Goal: Use online tool/utility: Utilize a website feature to perform a specific function

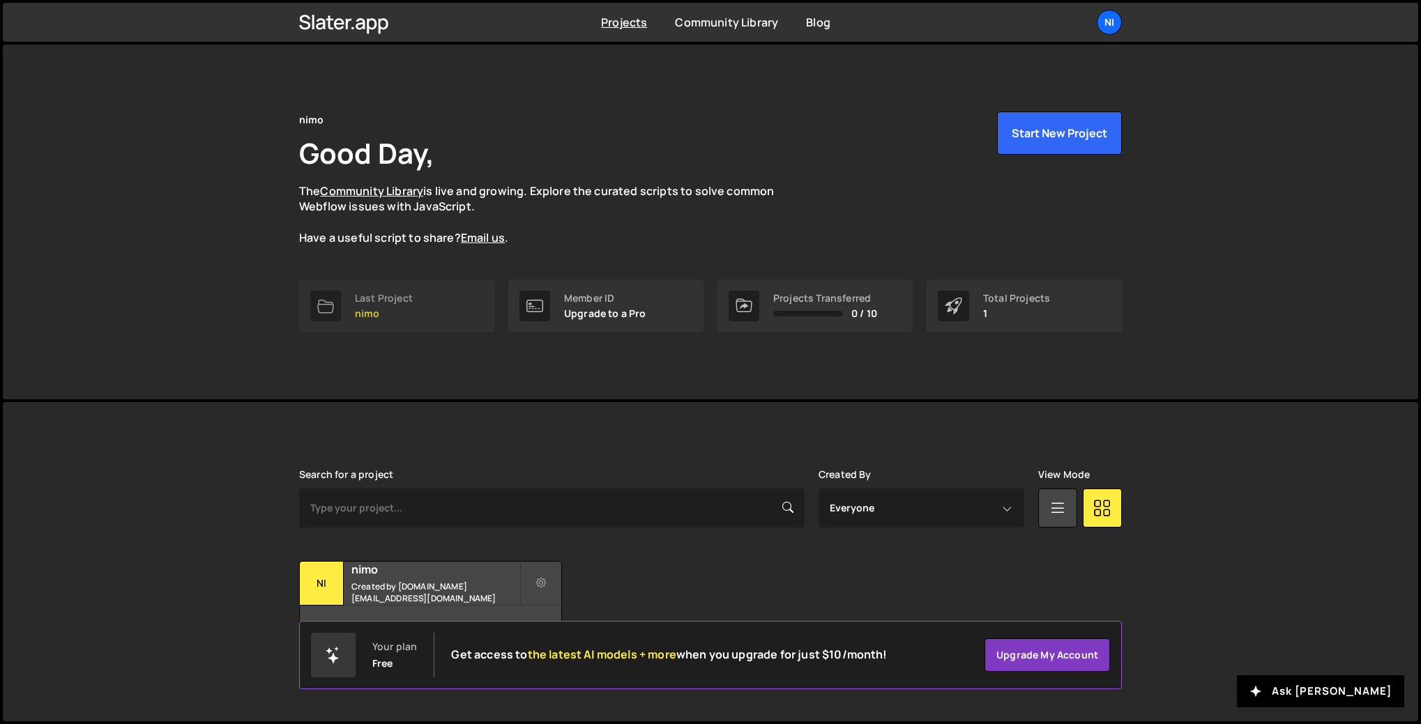
click at [410, 308] on p "nimo" at bounding box center [384, 313] width 58 height 11
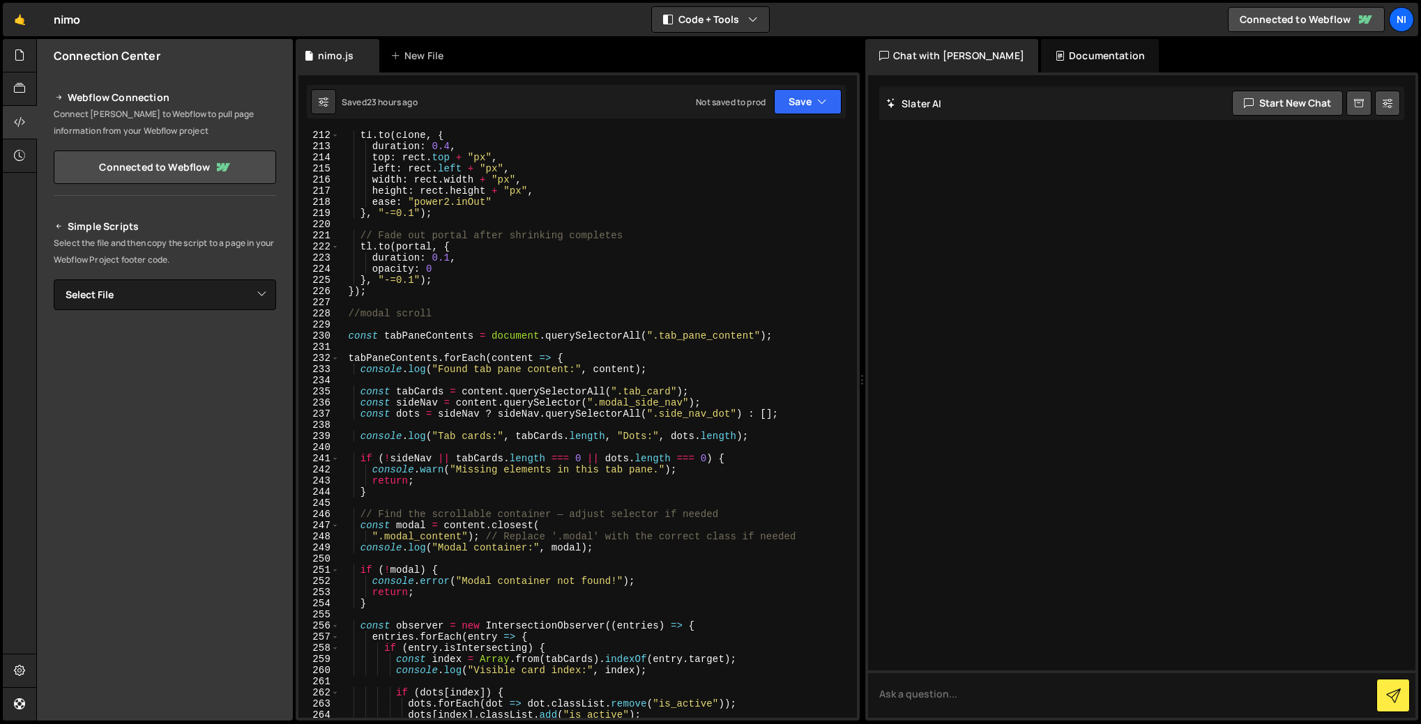
scroll to position [2813, 0]
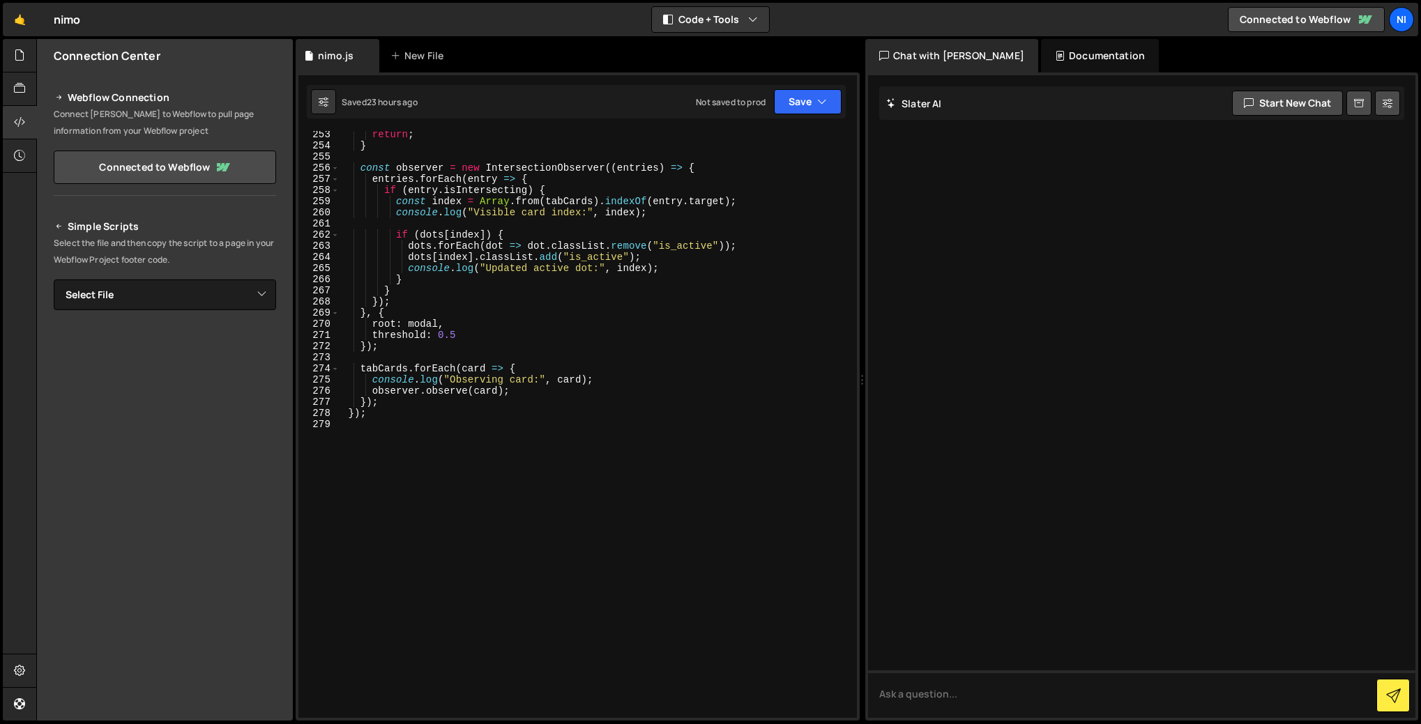
click at [425, 455] on div "return ; } const observer = new IntersectionObserver (( entries ) => { entries …" at bounding box center [596, 433] width 512 height 609
type textarea "//swiper slider"
paste textarea "});"
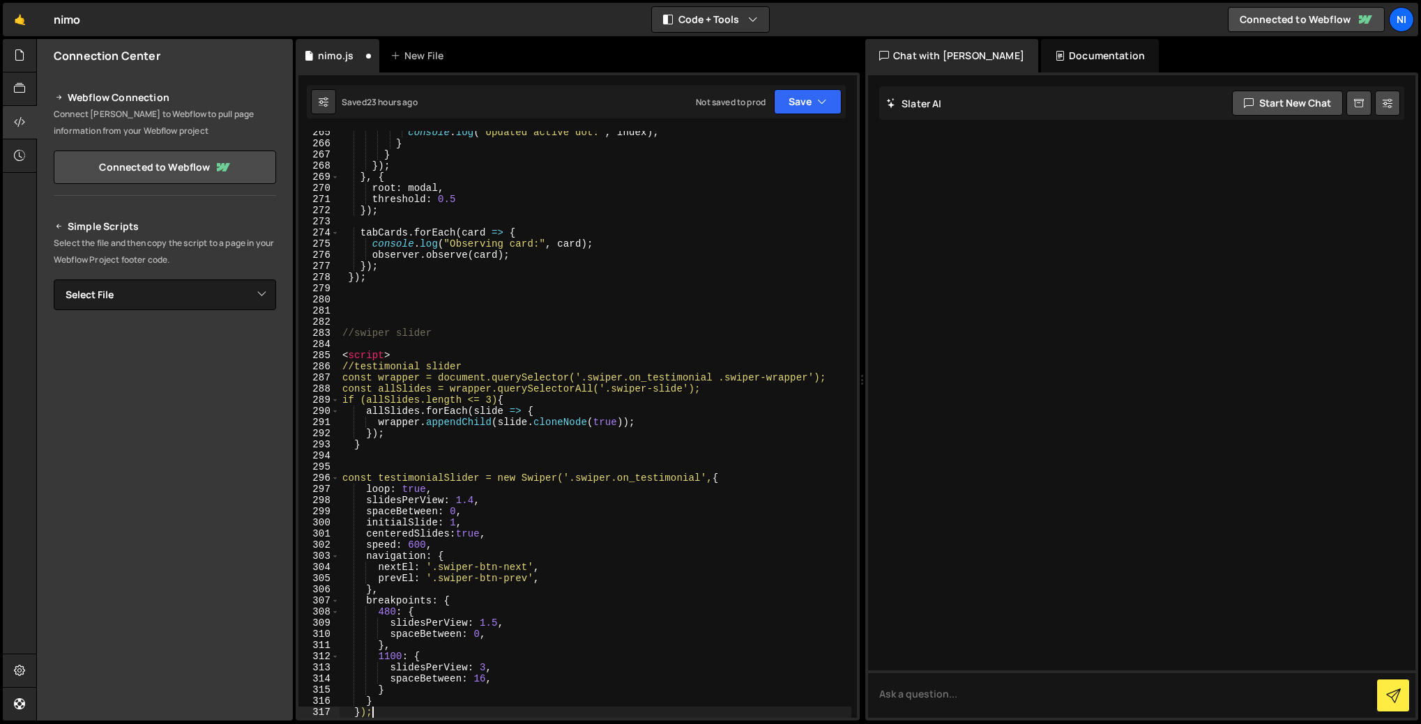
scroll to position [2949, 0]
drag, startPoint x: 416, startPoint y: 352, endPoint x: 321, endPoint y: 352, distance: 94.8
click at [321, 352] on div "}); 265 266 267 268 269 270 271 272 273 274 275 276 277 278 279 280 281 282 283…" at bounding box center [577, 424] width 558 height 587
type textarea "<script>"
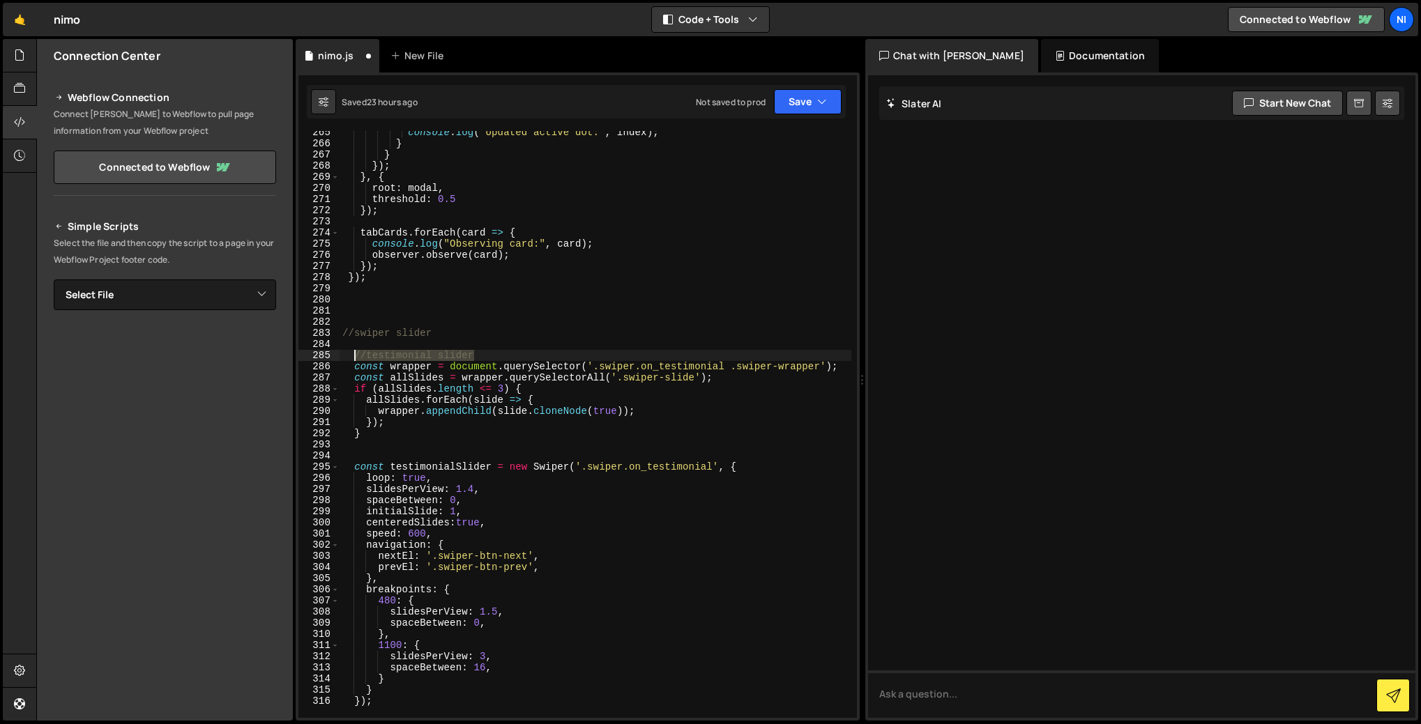
drag, startPoint x: 471, startPoint y: 353, endPoint x: 352, endPoint y: 354, distance: 119.2
click at [352, 354] on div "console . log ( "Updated active dot:" , index ) ; } } }) ; } , { root : modal ,…" at bounding box center [596, 431] width 512 height 609
type textarea "//testimonial slider"
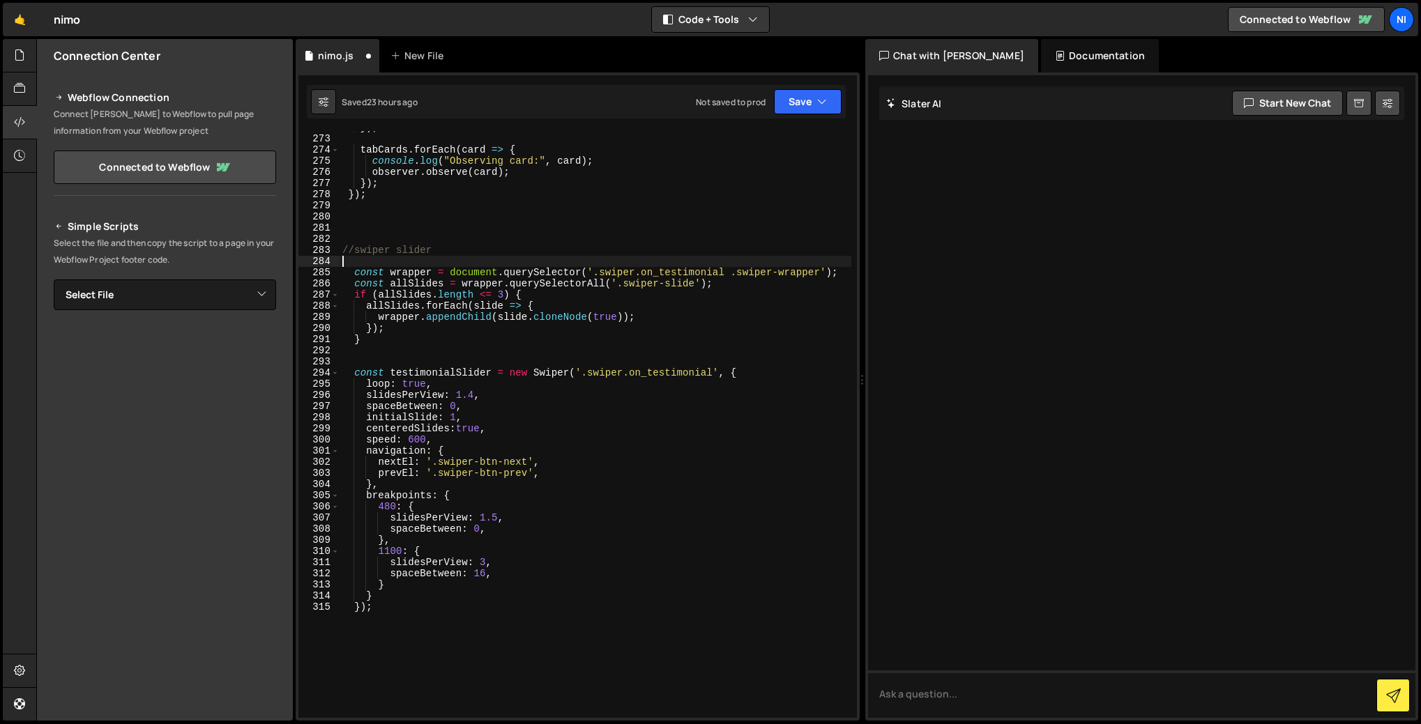
scroll to position [3032, 0]
click at [446, 614] on div "}) ; tabCards . forEach ( card => { console . log ( "Observing card:" , card ) …" at bounding box center [596, 426] width 512 height 609
drag, startPoint x: 660, startPoint y: 272, endPoint x: 724, endPoint y: 271, distance: 64.8
click at [724, 271] on div "}) ; tabCards . forEach ( card => { console . log ( "Observing card:" , card ) …" at bounding box center [596, 426] width 512 height 609
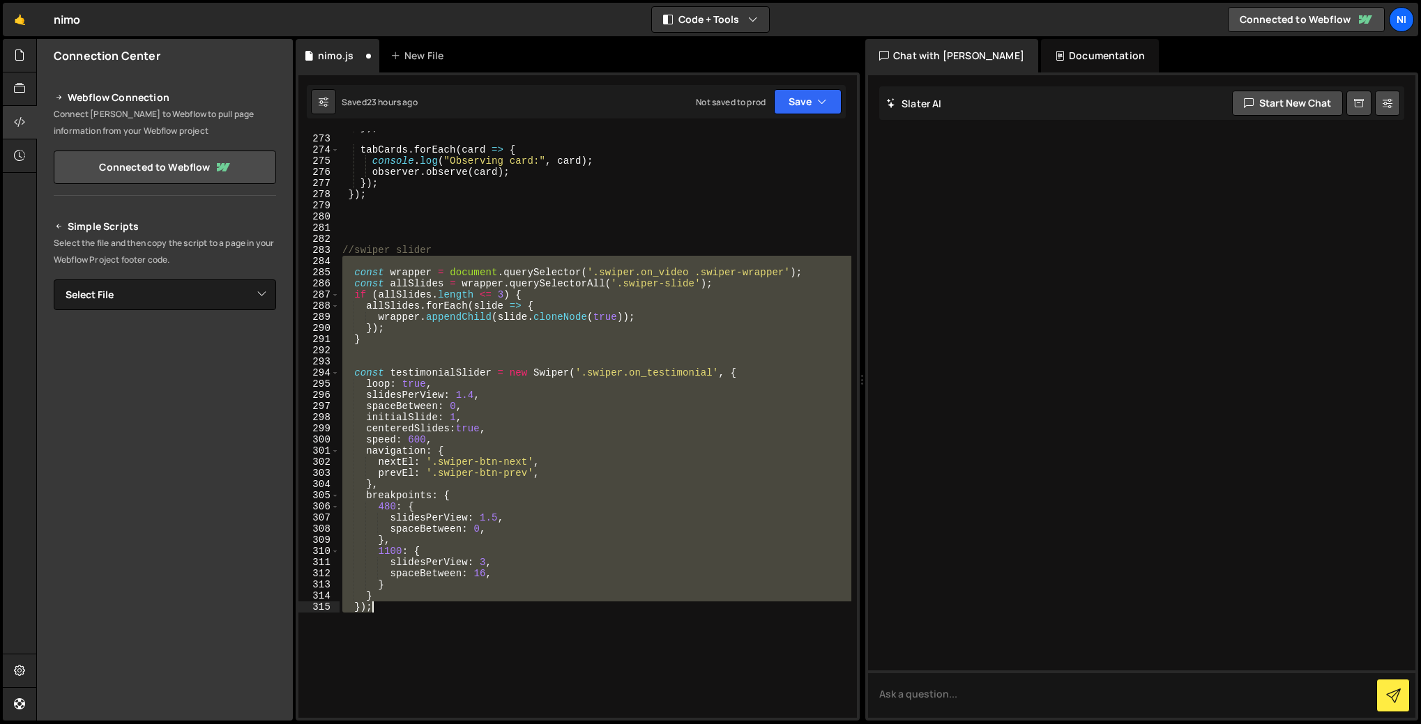
drag, startPoint x: 353, startPoint y: 265, endPoint x: 386, endPoint y: 607, distance: 343.9
click at [386, 607] on div "}) ; tabCards . forEach ( card => { console . log ( "Observing card:" , card ) …" at bounding box center [596, 426] width 512 height 609
click at [355, 272] on div "}) ; tabCards . forEach ( card => { console . log ( "Observing card:" , card ) …" at bounding box center [596, 424] width 512 height 587
drag, startPoint x: 351, startPoint y: 259, endPoint x: 403, endPoint y: 606, distance: 350.4
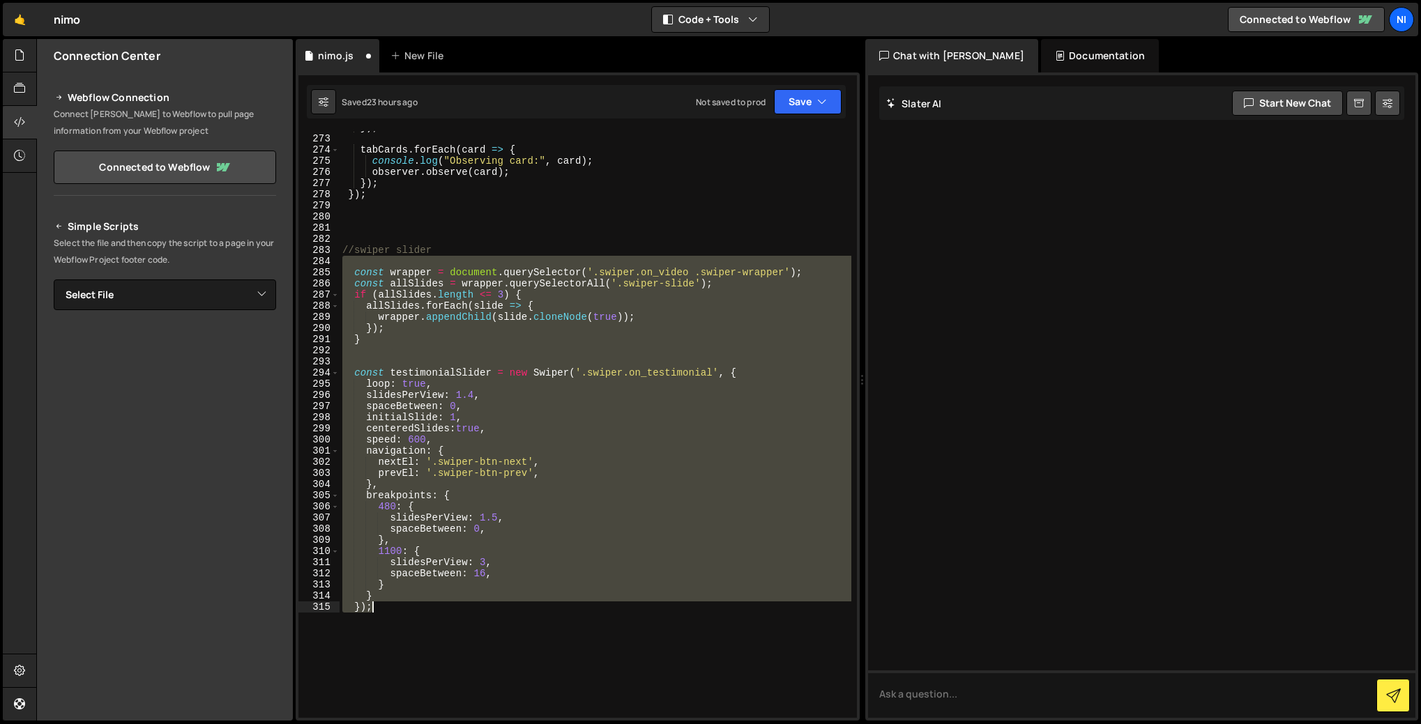
click at [403, 606] on div "}) ; tabCards . forEach ( card => { console . log ( "Observing card:" , card ) …" at bounding box center [596, 426] width 512 height 609
type textarea "} });"
paste textarea
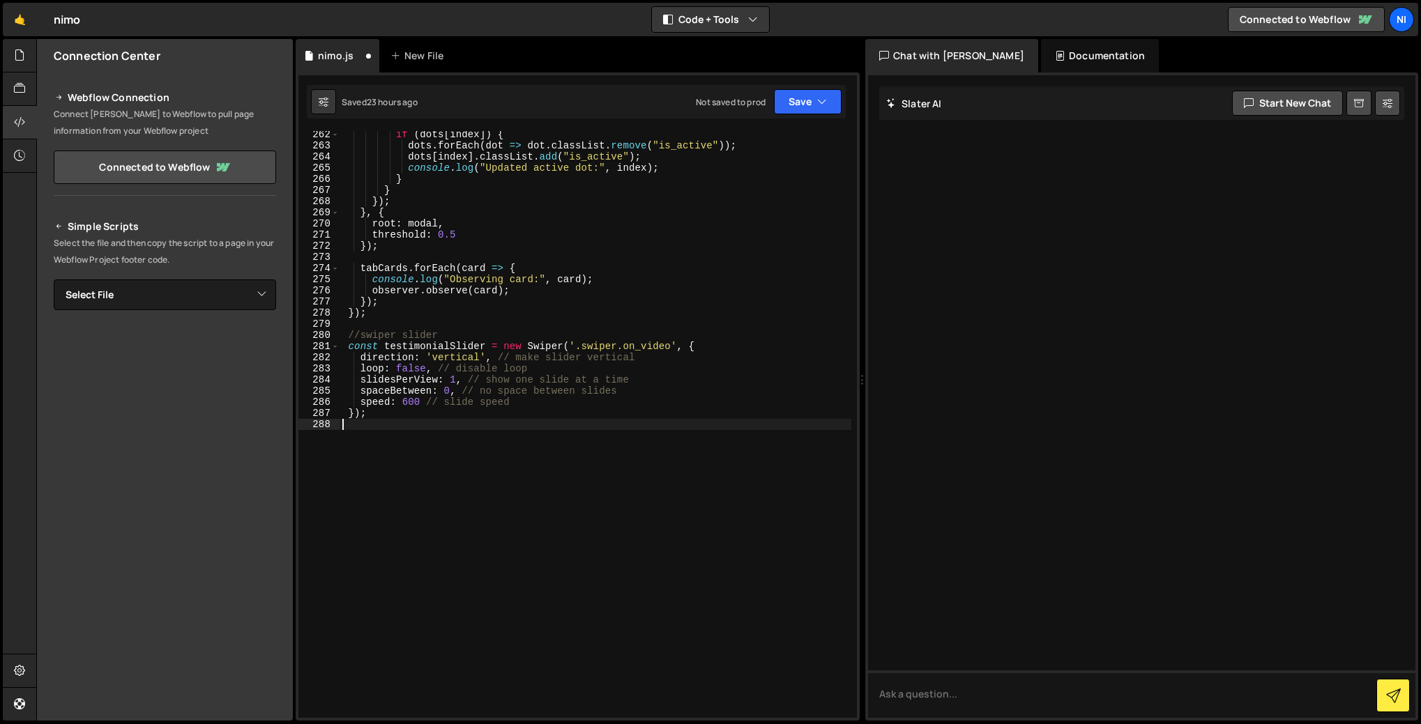
scroll to position [2914, 0]
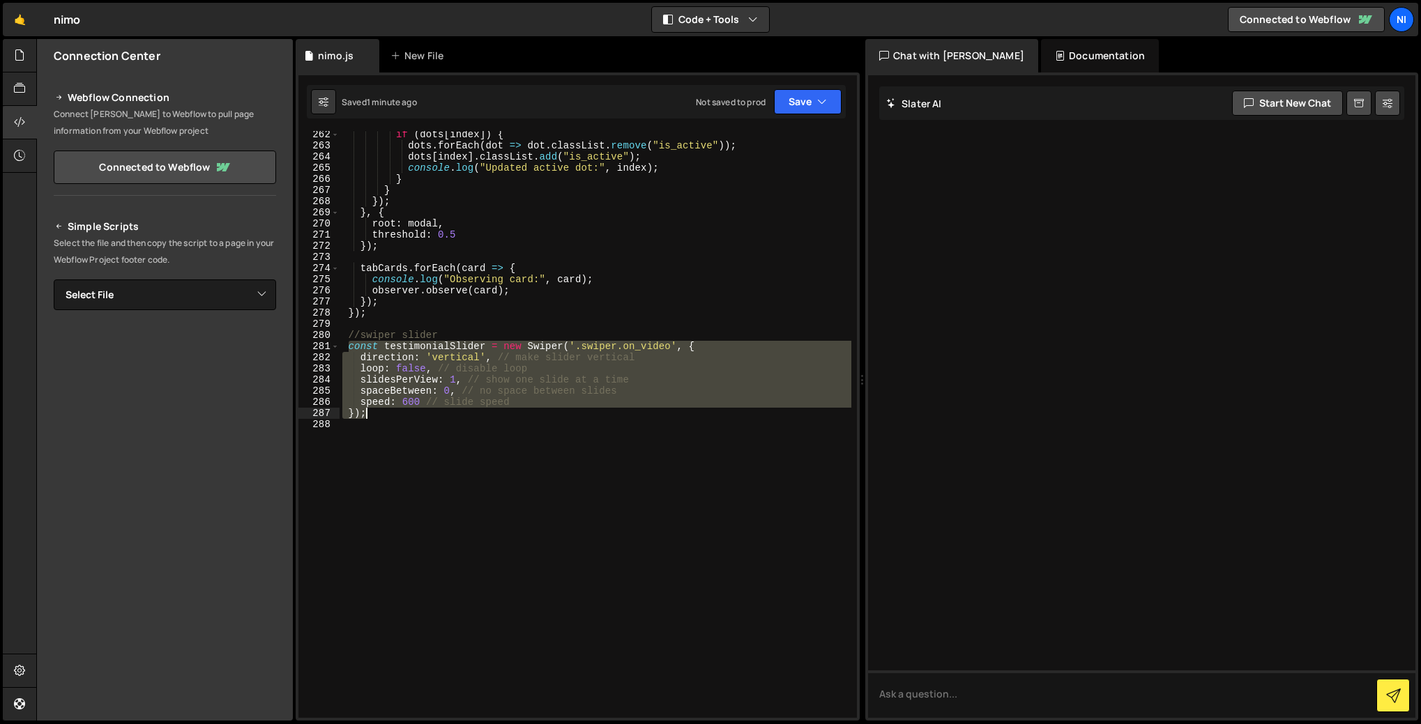
drag, startPoint x: 351, startPoint y: 346, endPoint x: 379, endPoint y: 416, distance: 75.4
click at [379, 416] on div "if ( dots [ index ]) { dots . forEach ( dot => dot . classList . remove ( "is_a…" at bounding box center [596, 433] width 512 height 609
type textarea "speed: 600 // slide speed });"
paste textarea
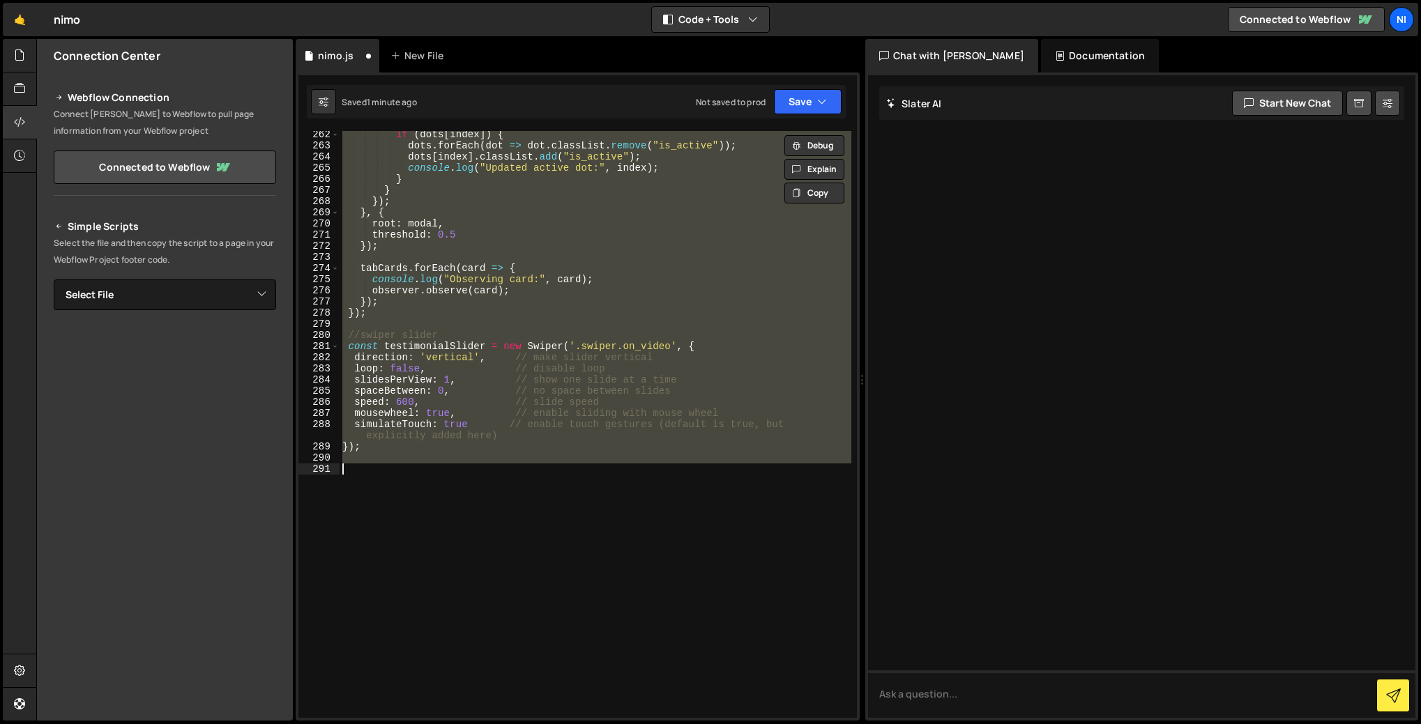
click at [473, 495] on div "if ( dots [ index ]) { dots . forEach ( dot => dot . classList . remove ( "is_a…" at bounding box center [596, 424] width 512 height 587
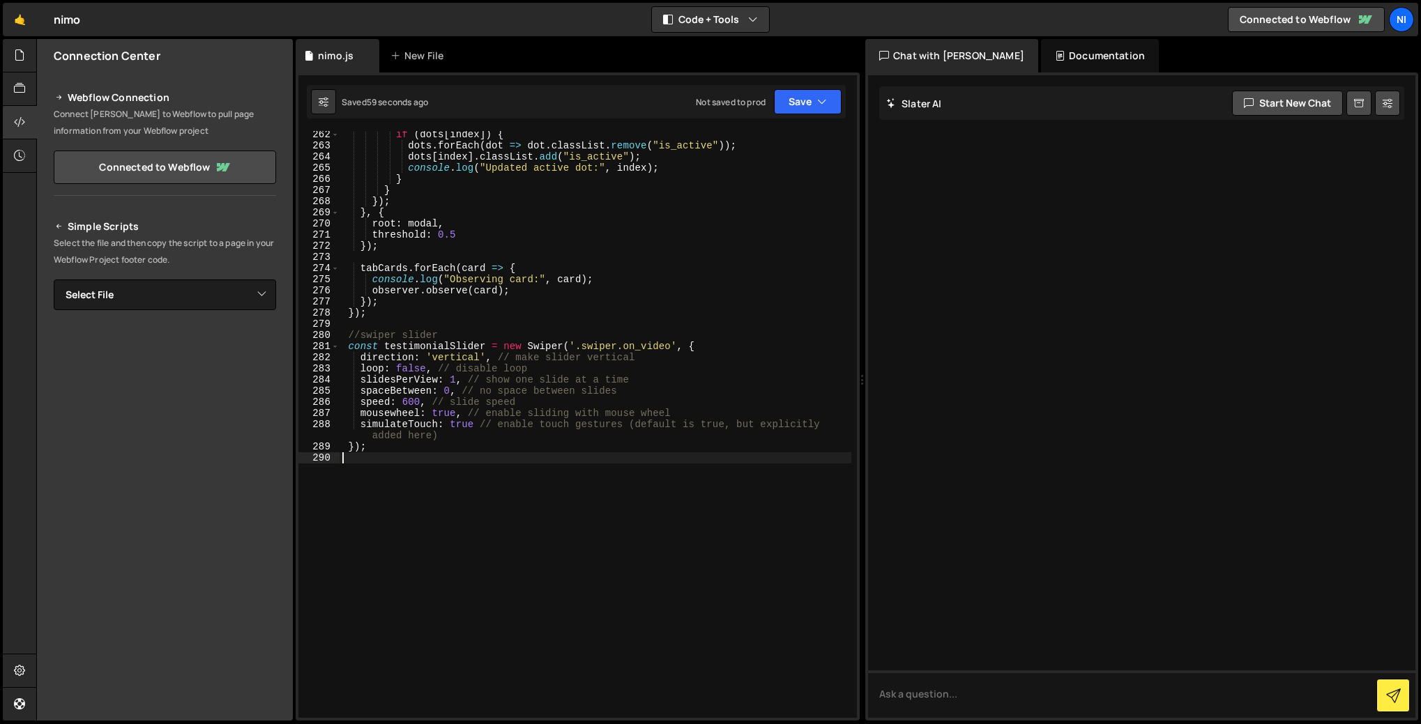
scroll to position [2848, 0]
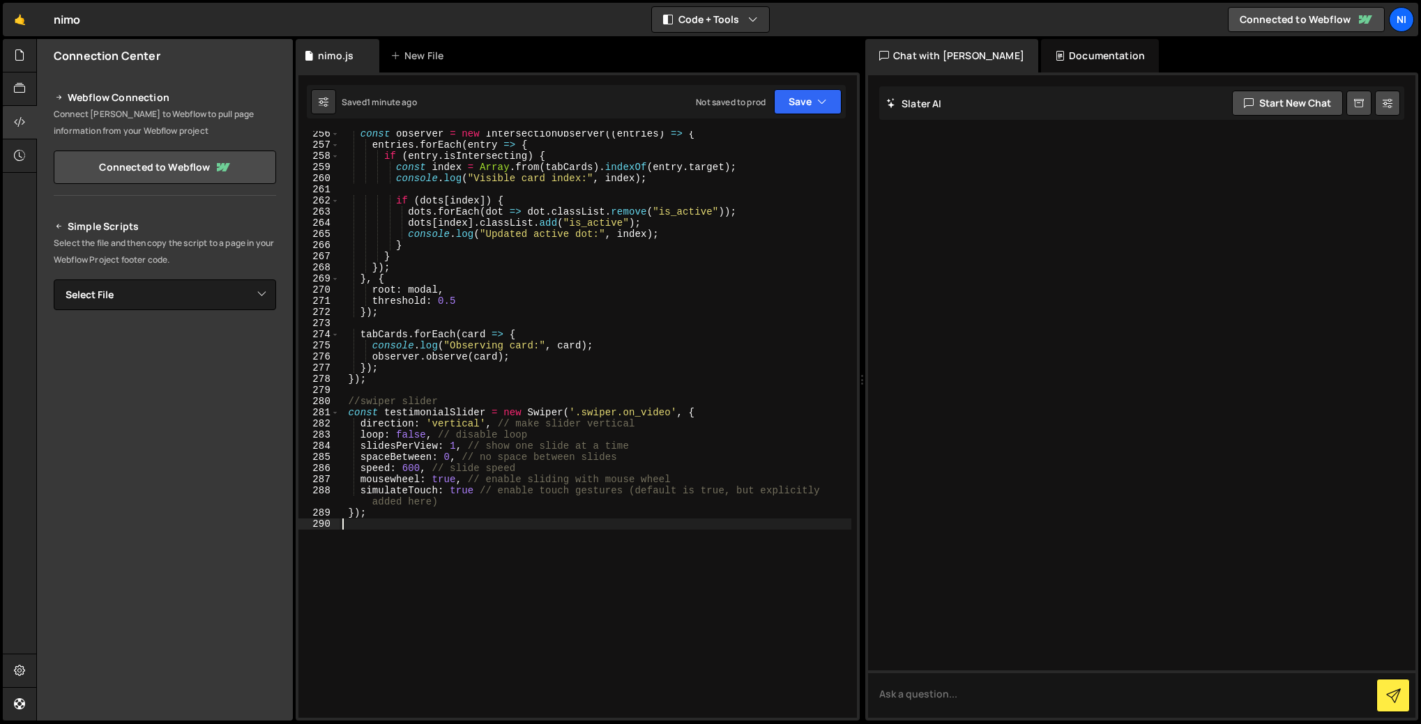
click at [400, 377] on div "const observer = new IntersectionObserver (( entries ) => { entries . forEach (…" at bounding box center [596, 432] width 512 height 609
type textarea "}); */"
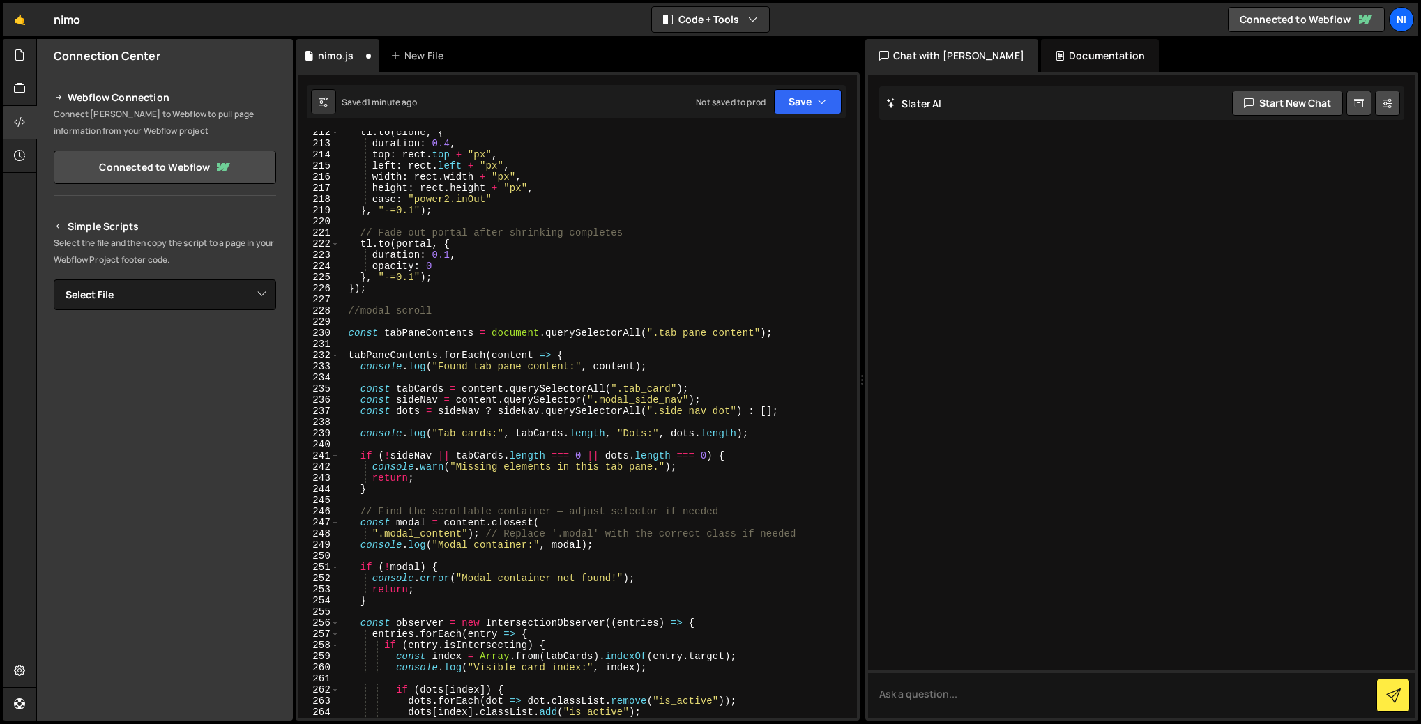
scroll to position [2343, 0]
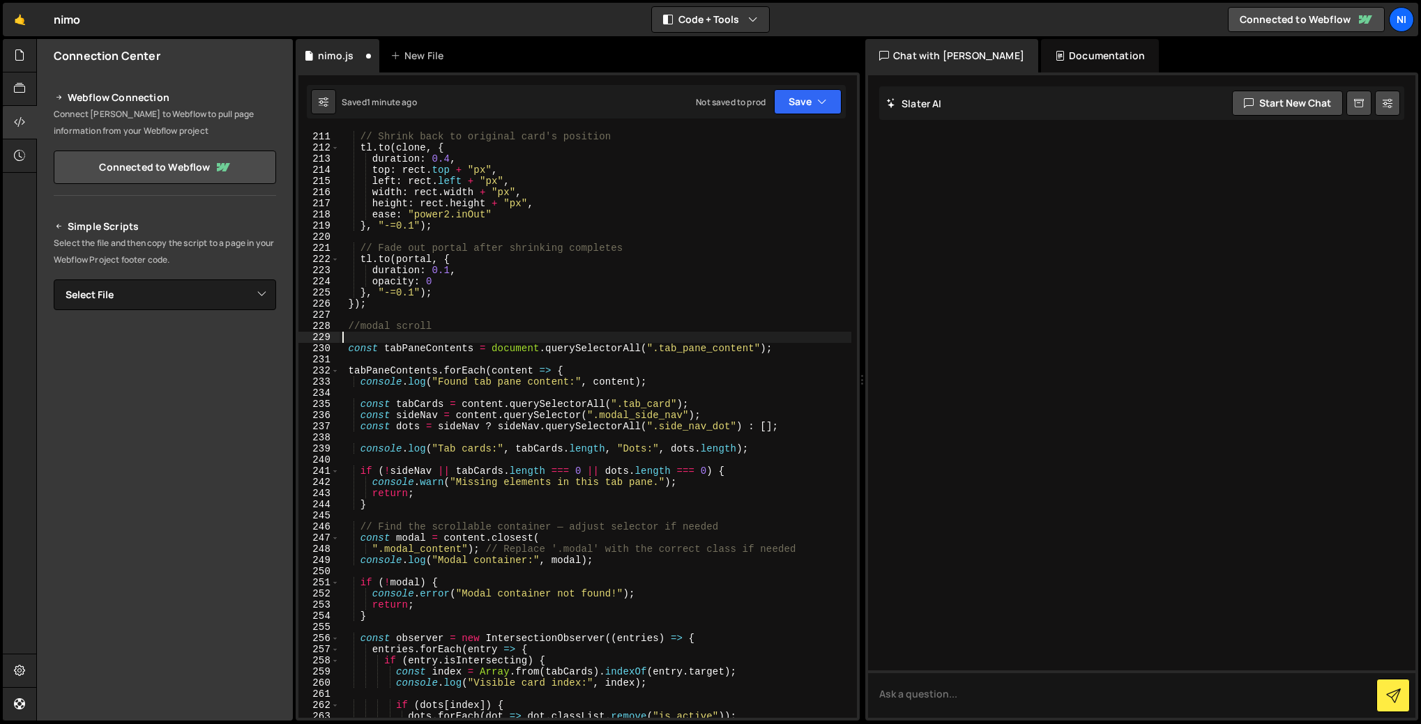
click at [358, 340] on div "// Shrink back to original card's position tl . to ( clone , { duration : 0.4 ,…" at bounding box center [596, 424] width 512 height 609
type textarea "?"
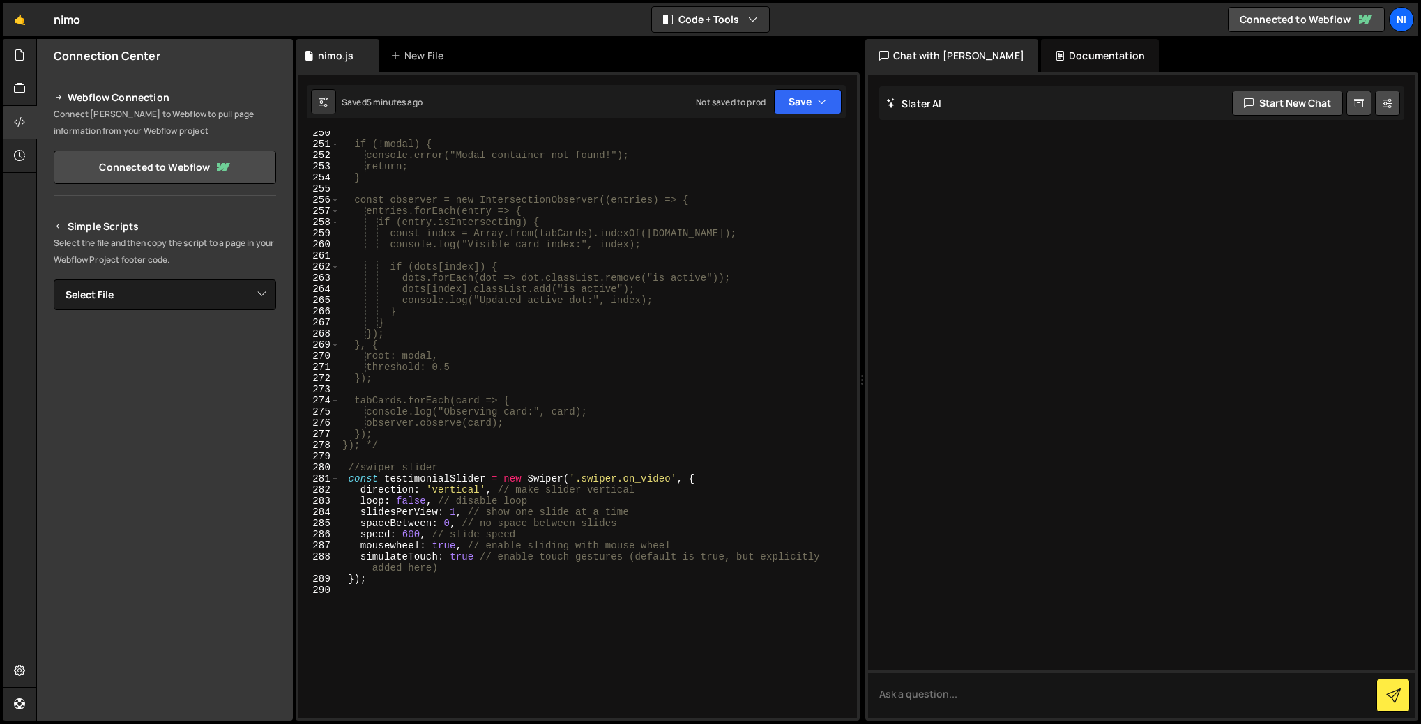
scroll to position [2947, 0]
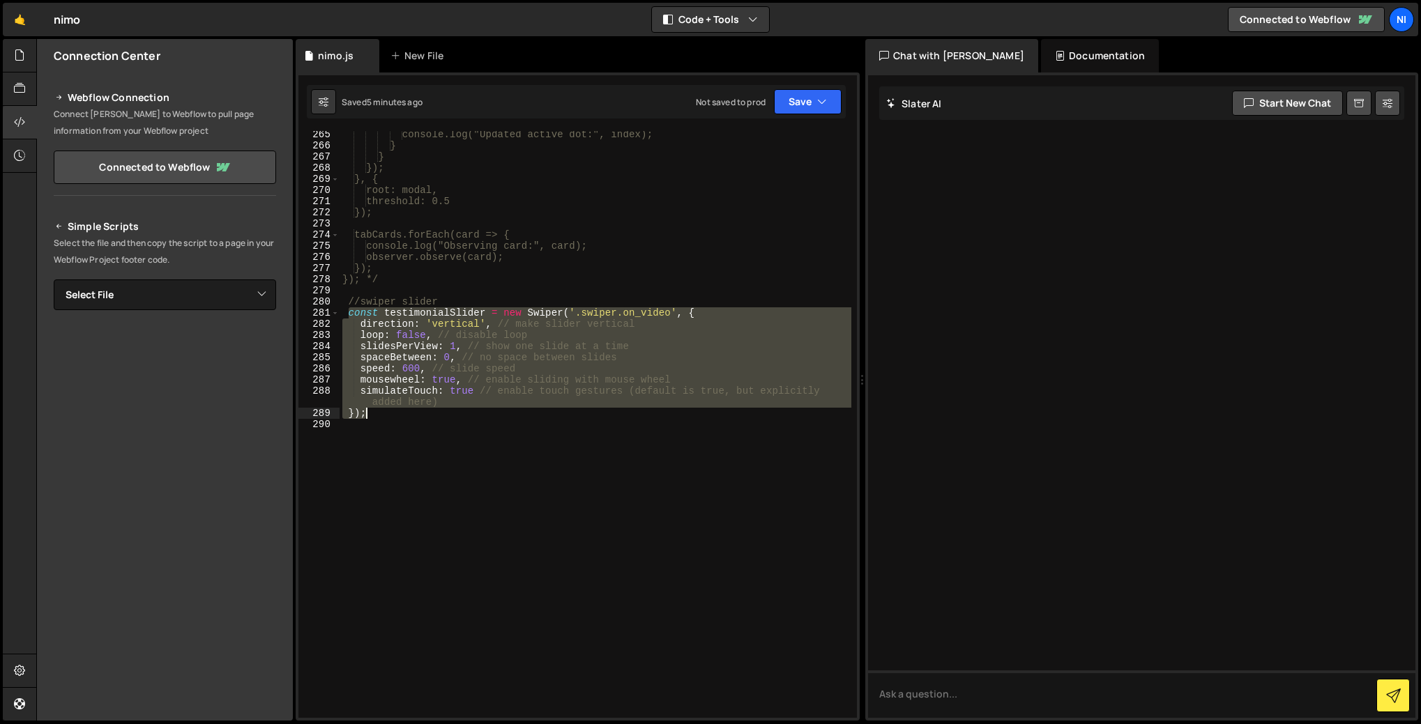
drag, startPoint x: 348, startPoint y: 310, endPoint x: 377, endPoint y: 411, distance: 105.1
click at [377, 411] on div "console.log("Updated active dot:", index); } } }); }, { root: modal, threshold:…" at bounding box center [596, 433] width 512 height 609
type textarea "simulateTouch: true // enable touch gestures (default is true, but explicitly a…"
paste textarea
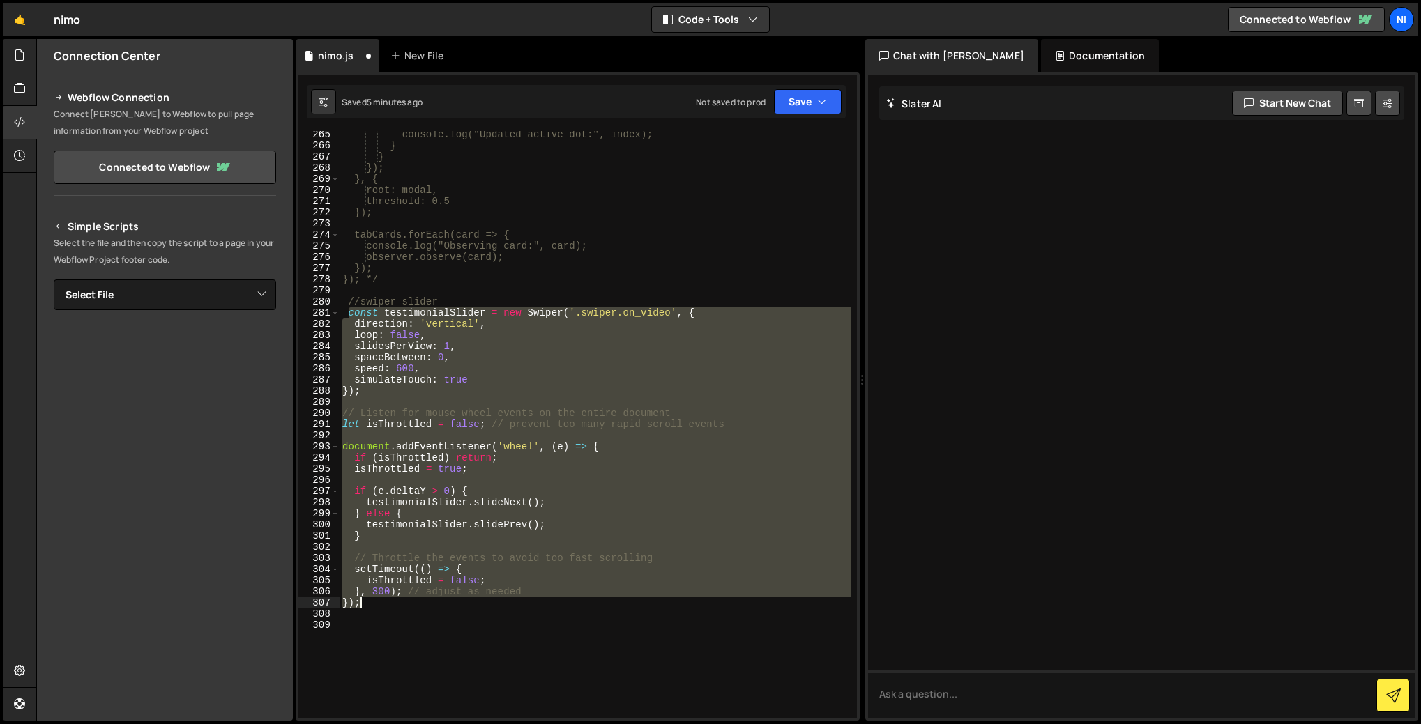
drag, startPoint x: 347, startPoint y: 309, endPoint x: 367, endPoint y: 602, distance: 293.5
click at [367, 602] on div "console.log("Updated active dot:", index); } } }); }, { root: modal, threshold:…" at bounding box center [596, 433] width 512 height 609
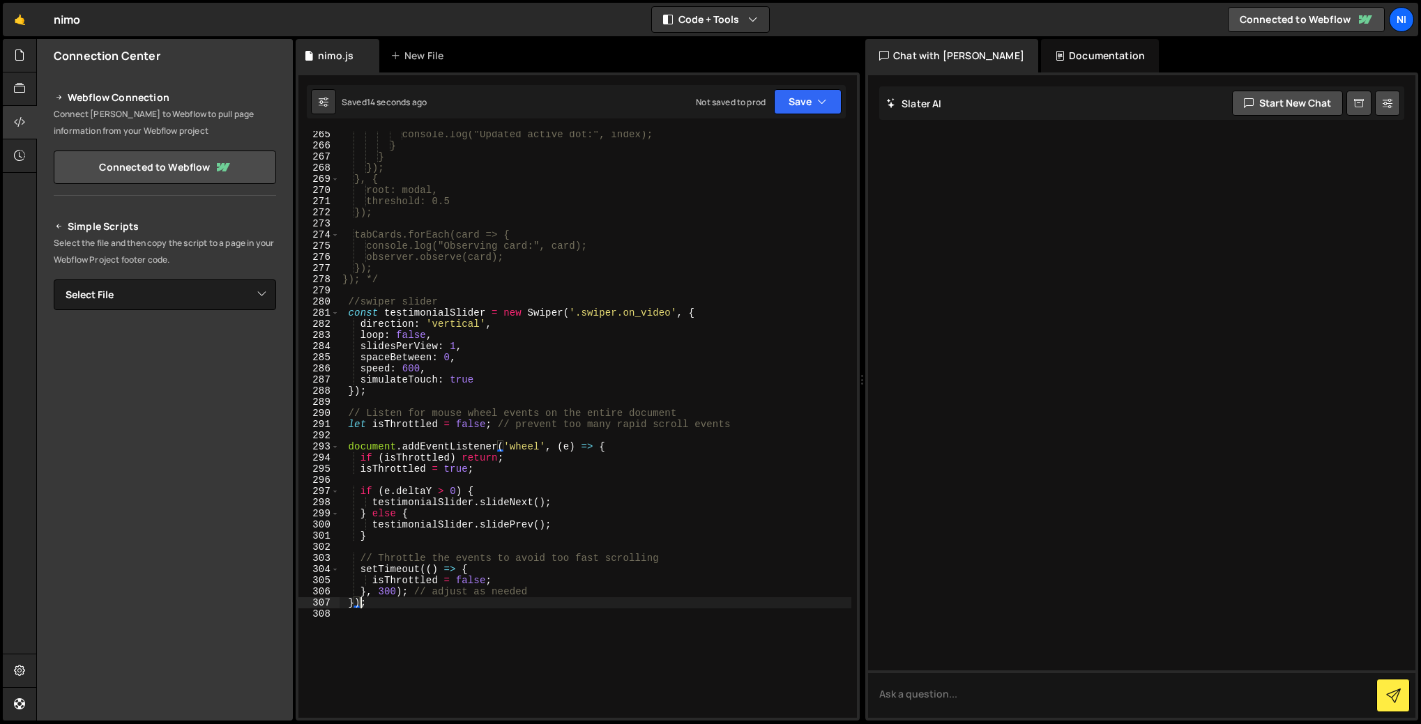
click at [448, 358] on div "console.log("Updated active dot:", index); } } }); }, { root: modal, threshold:…" at bounding box center [596, 433] width 512 height 609
click at [349, 423] on div "console.log("Updated active dot:", index); } } }); }, { root: modal, threshold:…" at bounding box center [596, 433] width 512 height 609
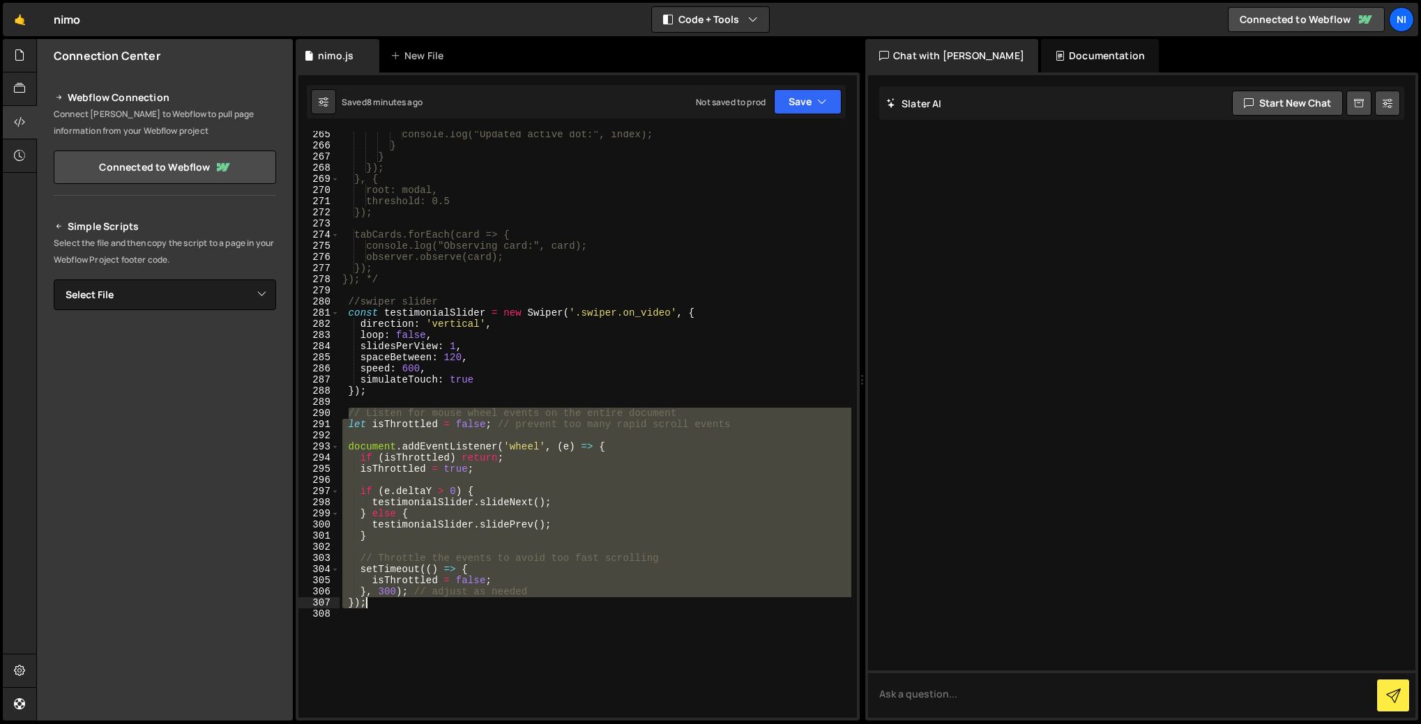
drag, startPoint x: 347, startPoint y: 415, endPoint x: 434, endPoint y: 607, distance: 211.3
click at [434, 607] on div "console.log("Updated active dot:", index); } } }); }, { root: modal, threshold:…" at bounding box center [596, 433] width 512 height 609
click at [429, 388] on div "console.log("Updated active dot:", index); } } }); }, { root: modal, threshold:…" at bounding box center [596, 433] width 512 height 609
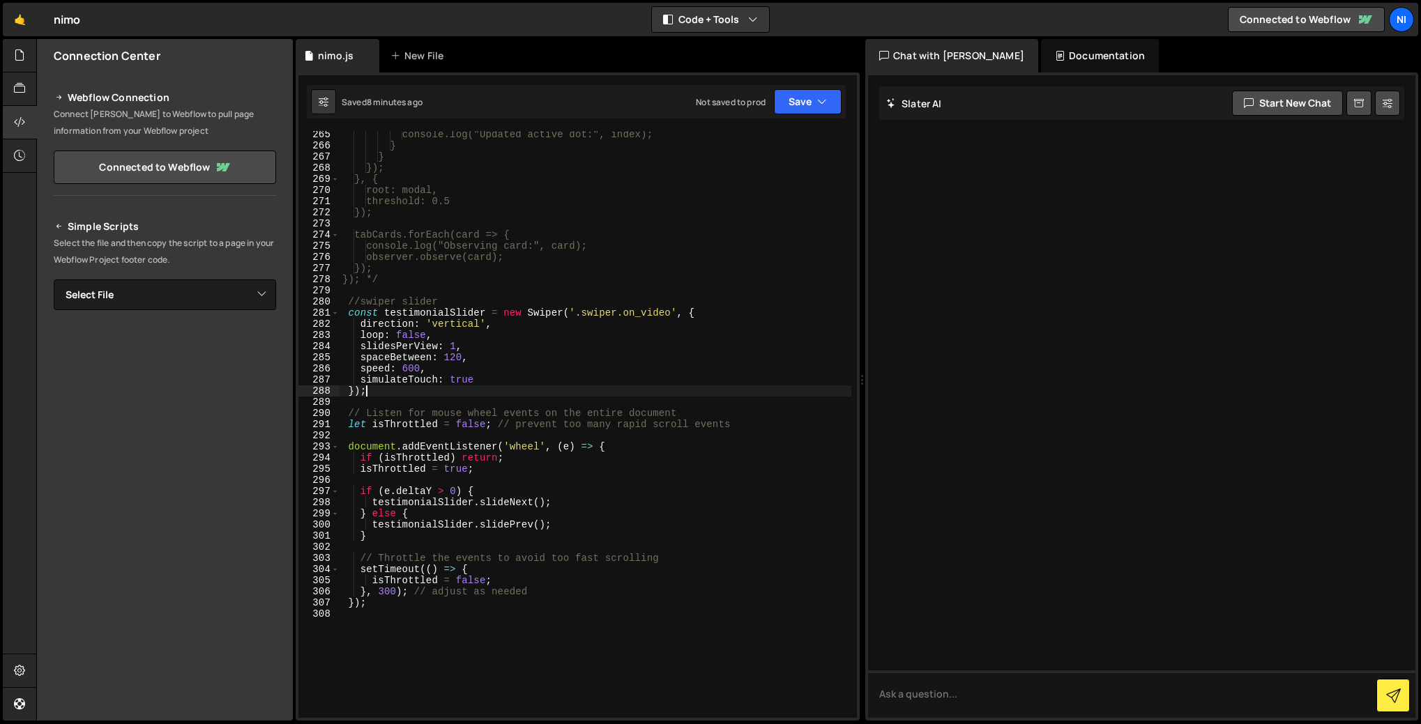
scroll to position [0, 1]
click at [418, 299] on div "console.log("Updated active dot:", index); } } }); }, { root: modal, threshold:…" at bounding box center [596, 433] width 512 height 609
click at [400, 301] on div "console.log("Updated active dot:", index); } } }); }, { root: modal, threshold:…" at bounding box center [596, 433] width 512 height 609
drag, startPoint x: 403, startPoint y: 300, endPoint x: 453, endPoint y: 298, distance: 49.5
click at [453, 298] on div "console.log("Updated active dot:", index); } } }); }, { root: modal, threshold:…" at bounding box center [596, 433] width 512 height 609
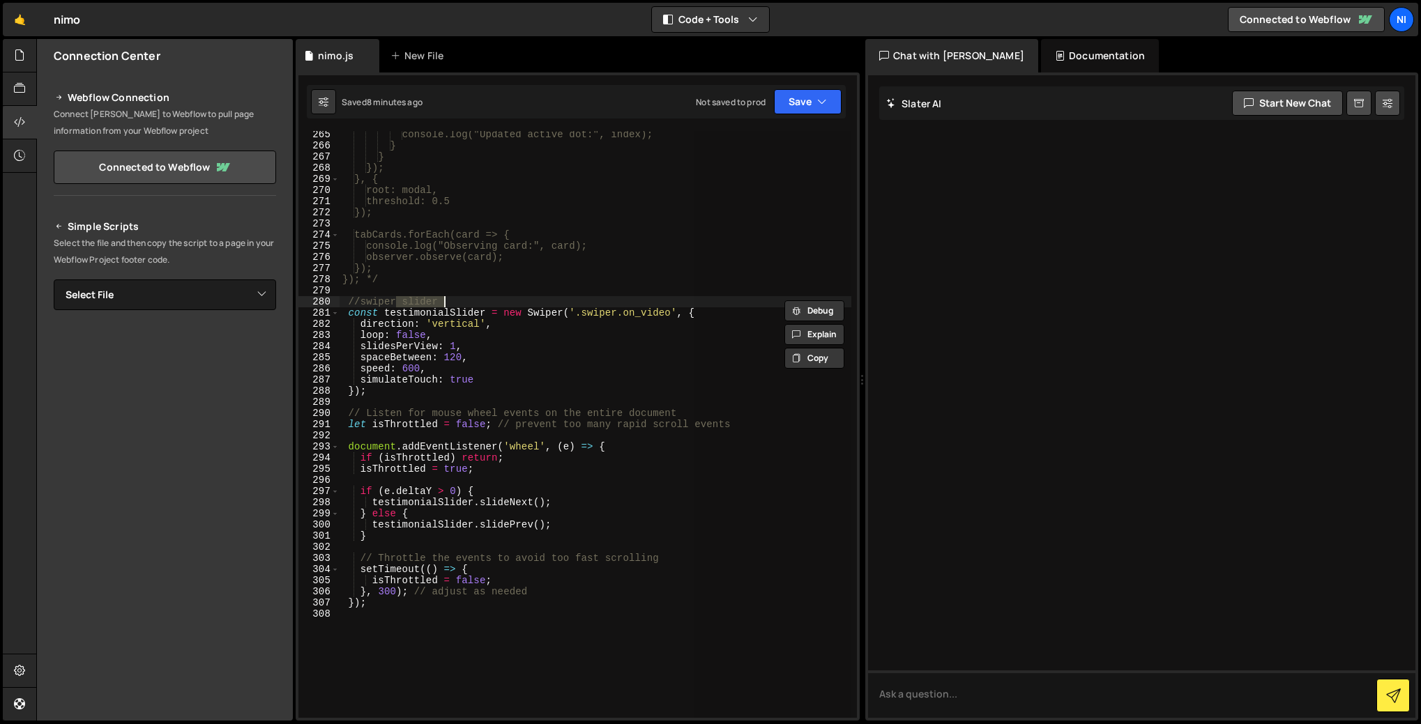
click at [479, 299] on div "console.log("Updated active dot:", index); } } }); }, { root: modal, threshold:…" at bounding box center [596, 424] width 512 height 587
drag, startPoint x: 443, startPoint y: 302, endPoint x: 519, endPoint y: 297, distance: 76.2
click at [519, 297] on div "console.log("Updated active dot:", index); } } }); }, { root: modal, threshold:…" at bounding box center [596, 433] width 512 height 609
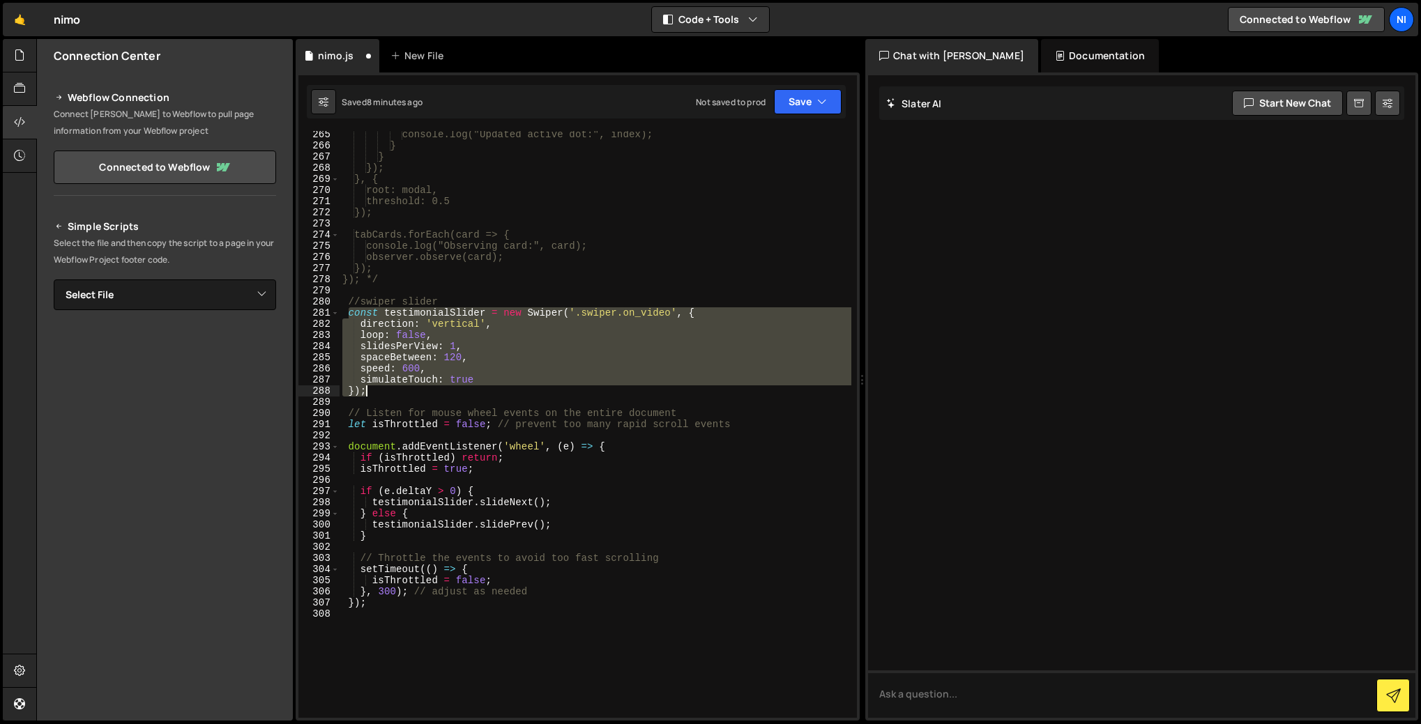
drag, startPoint x: 349, startPoint y: 312, endPoint x: 376, endPoint y: 396, distance: 88.0
click at [376, 396] on div "console.log("Updated active dot:", index); } } }); }, { root: modal, threshold:…" at bounding box center [596, 433] width 512 height 609
type textarea "simulateTouch: true });"
click at [385, 402] on div "console.log("Updated active dot:", index); } } }); }, { root: modal, threshold:…" at bounding box center [596, 433] width 512 height 609
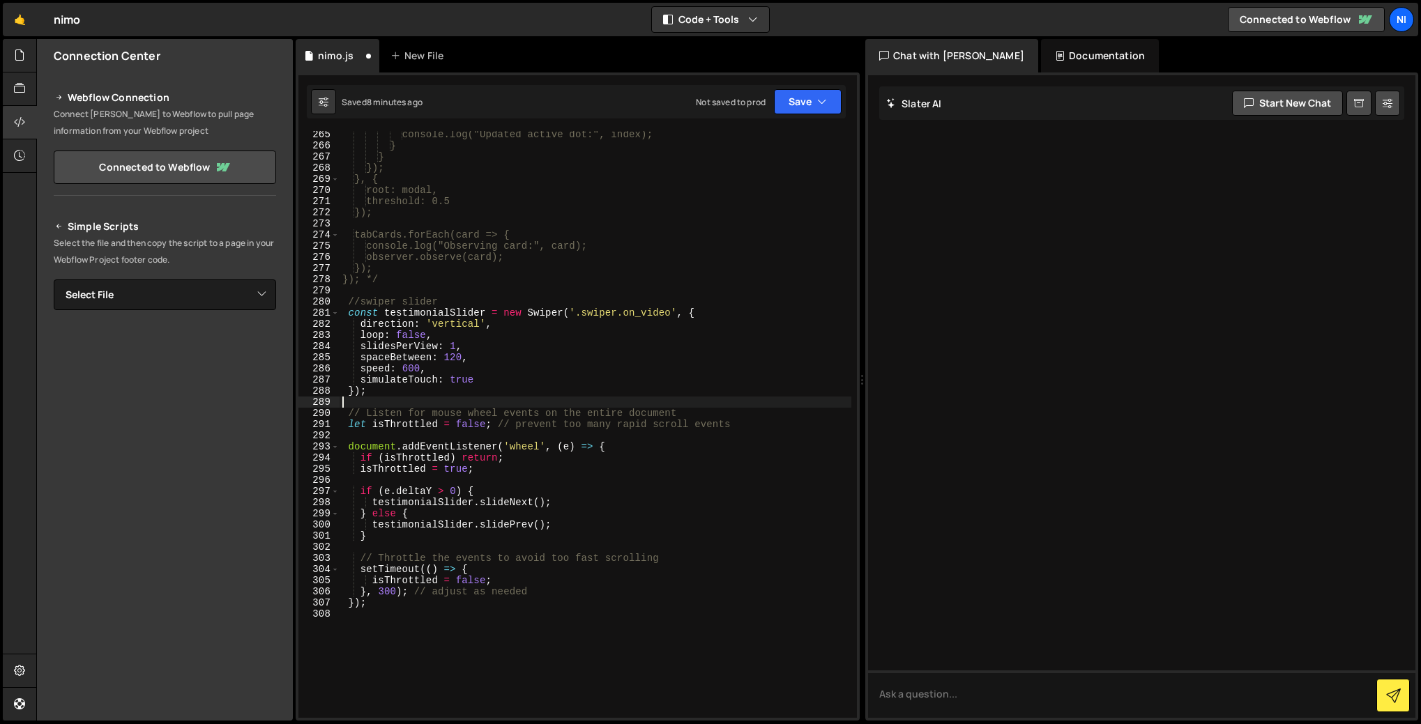
scroll to position [0, 0]
paste textarea "});"
type textarea "});"
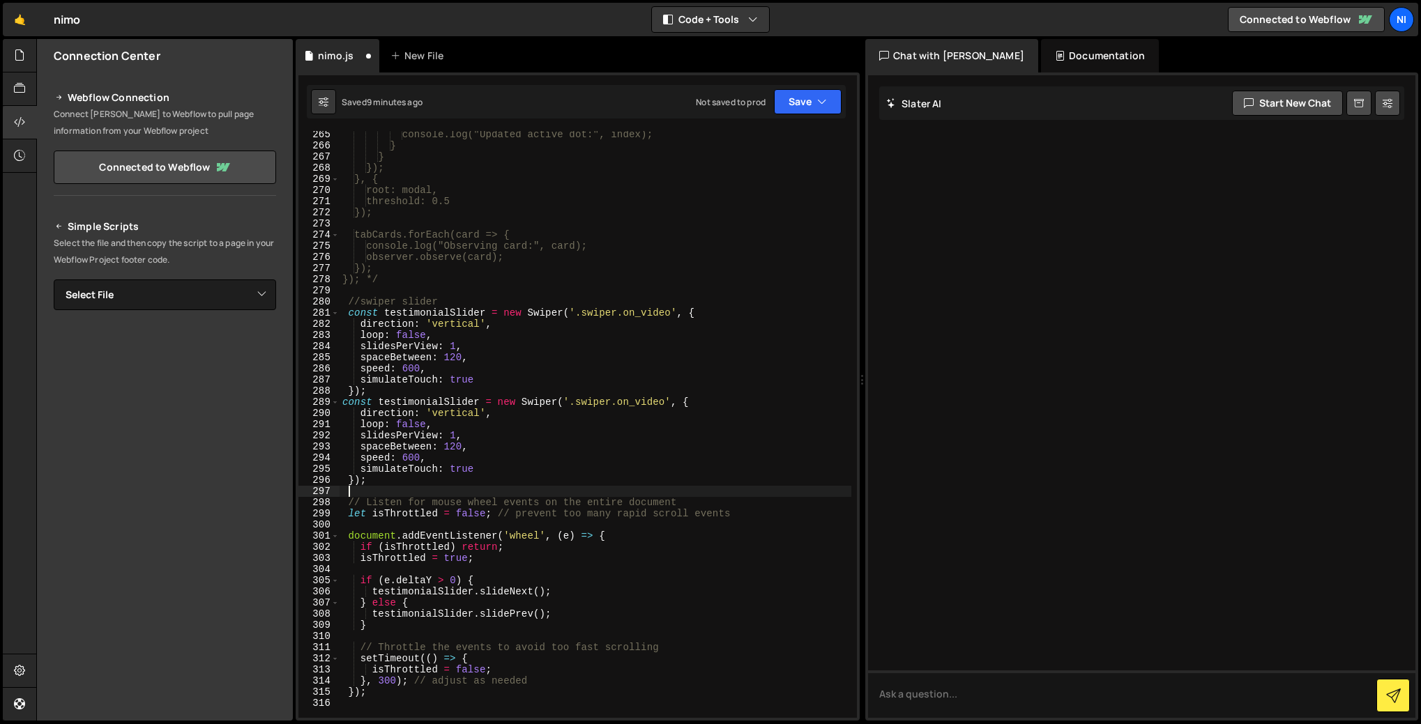
paste textarea "});"
type textarea "});"
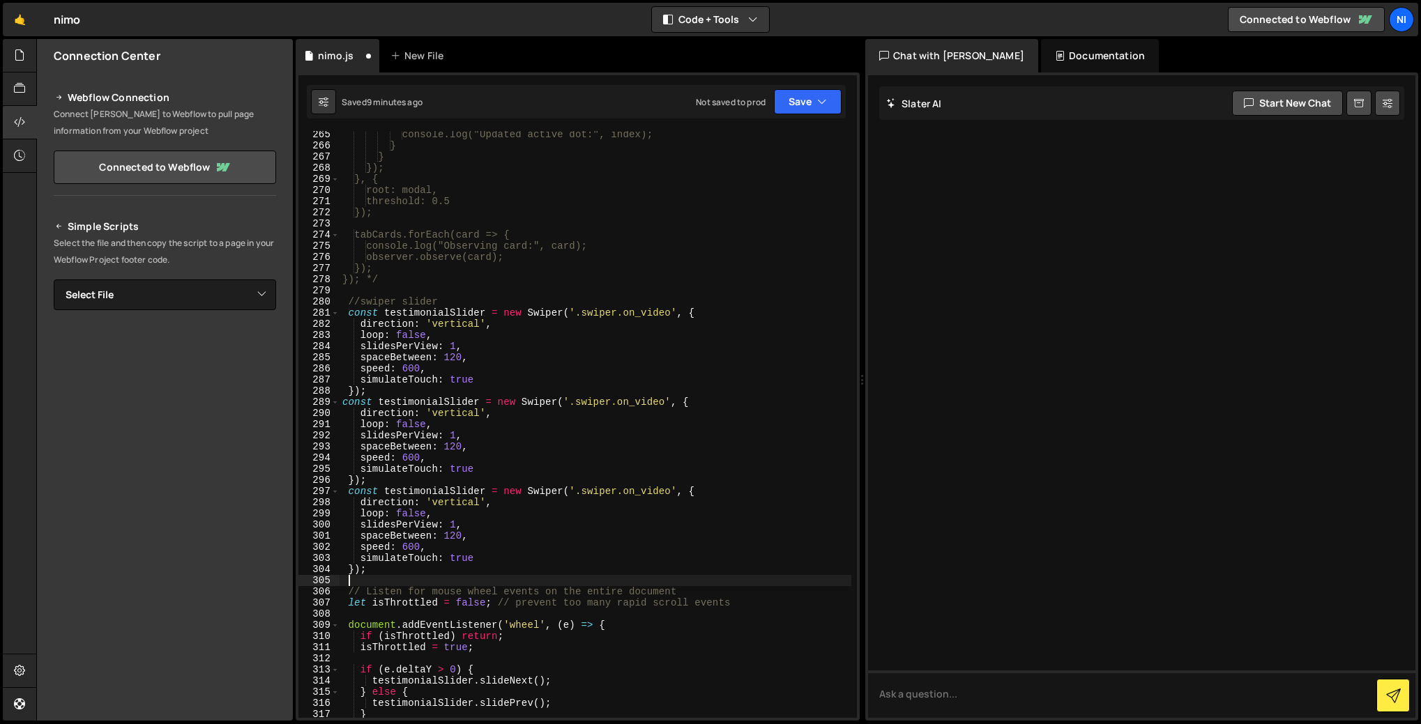
paste textarea "});"
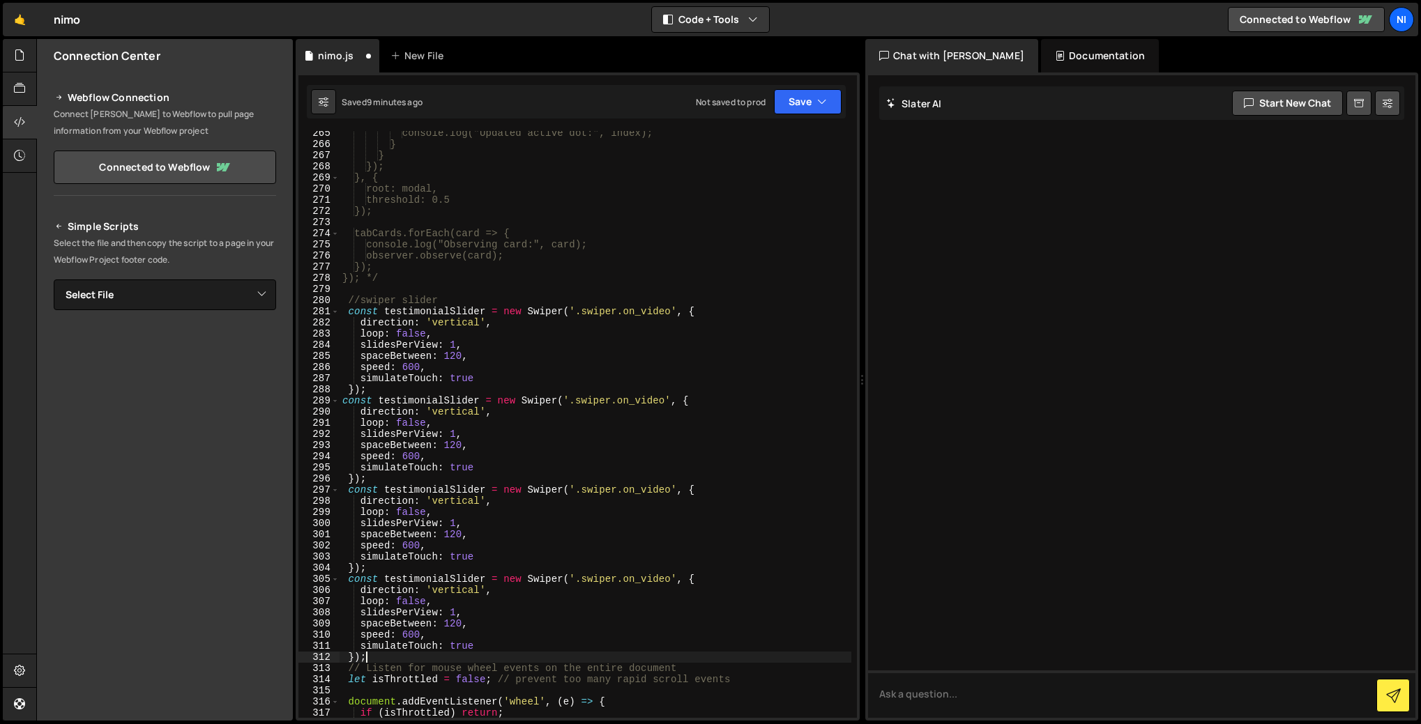
scroll to position [2949, 0]
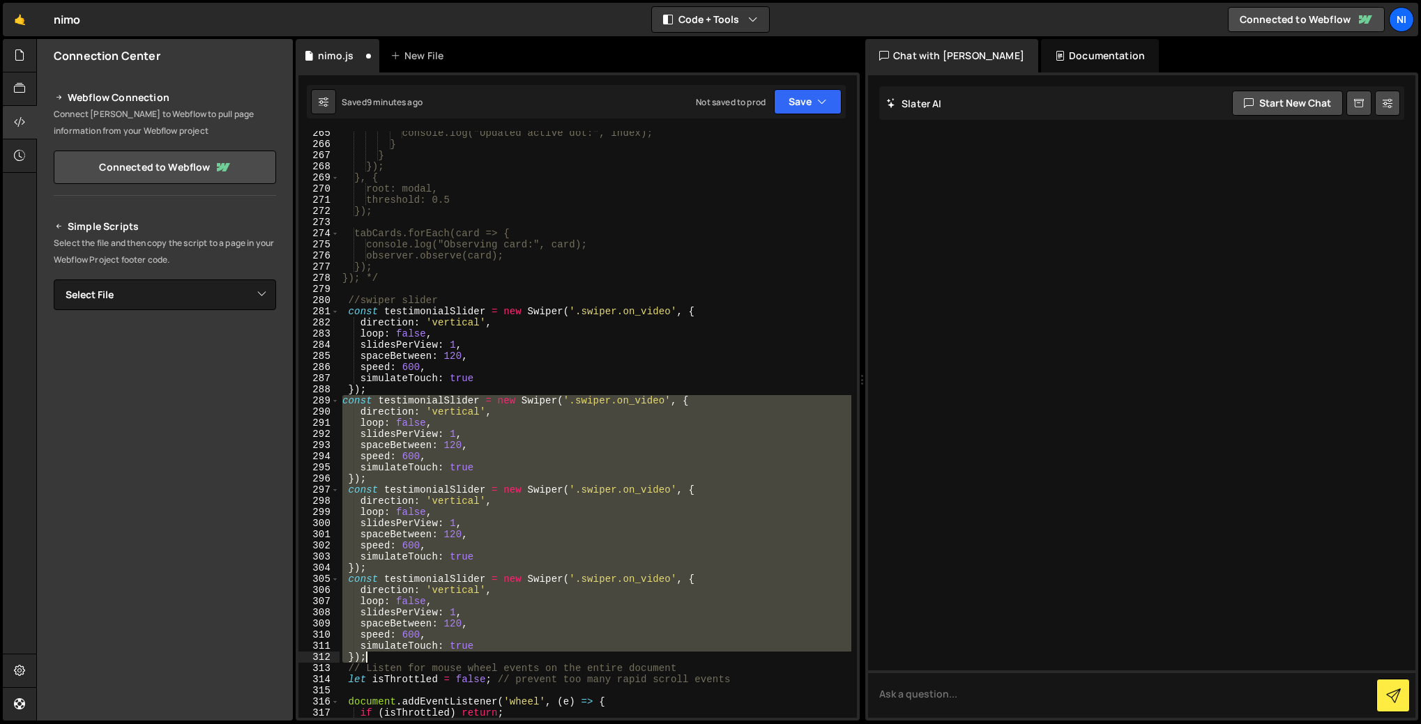
drag, startPoint x: 343, startPoint y: 402, endPoint x: 372, endPoint y: 660, distance: 258.9
click at [372, 660] on div "console.log("Updated active dot:", index); } } }); }, { root: modal, threshold:…" at bounding box center [596, 432] width 512 height 609
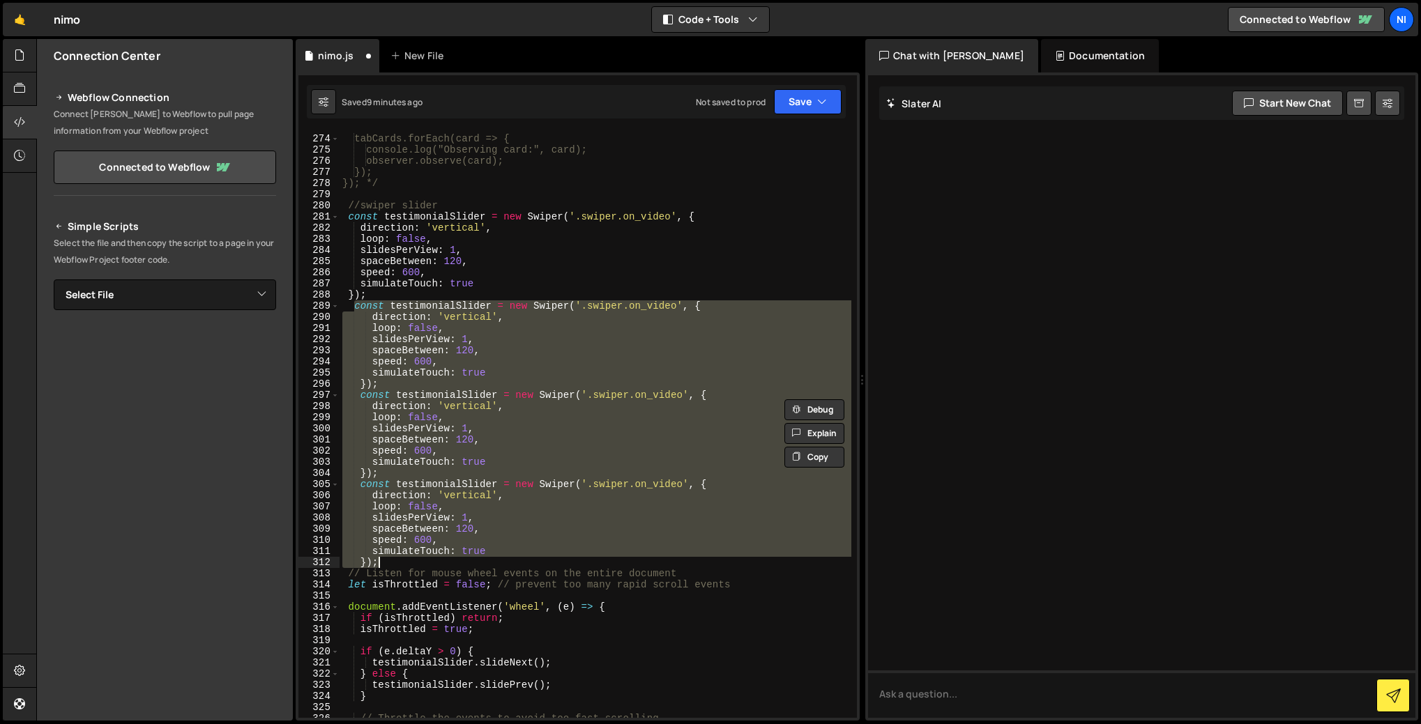
scroll to position [3044, 0]
click at [391, 558] on div "tabCards.forEach(card => { console.log("Observing card:", card); observer.obser…" at bounding box center [596, 424] width 512 height 587
type textarea "});"
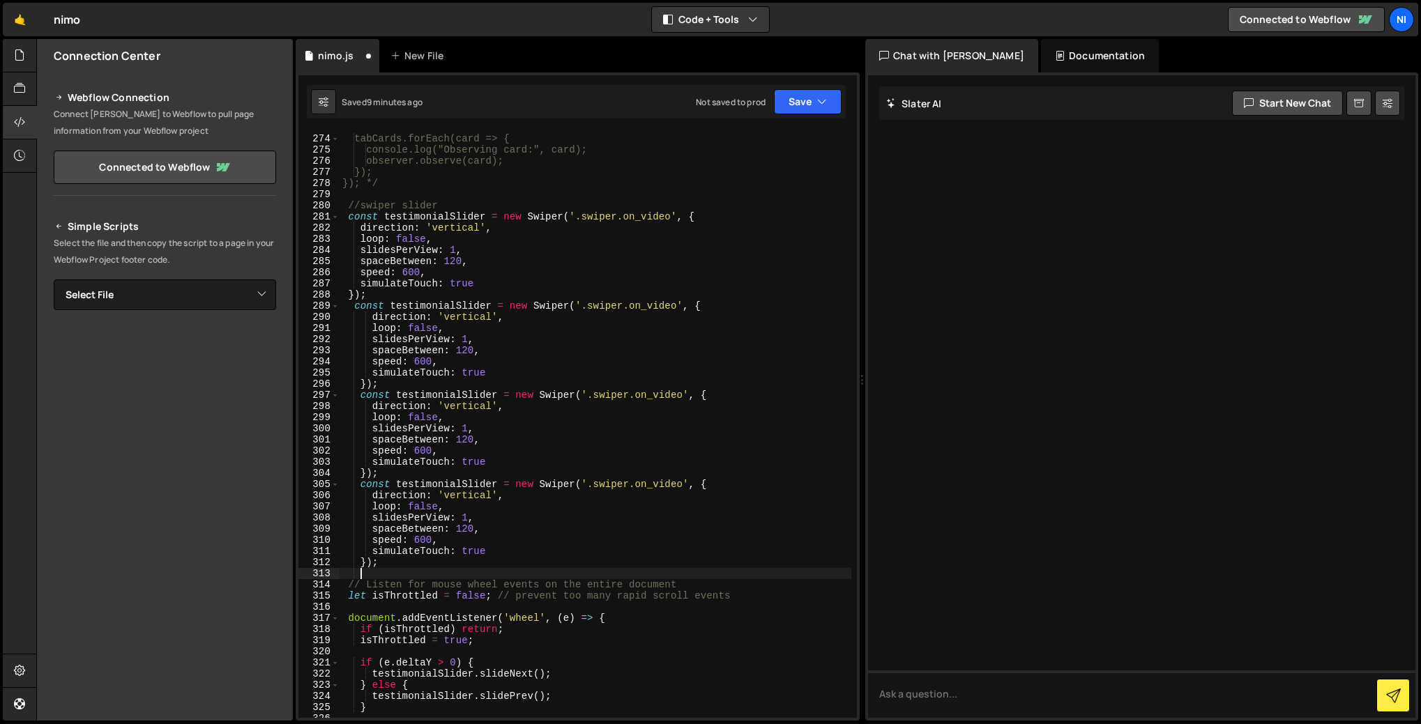
paste textarea "});"
type textarea "});"
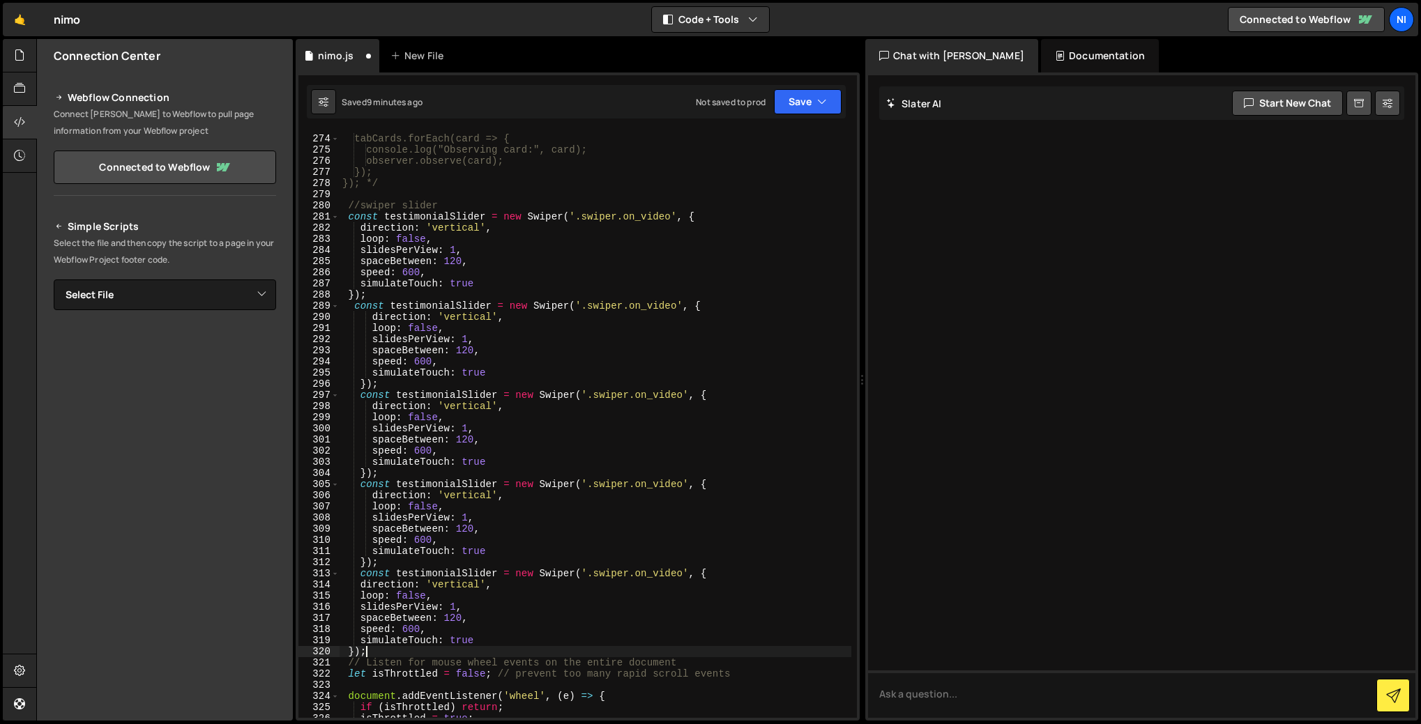
click at [380, 295] on div "tabCards.forEach(card => { console.log("Observing card:", card); observer.obser…" at bounding box center [596, 426] width 512 height 609
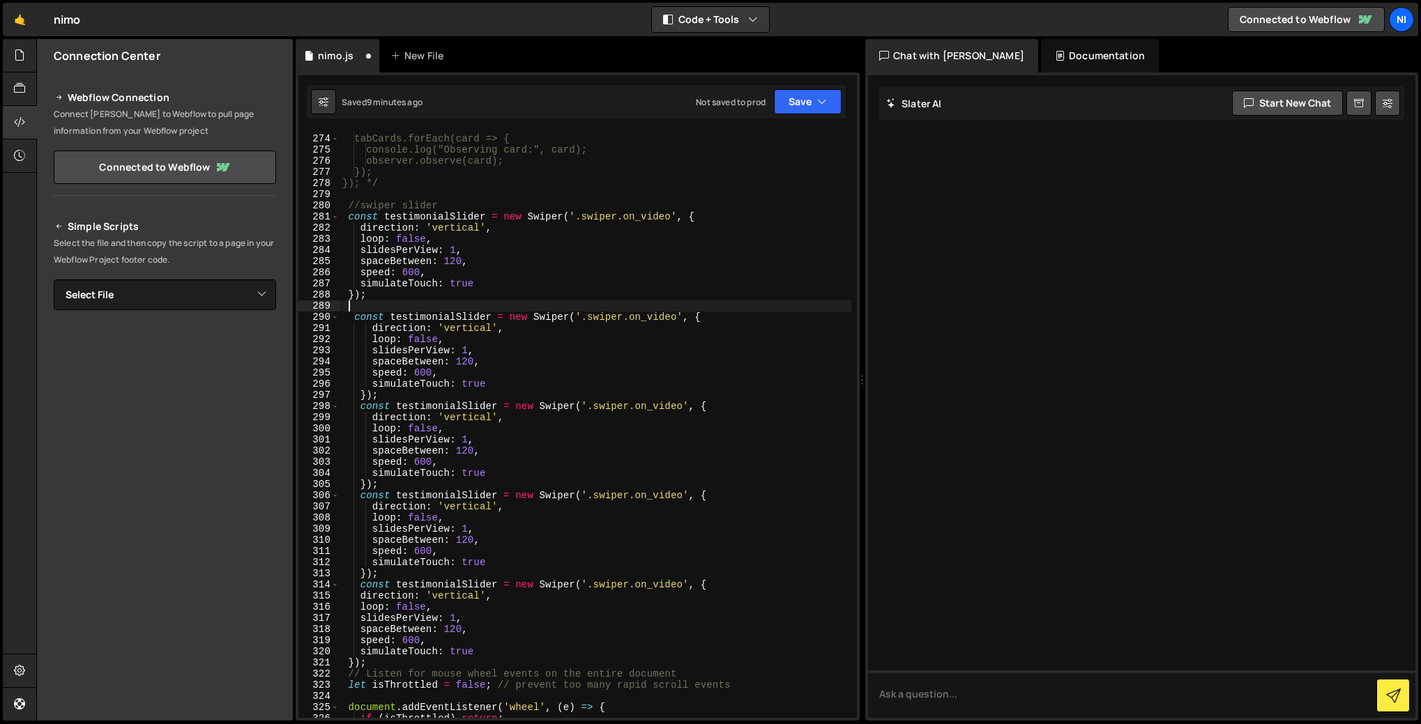
click at [384, 393] on div "tabCards.forEach(card => { console.log("Observing card:", card); observer.obser…" at bounding box center [596, 426] width 512 height 609
type textarea "});"
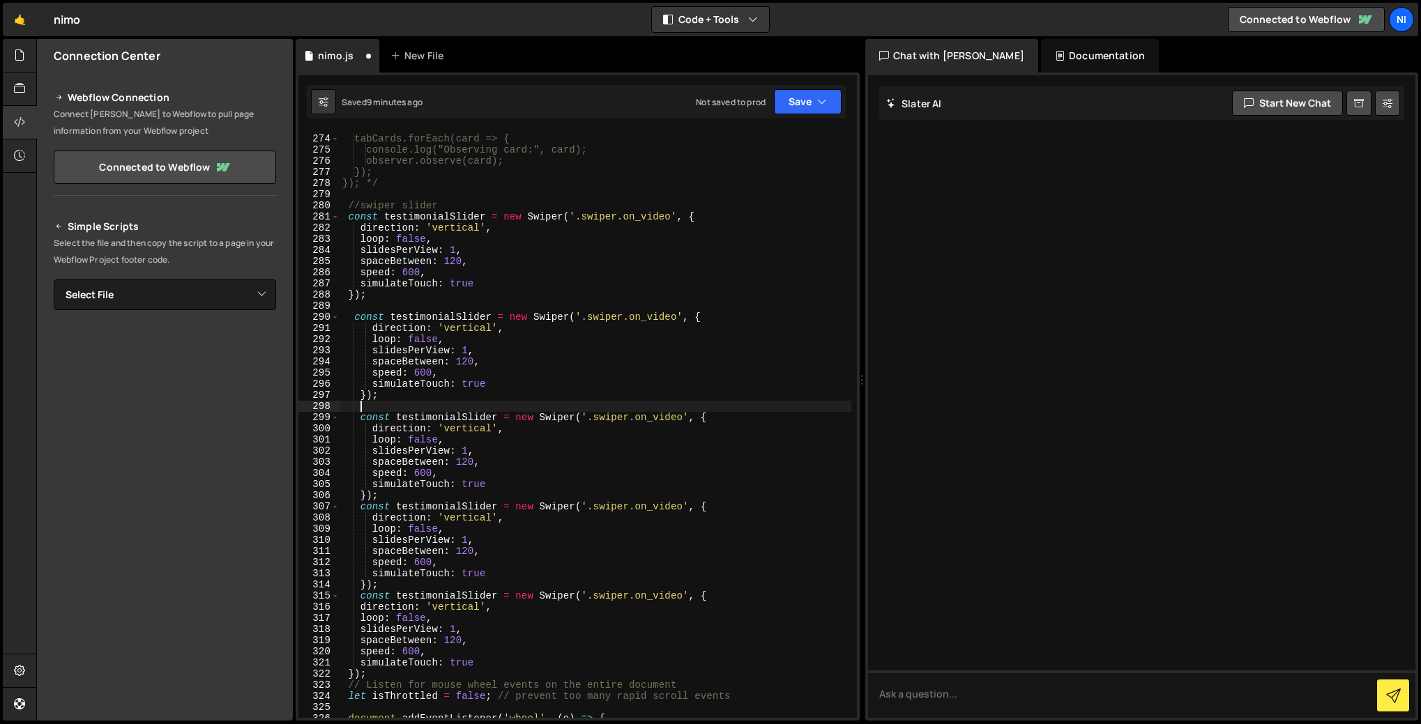
click at [390, 498] on div "tabCards.forEach(card => { console.log("Observing card:", card); observer.obser…" at bounding box center [596, 426] width 512 height 609
type textarea "});"
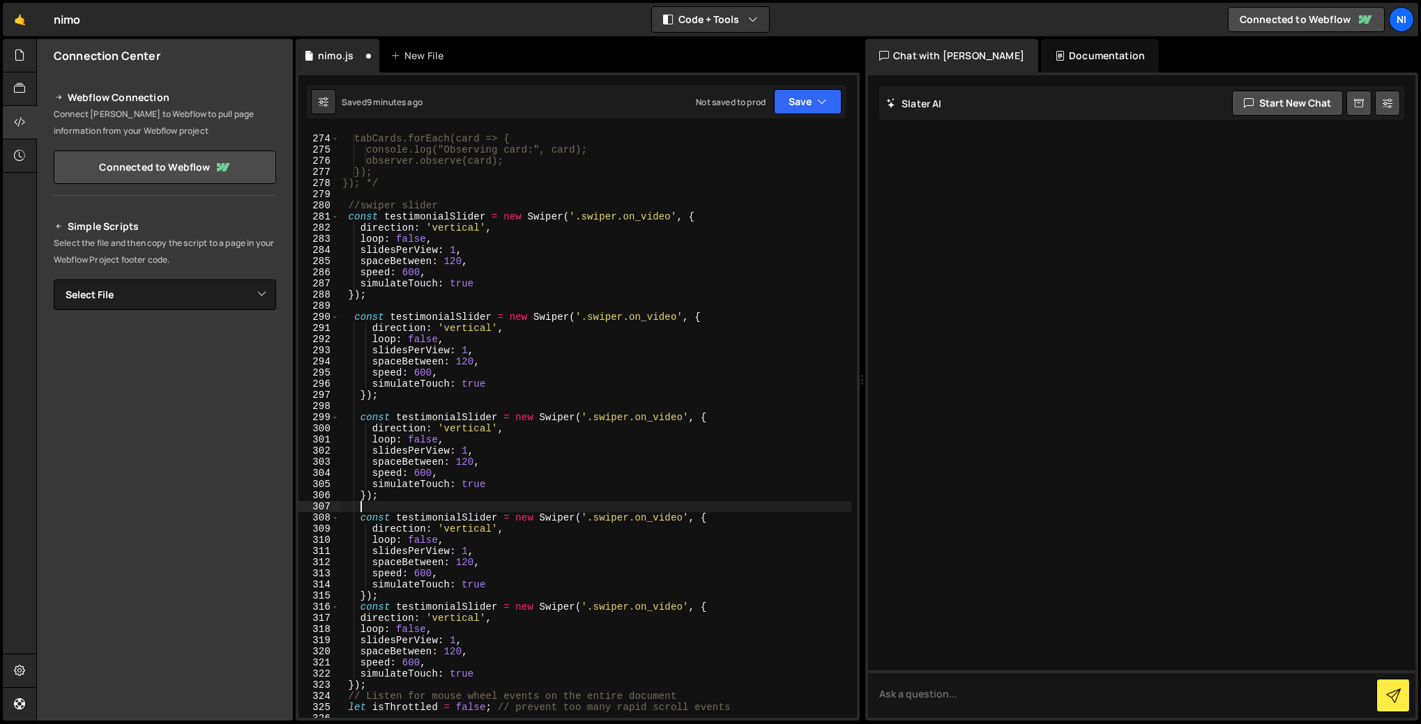
click at [391, 599] on div "tabCards.forEach(card => { console.log("Observing card:", card); observer.obser…" at bounding box center [596, 426] width 512 height 609
type textarea "});"
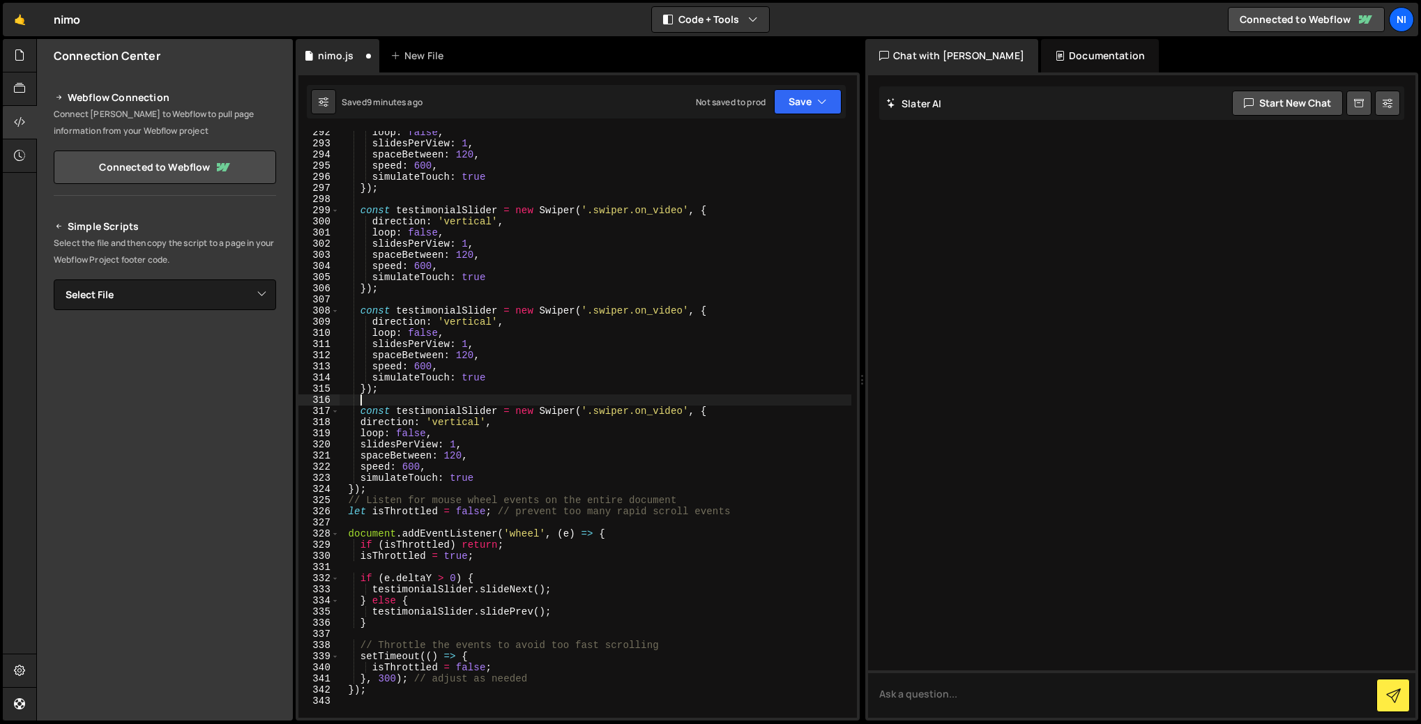
scroll to position [3234, 0]
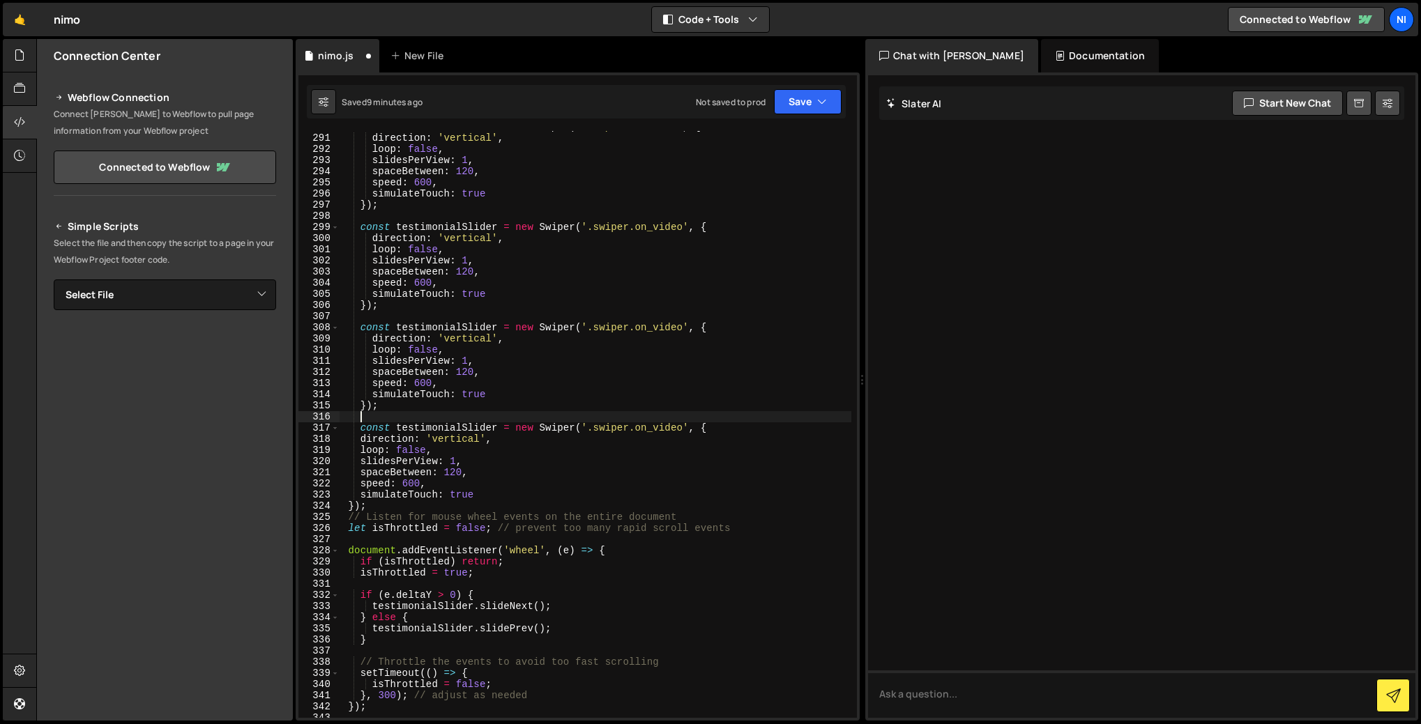
click at [349, 502] on div "const testimonialSlider = new Swiper ( '.swiper.on_video' , { direction : 'vert…" at bounding box center [596, 425] width 512 height 609
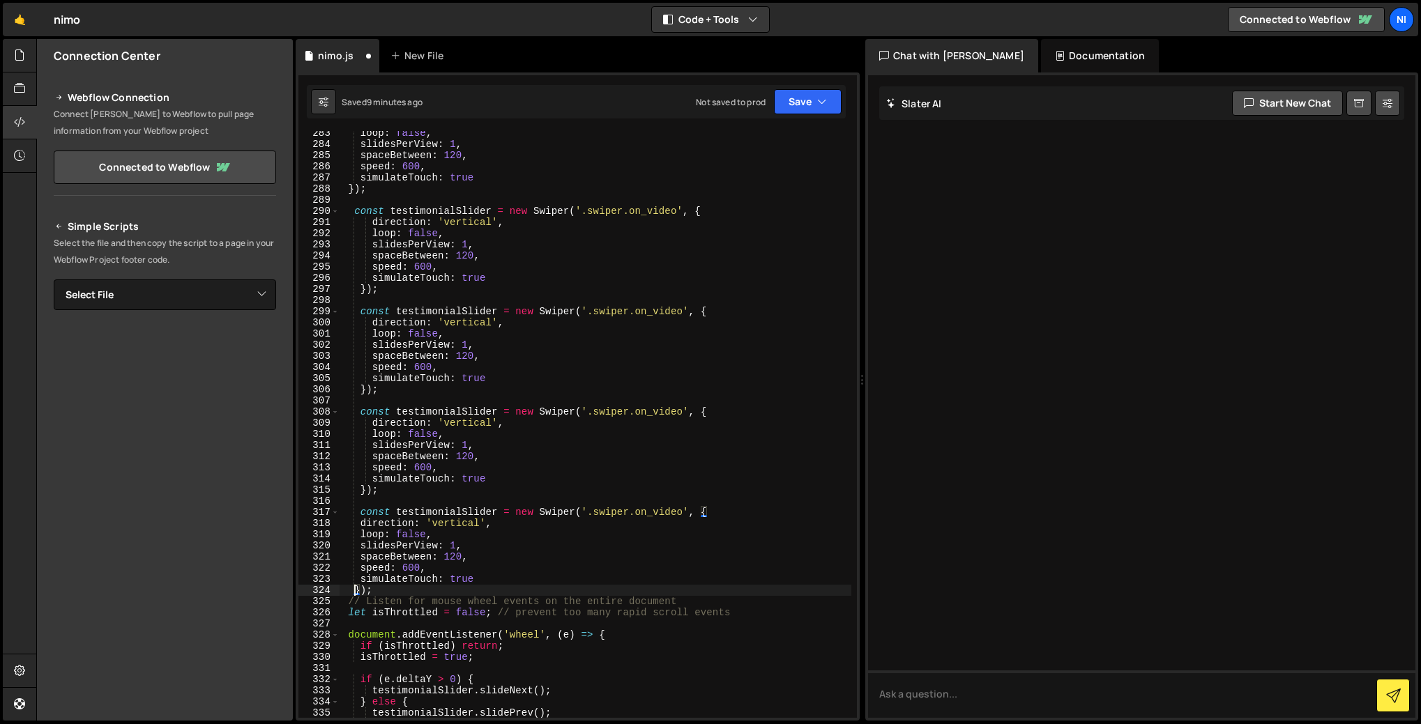
scroll to position [3132, 0]
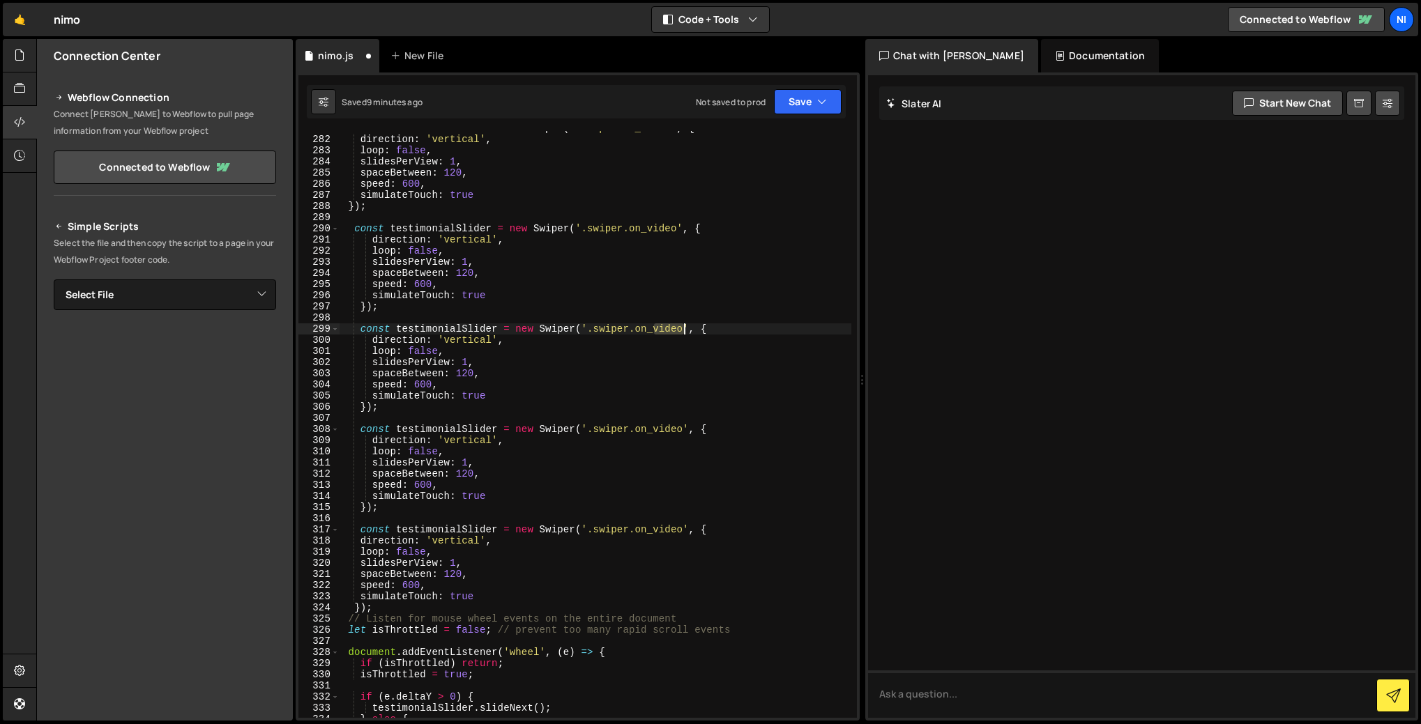
drag, startPoint x: 655, startPoint y: 329, endPoint x: 682, endPoint y: 326, distance: 26.6
click at [682, 326] on div "const testimonialSlider = new Swiper ( '.swiper.on_video' , { direction : 'vert…" at bounding box center [596, 427] width 512 height 609
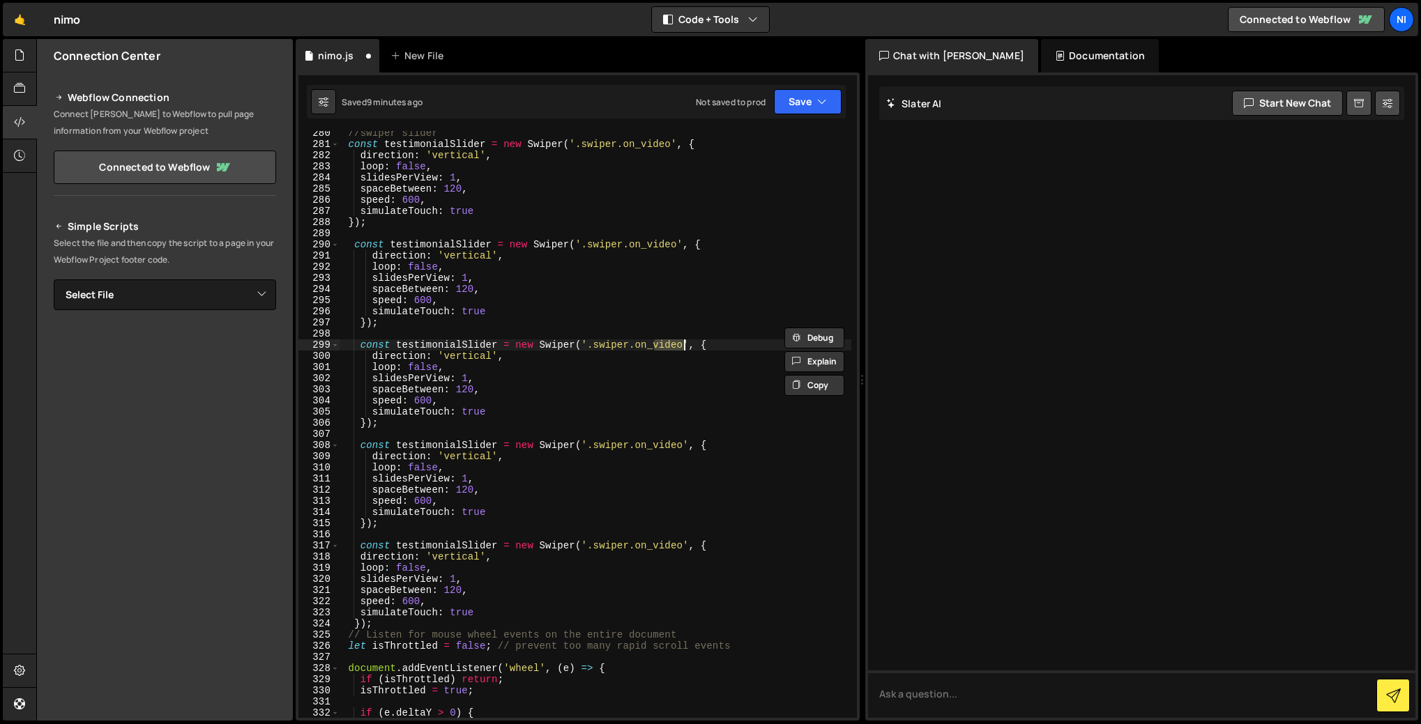
scroll to position [3084, 0]
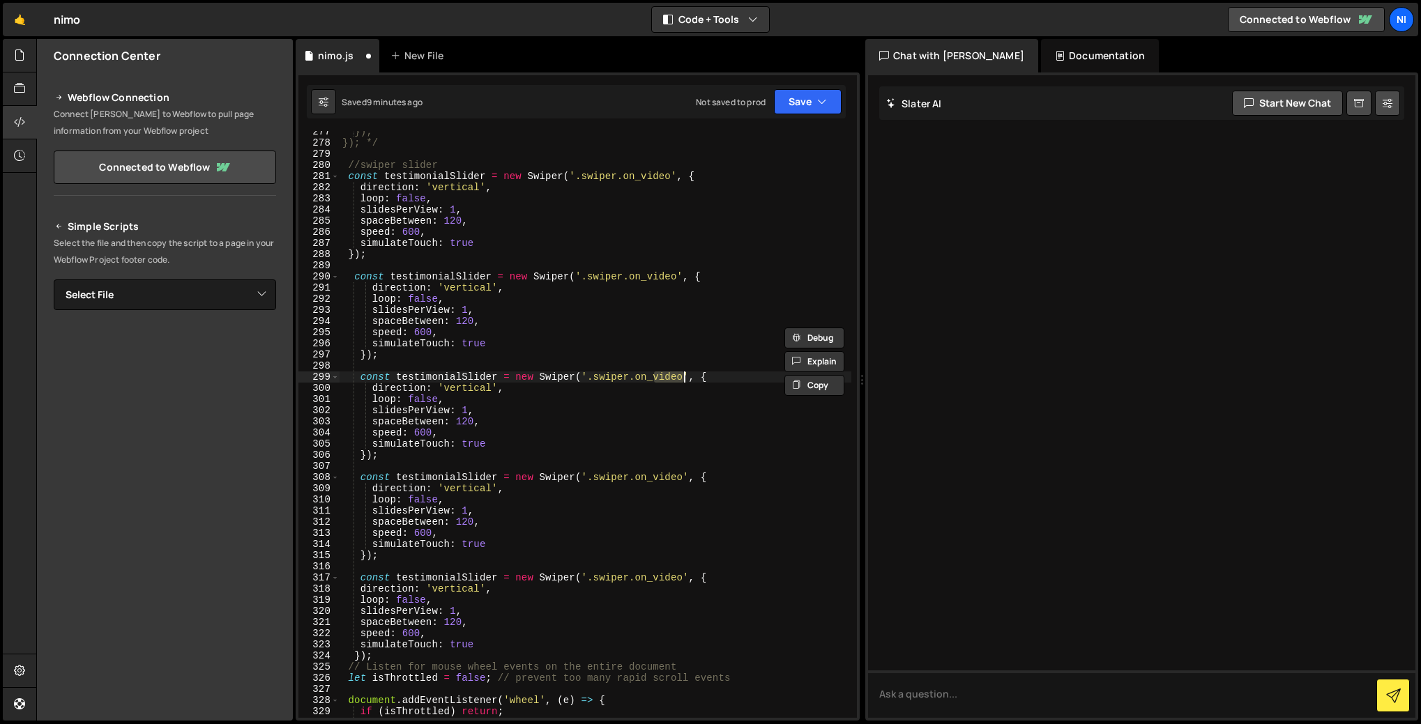
click at [646, 383] on div "}); }); */ //swiper slider const testimonialSlider = new Swiper ( '.swiper.on_v…" at bounding box center [596, 430] width 512 height 609
drag, startPoint x: 639, startPoint y: 377, endPoint x: 684, endPoint y: 375, distance: 45.3
click at [684, 375] on div "}); }); */ //swiper slider const testimonialSlider = new Swiper ( '.swiper.on_v…" at bounding box center [596, 430] width 512 height 609
paste textarea "usecase"
click at [575, 418] on div "}); }); */ //swiper slider const testimonialSlider = new Swiper ( '.swiper.on_v…" at bounding box center [596, 430] width 512 height 609
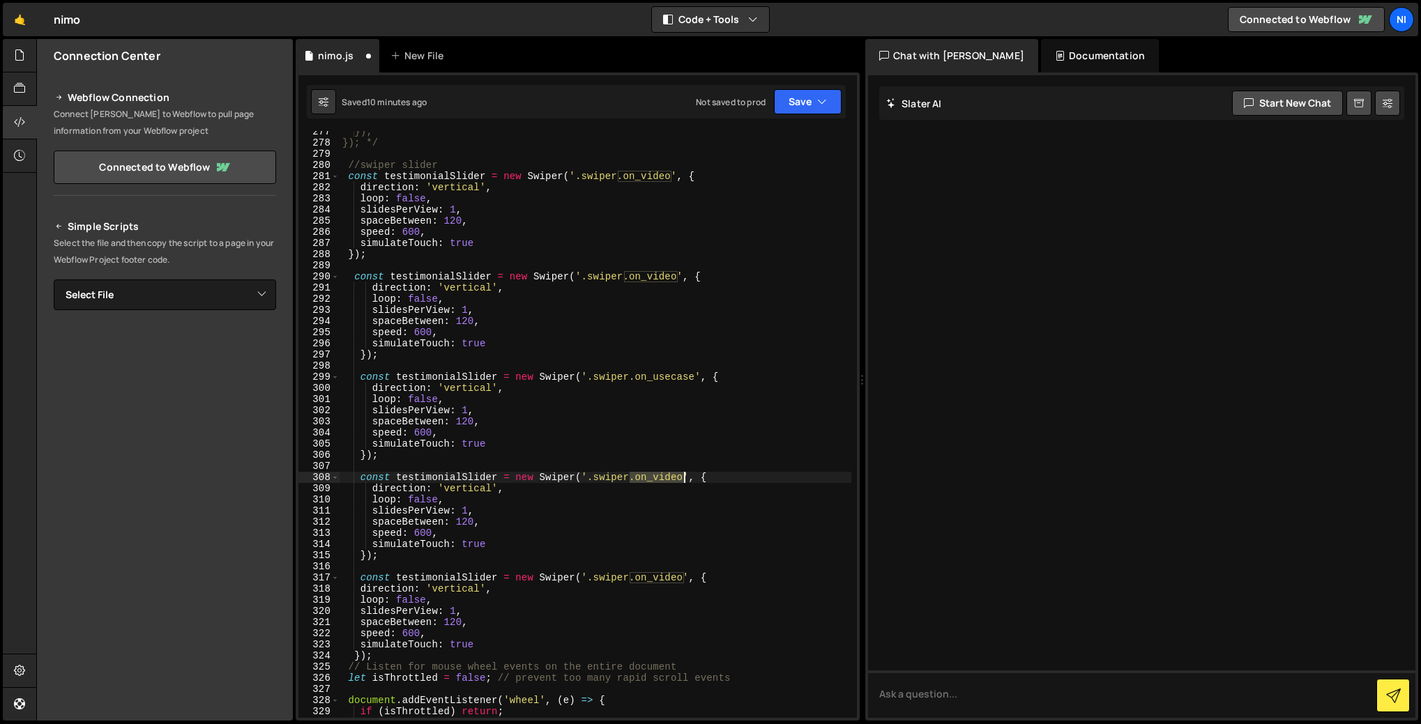
drag, startPoint x: 632, startPoint y: 480, endPoint x: 682, endPoint y: 475, distance: 50.4
click at [682, 475] on div "}); }); */ //swiper slider const testimonialSlider = new Swiper ( '.swiper.on_v…" at bounding box center [596, 430] width 512 height 609
paste textarea "on_features"
click at [627, 478] on div "}); }); */ //swiper slider const testimonialSlider = new Swiper ( '.swiper.on_v…" at bounding box center [596, 430] width 512 height 609
click at [686, 500] on div "}); }); */ //swiper slider const testimonialSlider = new Swiper ( '.swiper.on_v…" at bounding box center [596, 430] width 512 height 609
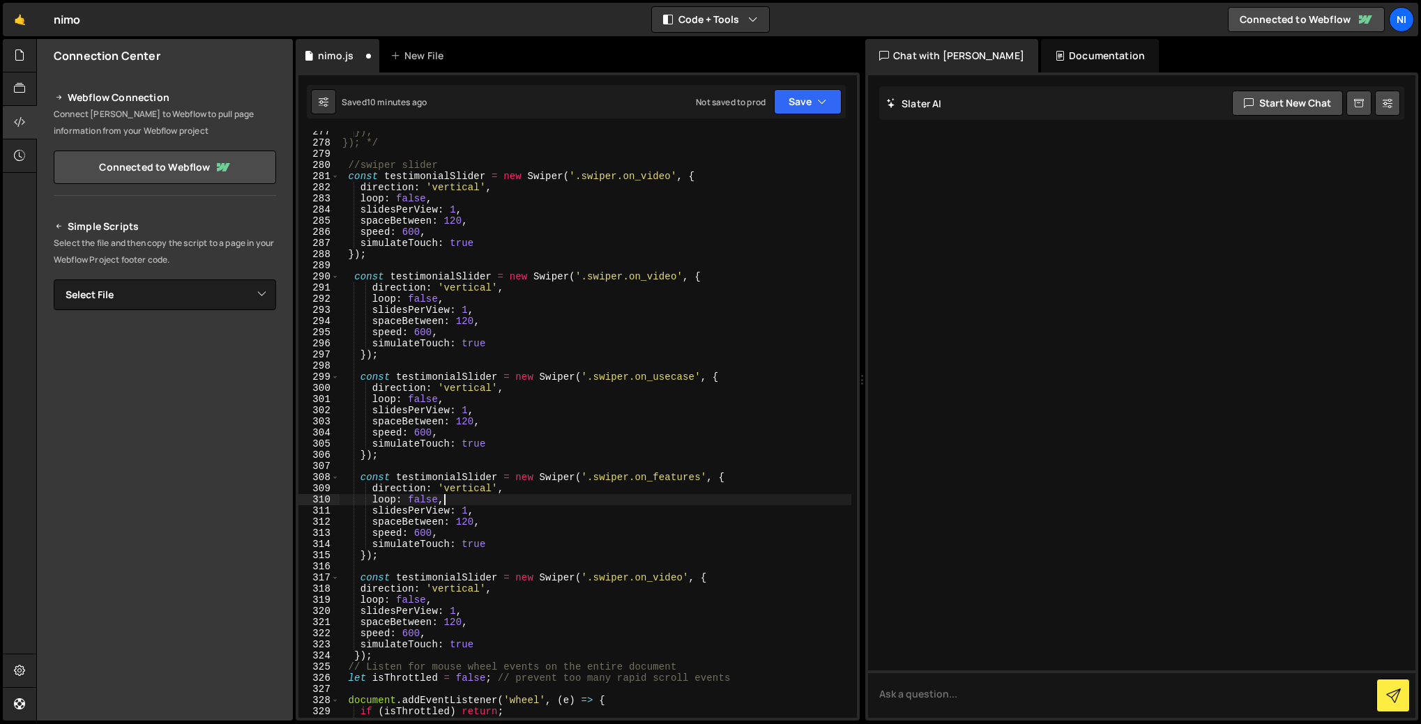
scroll to position [3098, 0]
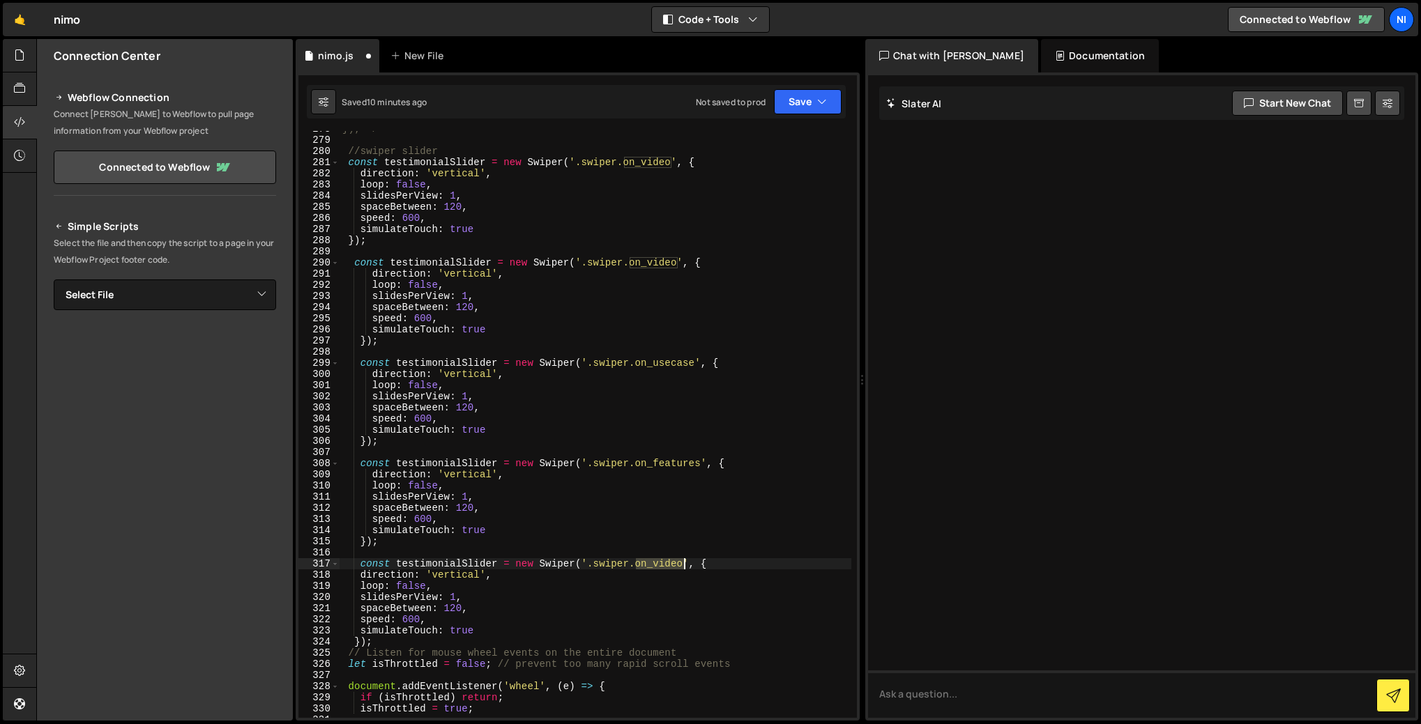
drag, startPoint x: 637, startPoint y: 565, endPoint x: 683, endPoint y: 564, distance: 46.7
click at [683, 564] on div "}); */ //swiper slider const testimonialSlider = new Swiper ( '.swiper.on_video…" at bounding box center [596, 427] width 512 height 609
paste textarea "pricing"
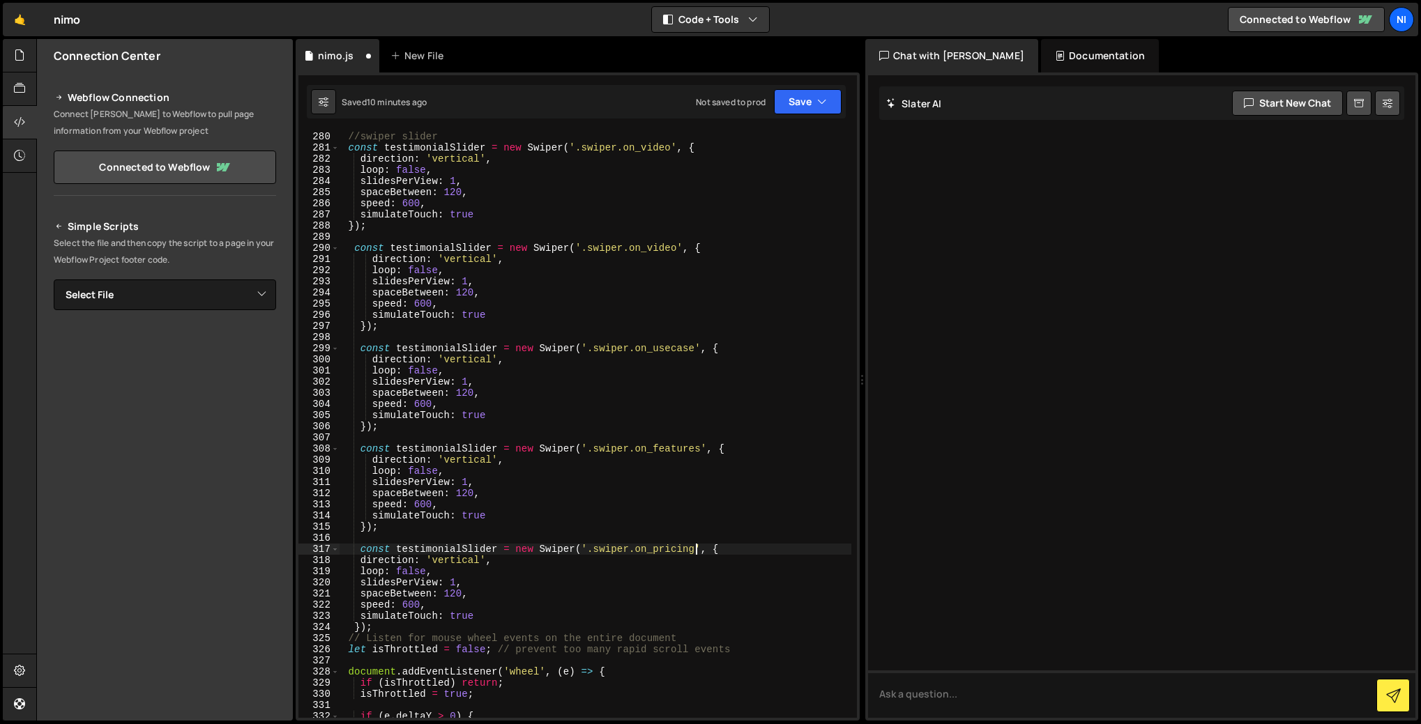
scroll to position [3097, 0]
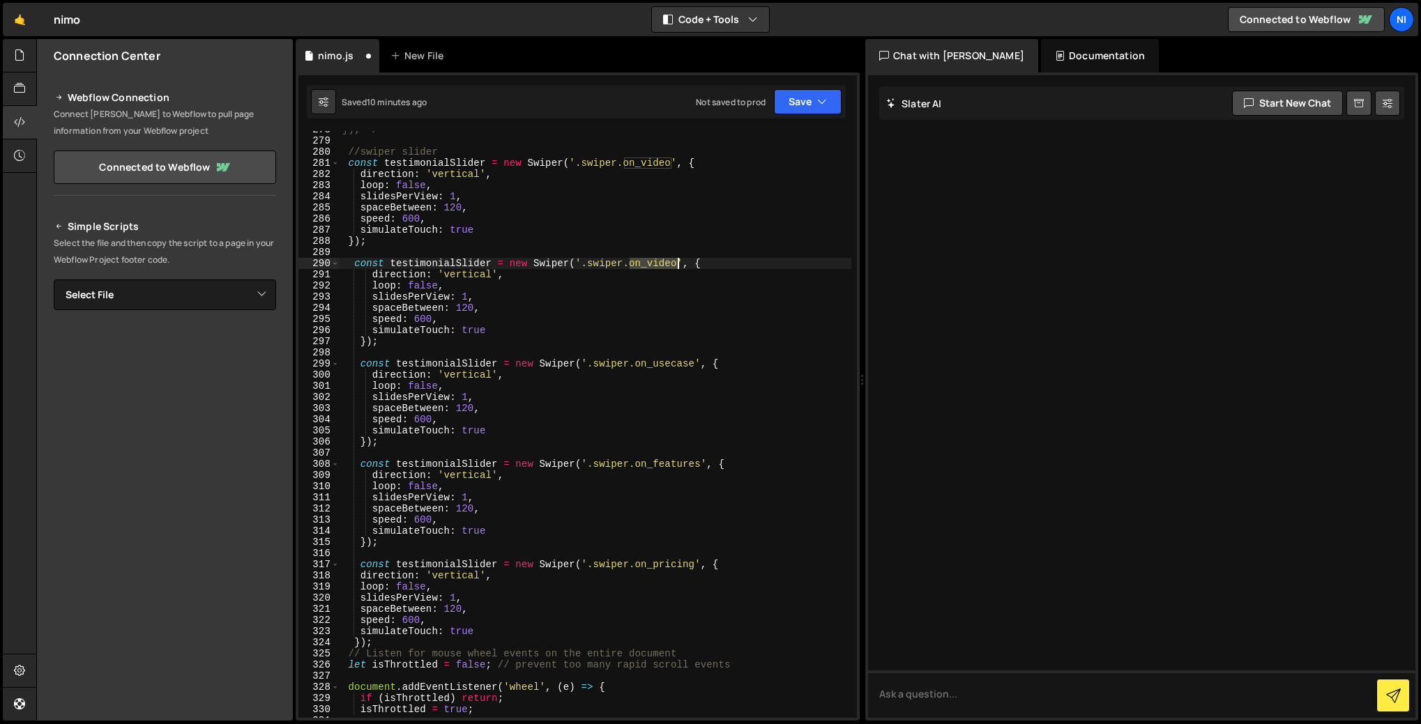
drag, startPoint x: 630, startPoint y: 265, endPoint x: 678, endPoint y: 264, distance: 47.4
click at [678, 264] on div "}); */ //swiper slider const testimonialSlider = new Swiper ( '.swiper.on_video…" at bounding box center [596, 428] width 512 height 609
paste textarea "contacts"
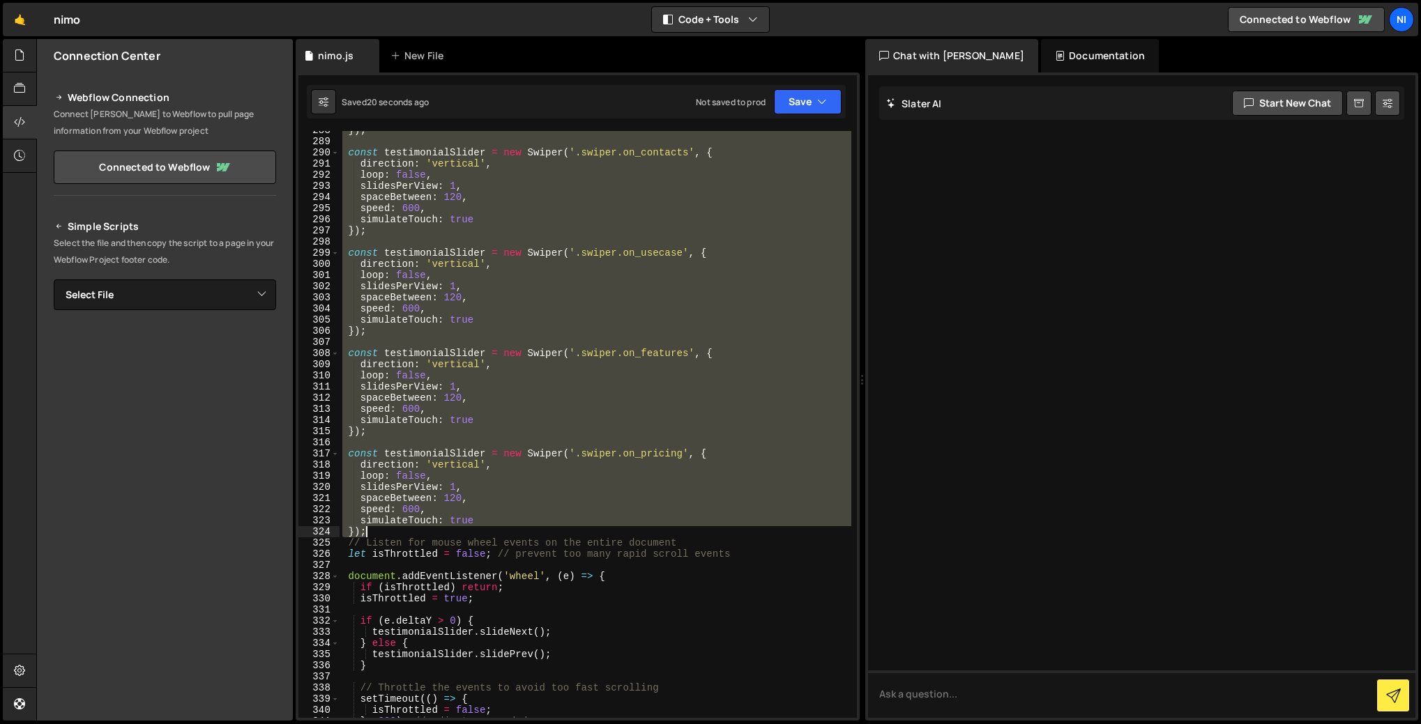
scroll to position [3309, 0]
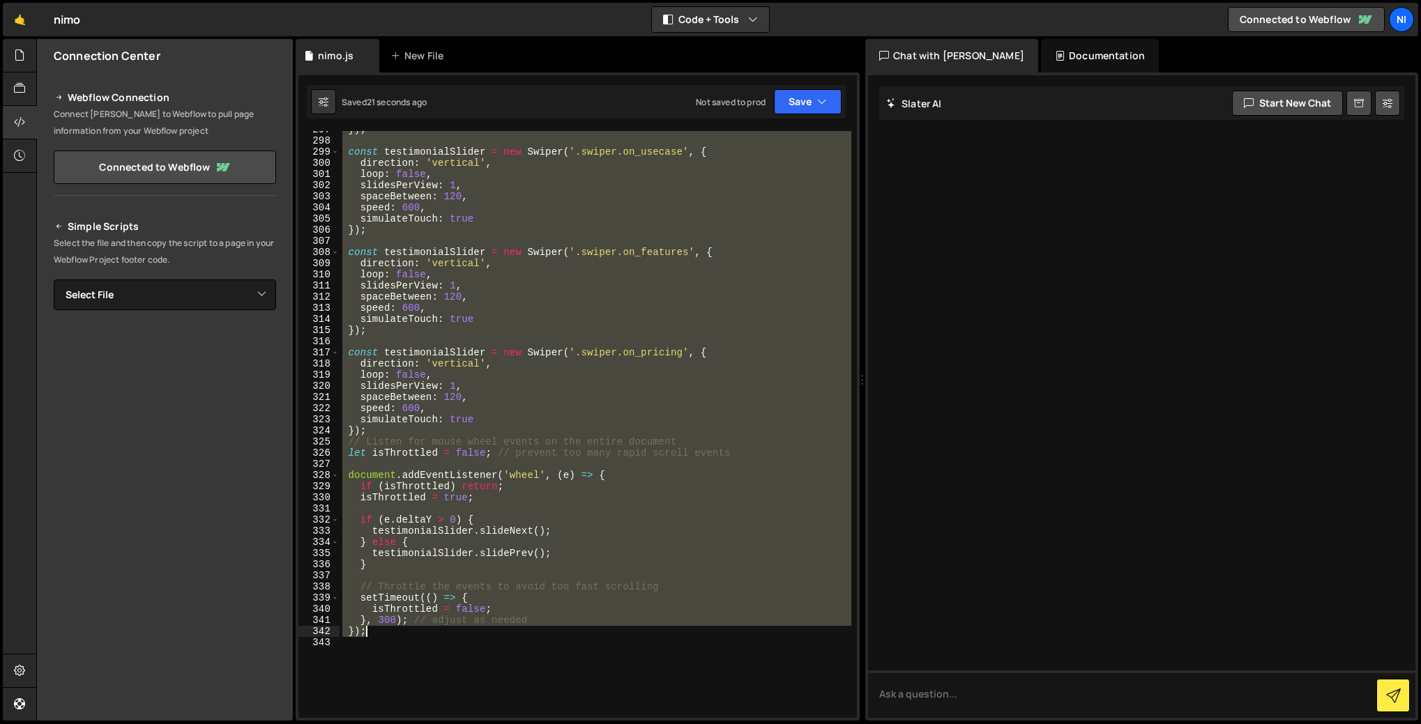
drag, startPoint x: 351, startPoint y: 299, endPoint x: 382, endPoint y: 629, distance: 331.3
click at [382, 629] on div "}) ; const testimonialSlider = new Swiper ( '.swiper.on_usecase' , { direction …" at bounding box center [596, 428] width 512 height 609
type textarea "}, 300); // adjust as needed });"
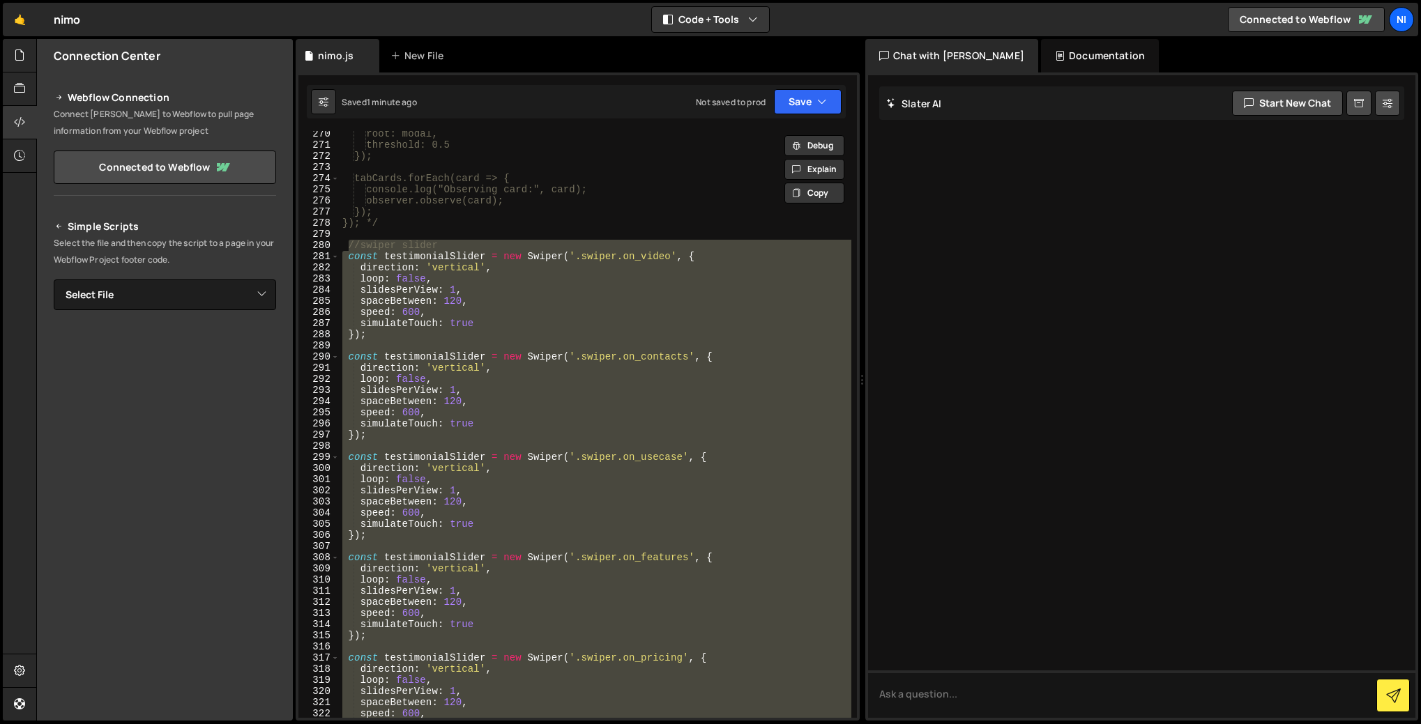
scroll to position [2836, 0]
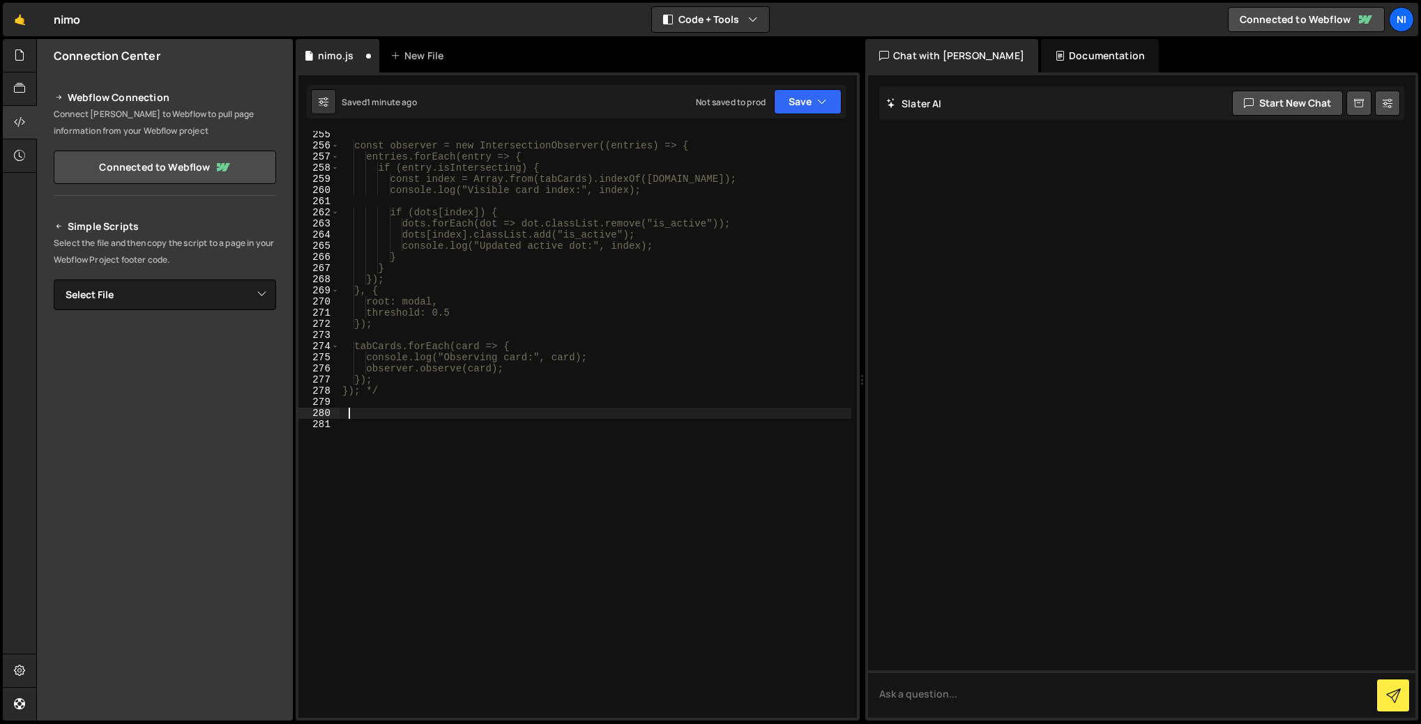
paste textarea
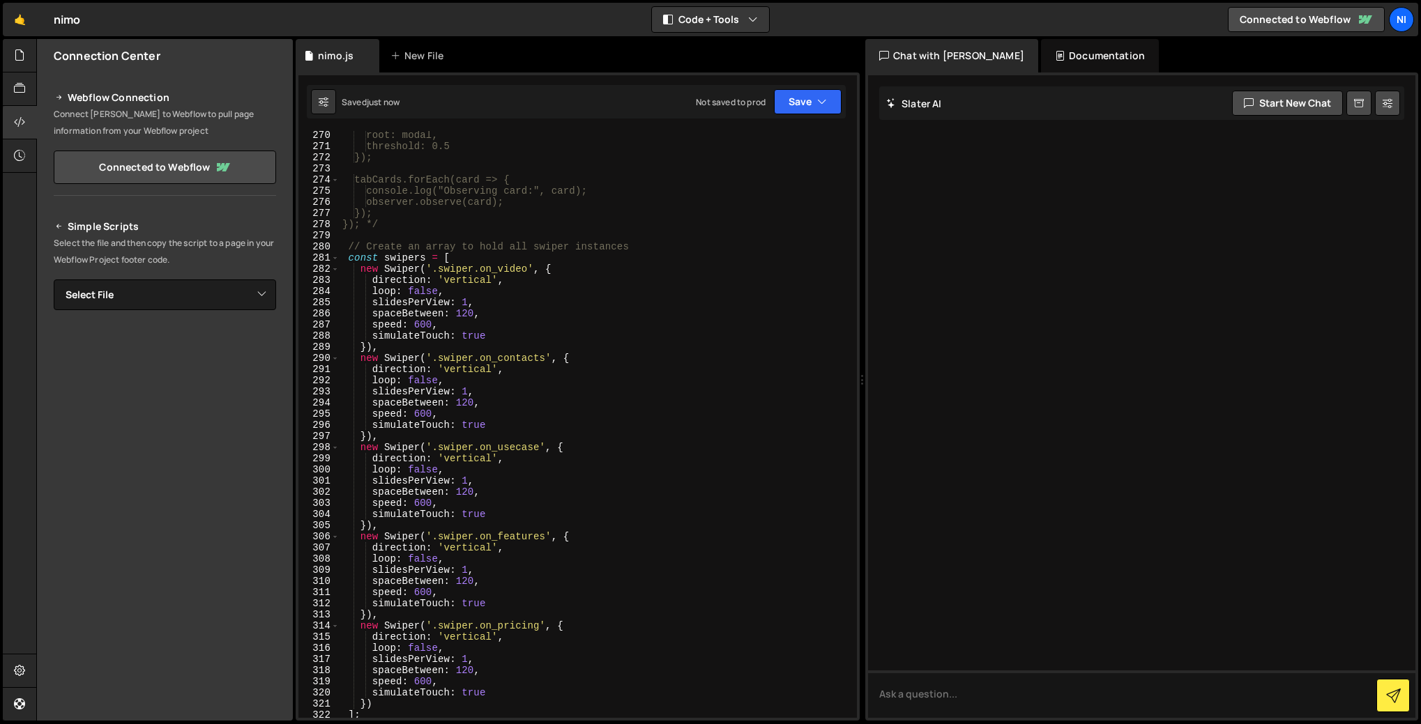
scroll to position [3002, 0]
click at [418, 324] on div "root: modal, threshold: 0.5 }); tabCards.forEach(card => { console.log("Observi…" at bounding box center [596, 434] width 512 height 609
click at [427, 327] on div "root: modal, threshold: 0.5 }); tabCards.forEach(card => { console.log("Observi…" at bounding box center [596, 424] width 512 height 587
click at [427, 327] on div "root: modal, threshold: 0.5 }); tabCards.forEach(card => { console.log("Observi…" at bounding box center [596, 434] width 512 height 609
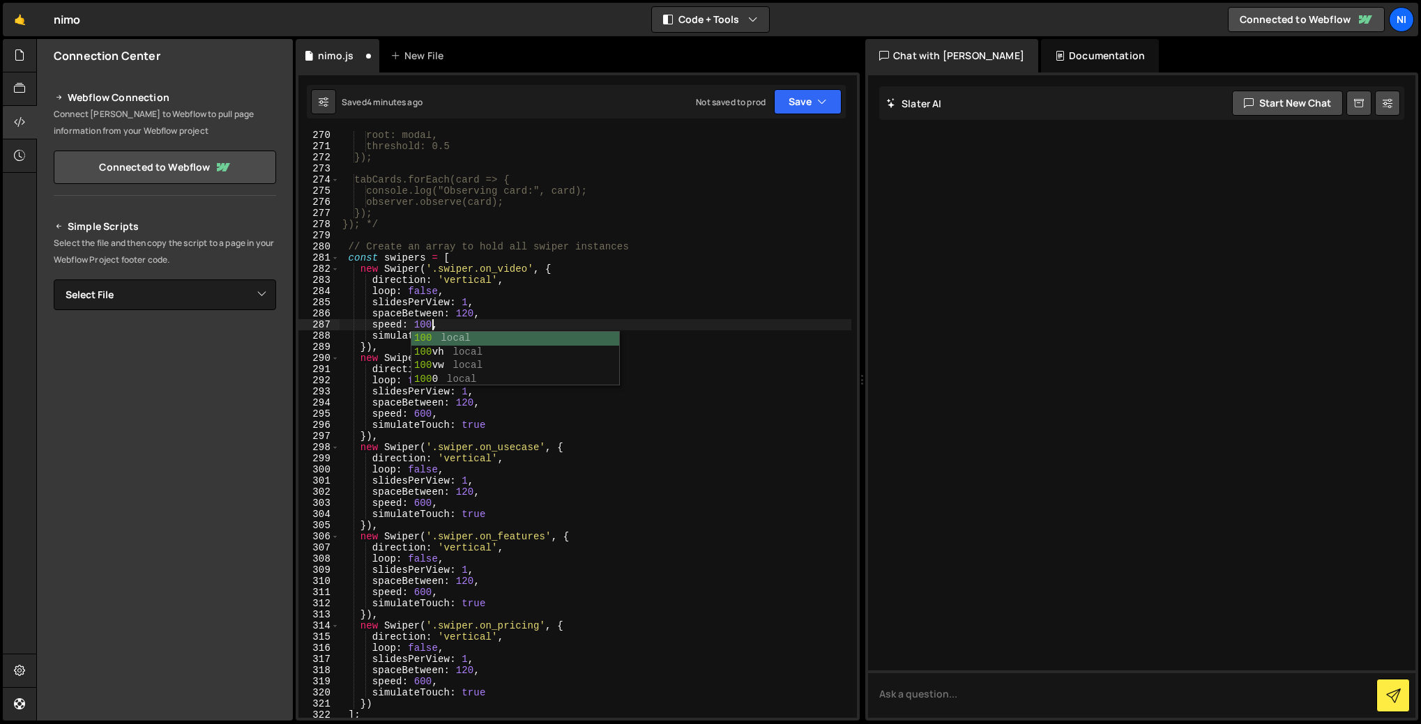
scroll to position [0, 6]
drag, startPoint x: 415, startPoint y: 325, endPoint x: 440, endPoint y: 322, distance: 25.3
click at [440, 322] on div "root: modal, threshold: 0.5 }); tabCards.forEach(card => { console.log("Observi…" at bounding box center [596, 434] width 512 height 609
click at [420, 416] on div "root: modal, threshold: 0.5 }); tabCards.forEach(card => { console.log("Observi…" at bounding box center [596, 434] width 512 height 609
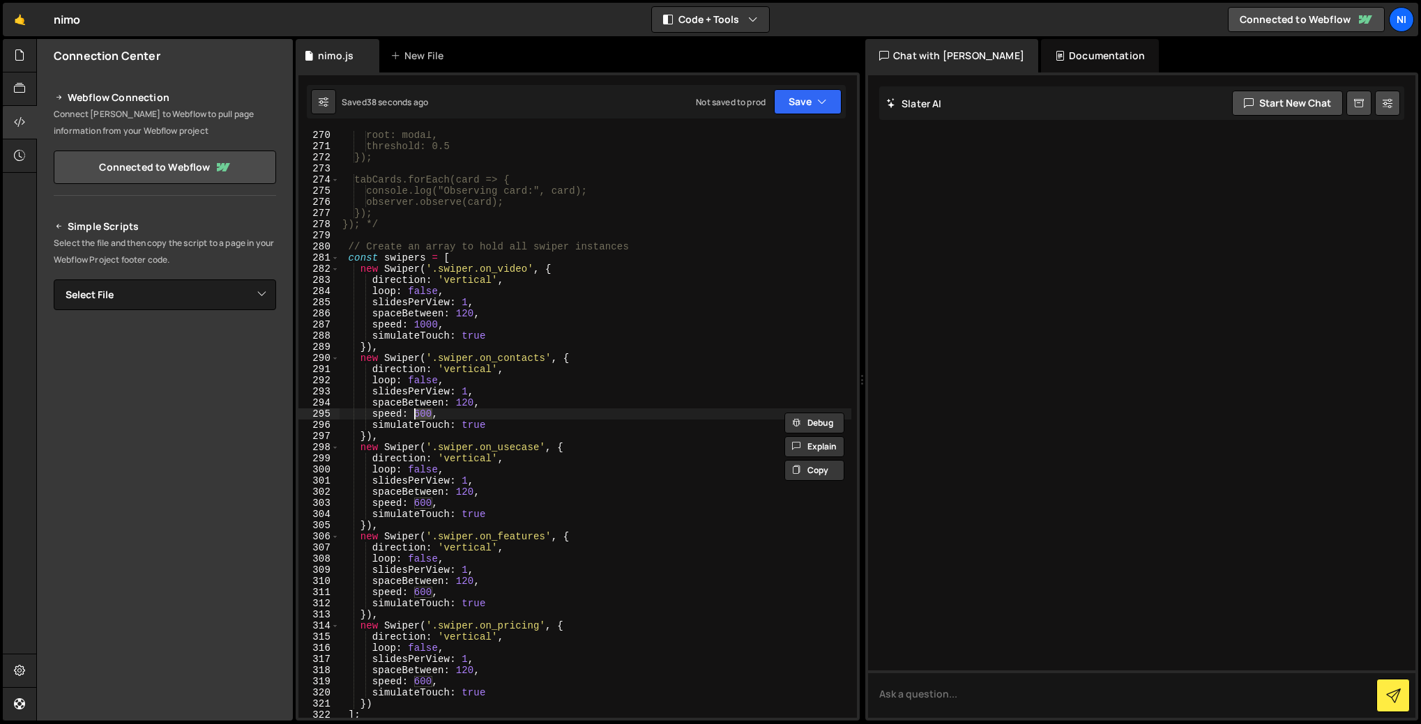
paste textarea "10"
click at [422, 506] on div "root: modal, threshold: 0.5 }); tabCards.forEach(card => { console.log("Observi…" at bounding box center [596, 434] width 512 height 609
click at [423, 506] on div "root: modal, threshold: 0.5 }); tabCards.forEach(card => { console.log("Observi…" at bounding box center [596, 434] width 512 height 609
paste textarea "10"
click at [420, 593] on div "root: modal, threshold: 0.5 }); tabCards.forEach(card => { console.log("Observi…" at bounding box center [596, 434] width 512 height 609
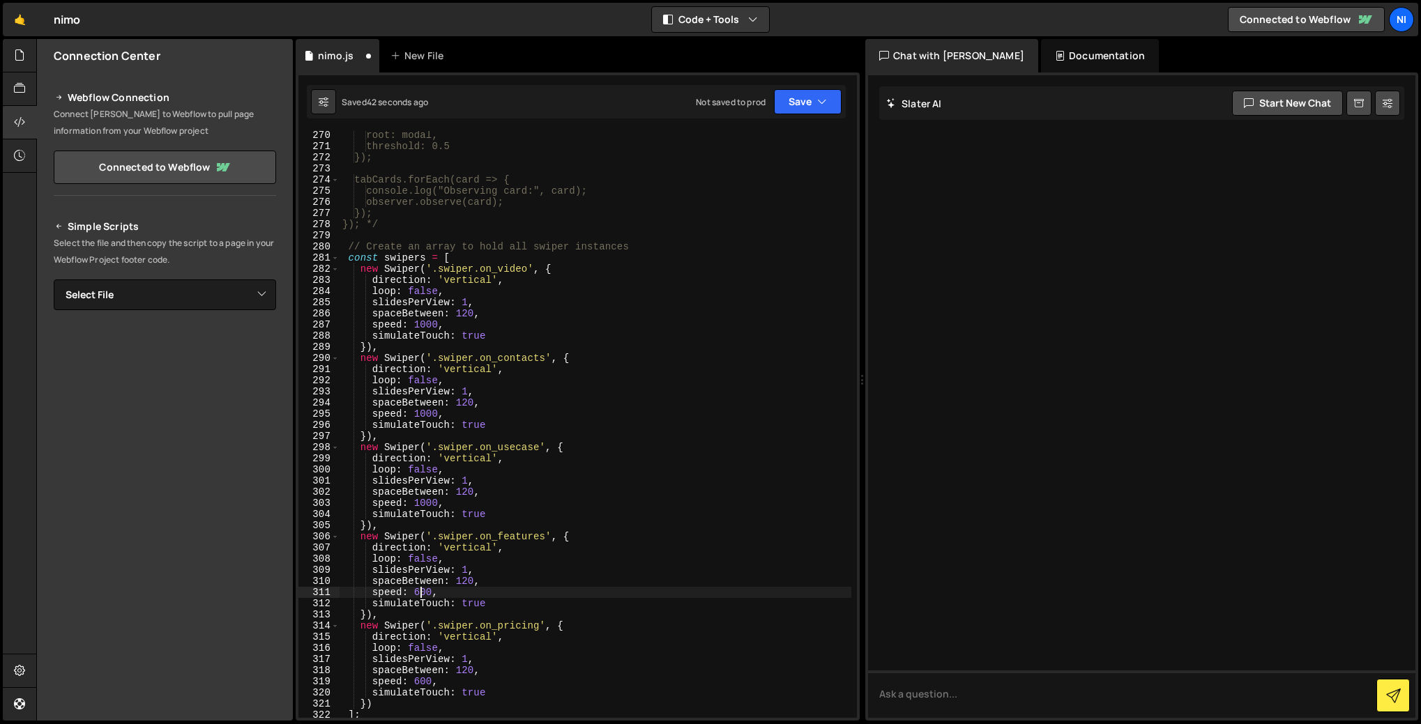
click at [420, 593] on div "root: modal, threshold: 0.5 }); tabCards.forEach(card => { console.log("Observi…" at bounding box center [596, 434] width 512 height 609
paste textarea "10"
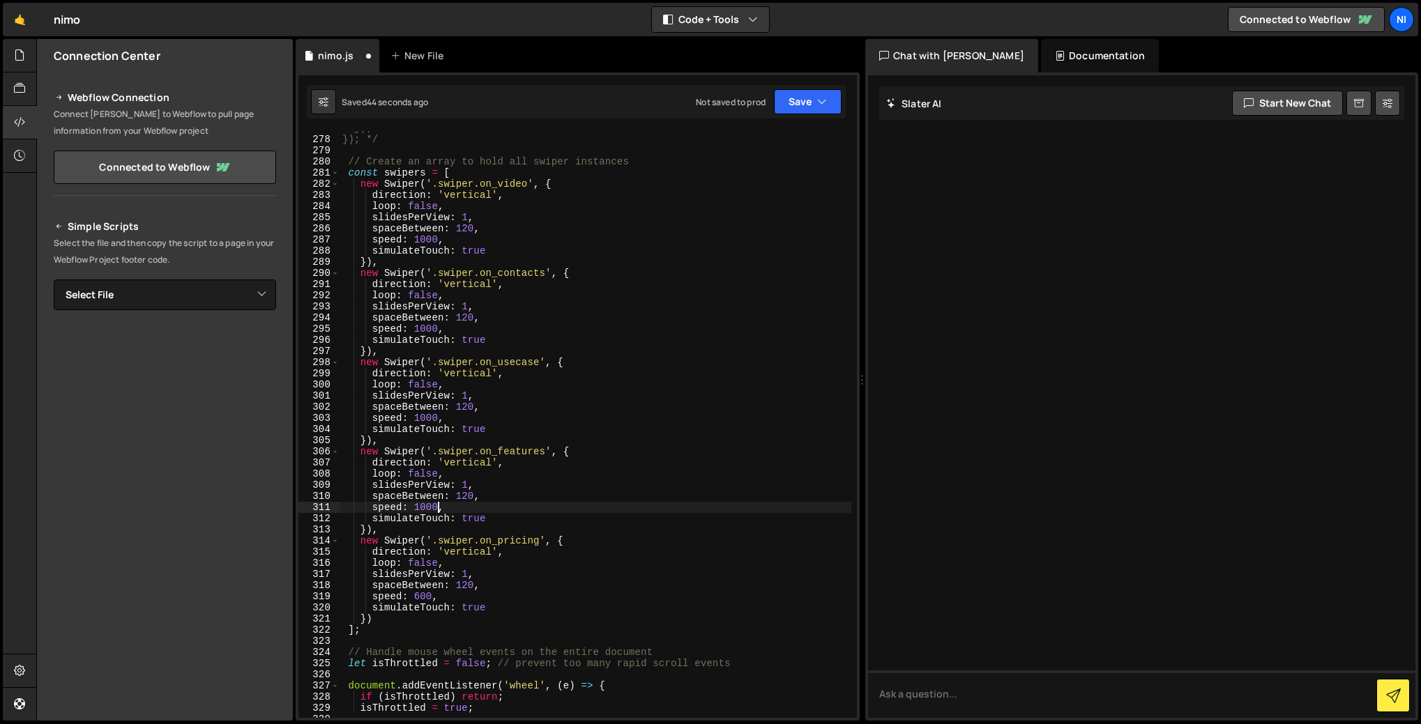
click at [421, 595] on div "}); }); */ // Create an array to hold all swiper instances const swipers = [ ne…" at bounding box center [596, 427] width 512 height 609
paste textarea "10"
click at [530, 579] on div "}); }); */ // Create an array to hold all swiper instances const swipers = [ ne…" at bounding box center [596, 427] width 512 height 609
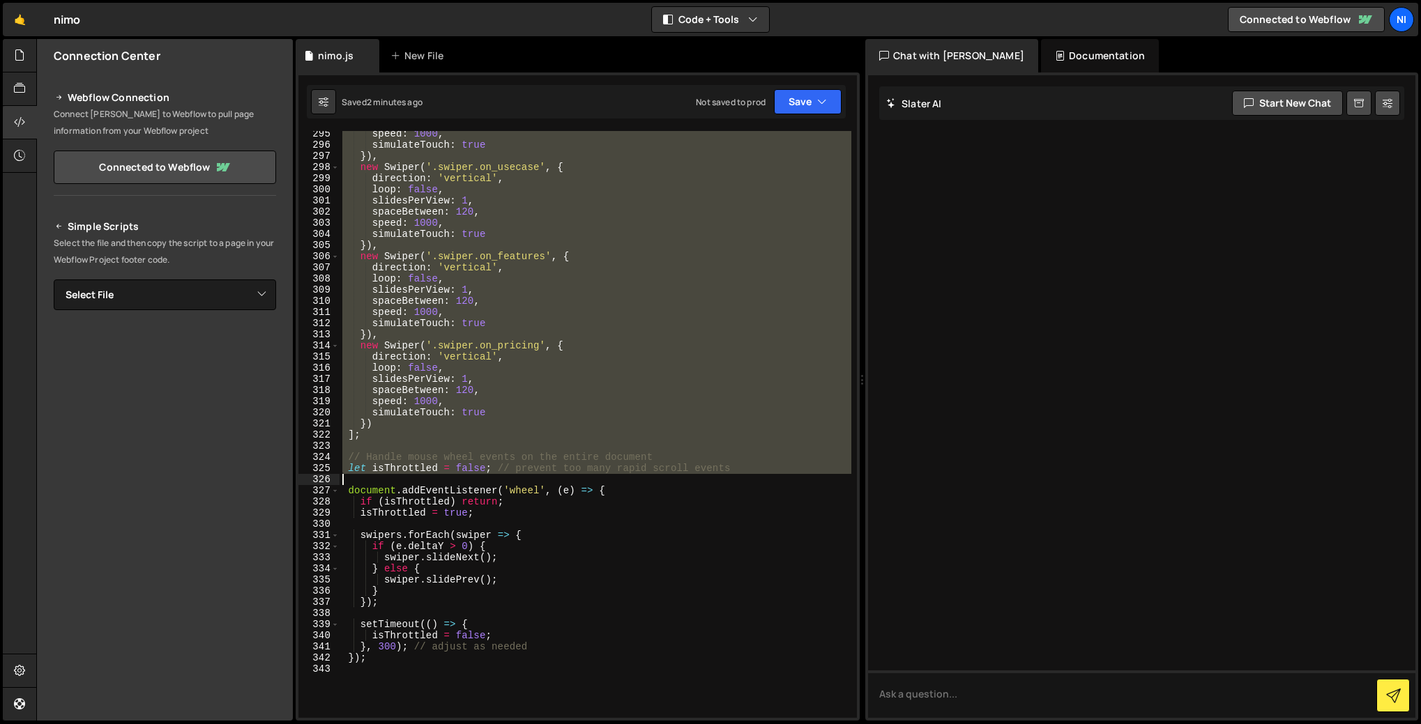
scroll to position [3348, 0]
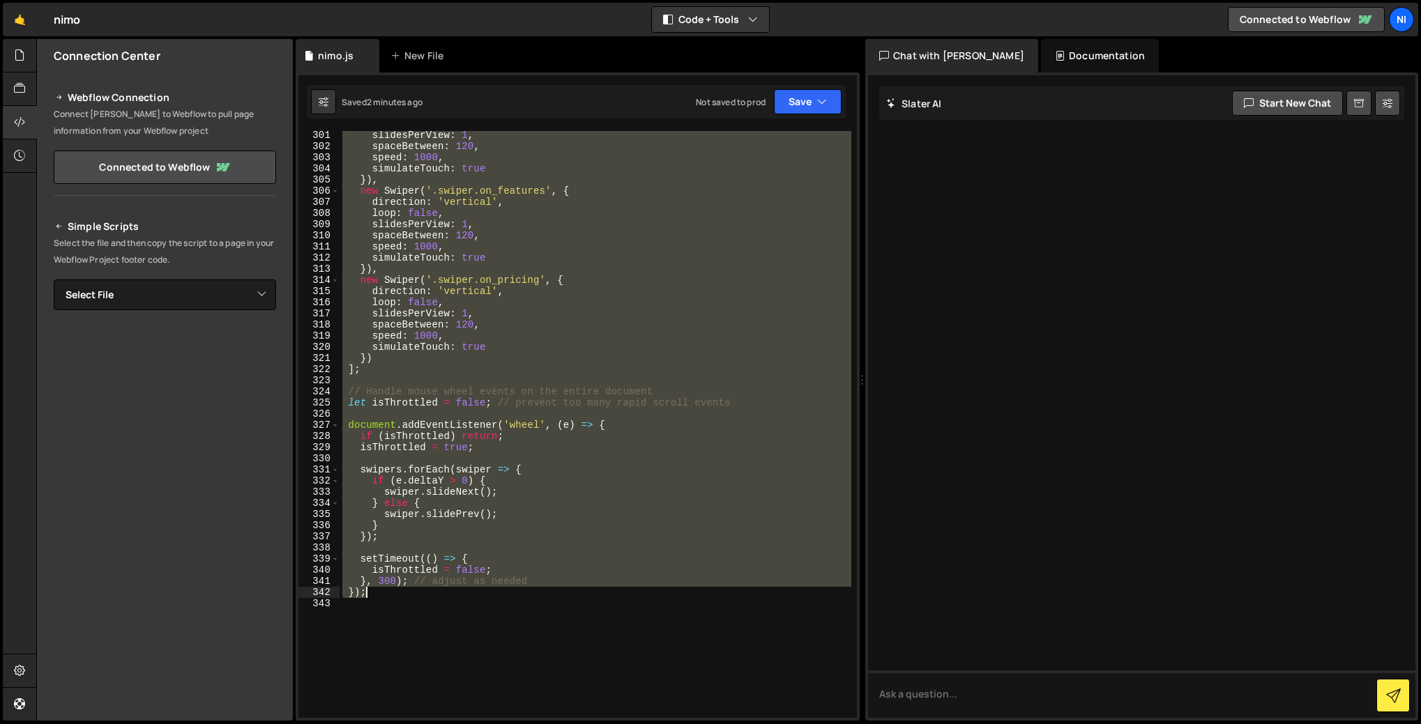
drag, startPoint x: 349, startPoint y: 245, endPoint x: 390, endPoint y: 598, distance: 355.1
click at [390, 598] on div "slidesPerView : 1 , spaceBetween : 120 , speed : 1000 , simulateTouch : true })…" at bounding box center [596, 434] width 512 height 609
type textarea "}, 300); // adjust as needed });"
paste textarea
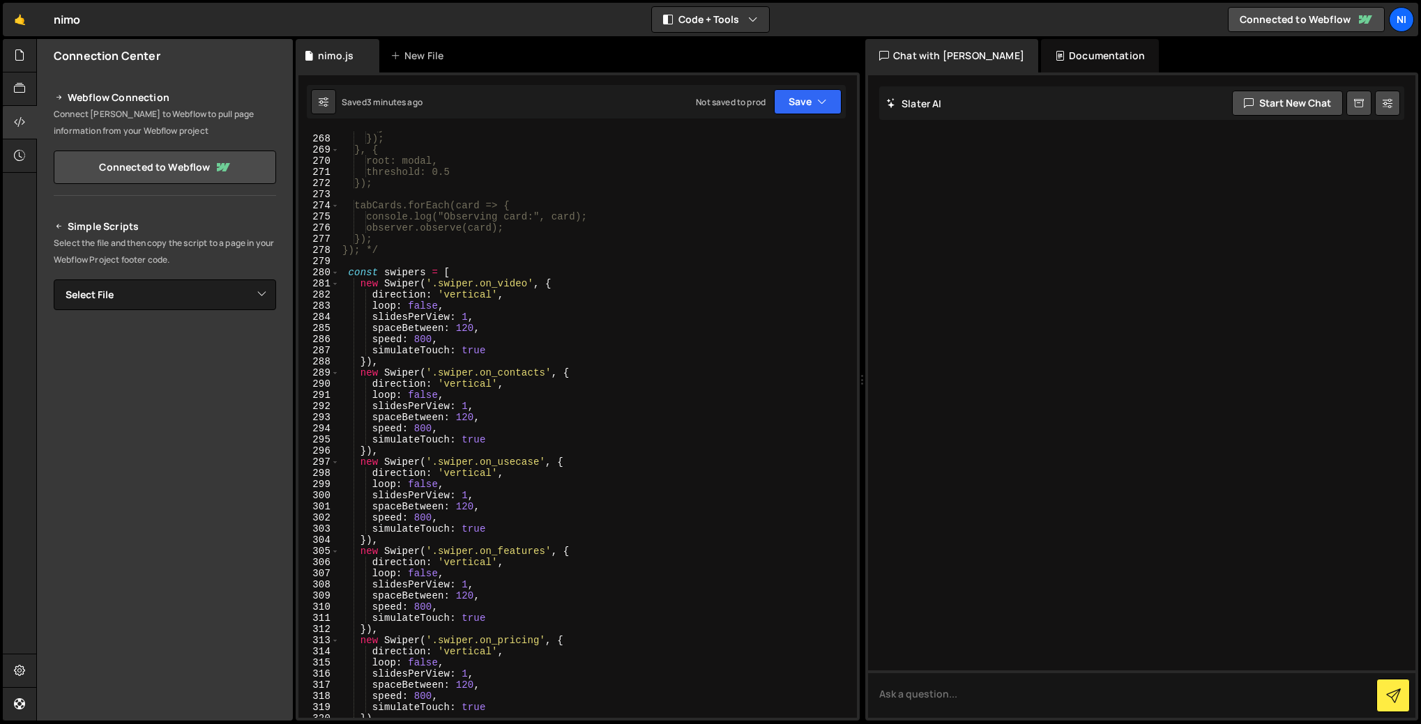
scroll to position [2977, 0]
click at [365, 262] on div "} }); }, { root: modal, threshold: 0.5 }); tabCards.forEach(card => { console.l…" at bounding box center [596, 426] width 512 height 609
type textarea "?"
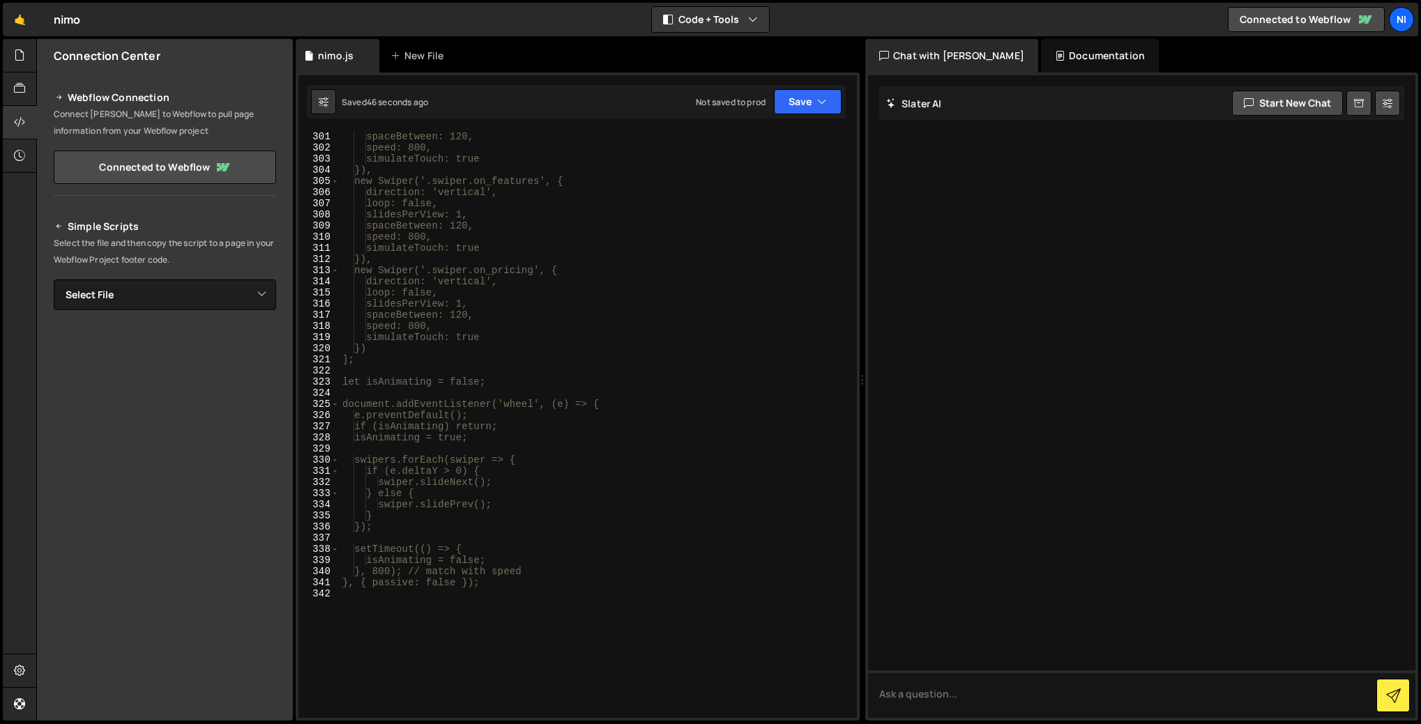
scroll to position [3366, 0]
click at [548, 560] on div "speed: 800, simulateTouch: true }), new Swiper('.swiper.on_features', { directi…" at bounding box center [596, 427] width 512 height 609
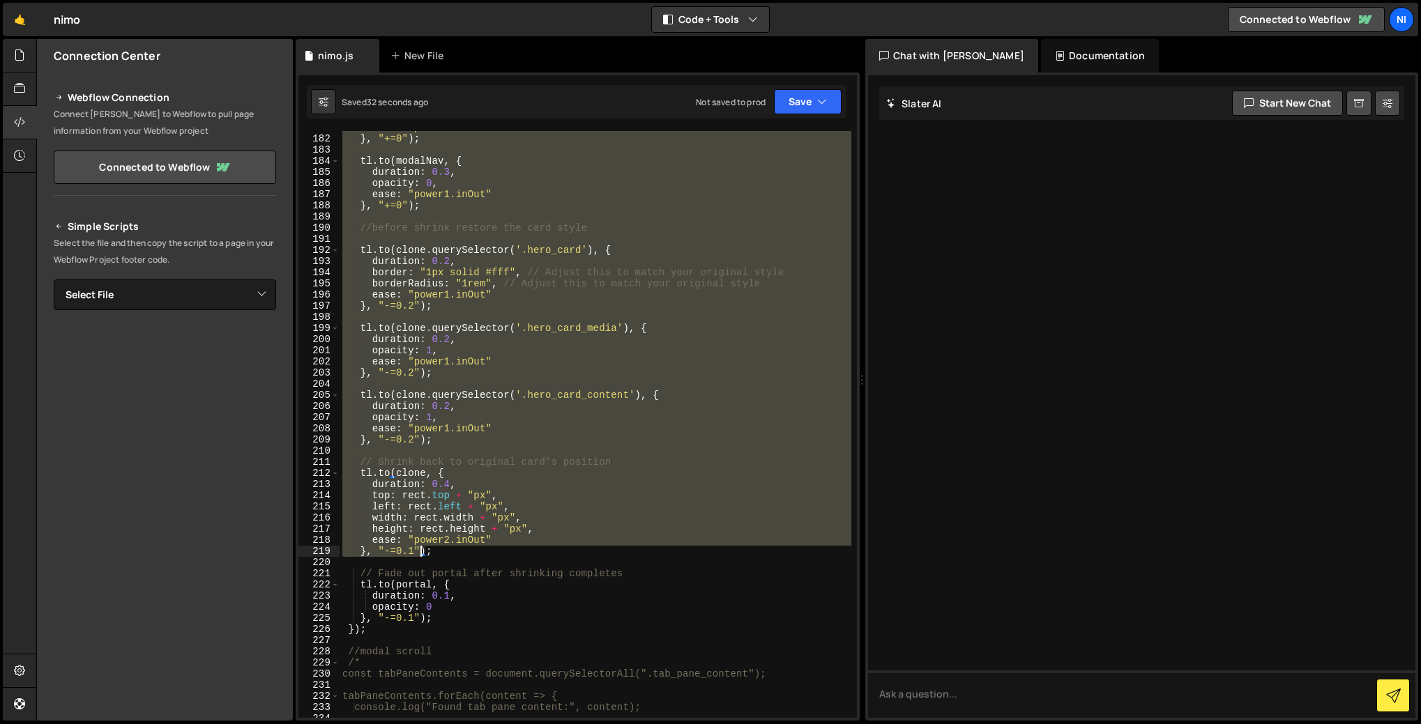
scroll to position [2114, 0]
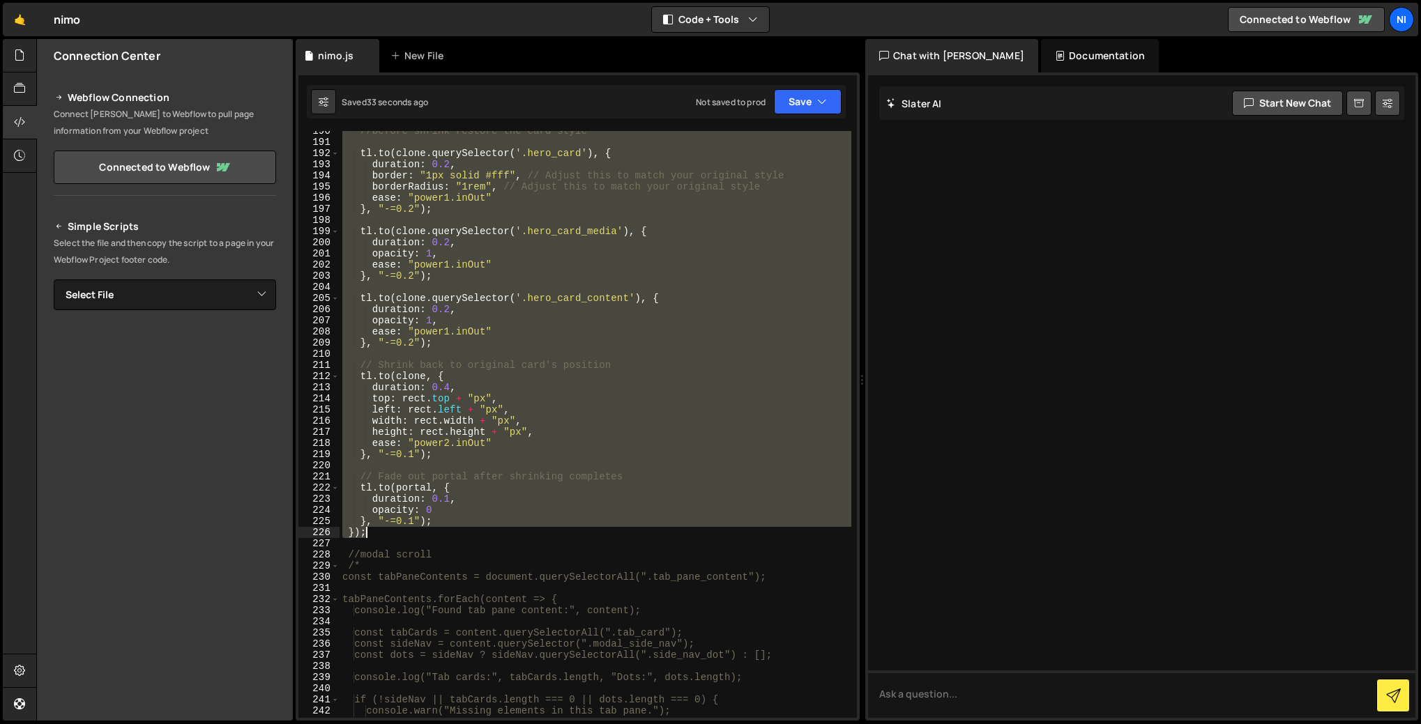
drag, startPoint x: 348, startPoint y: 139, endPoint x: 372, endPoint y: 532, distance: 393.3
click at [372, 532] on div "//before shrink restore the card style tl . to ( clone . querySelector ( '.hero…" at bounding box center [596, 430] width 512 height 609
click at [812, 146] on button "Debug" at bounding box center [814, 145] width 60 height 21
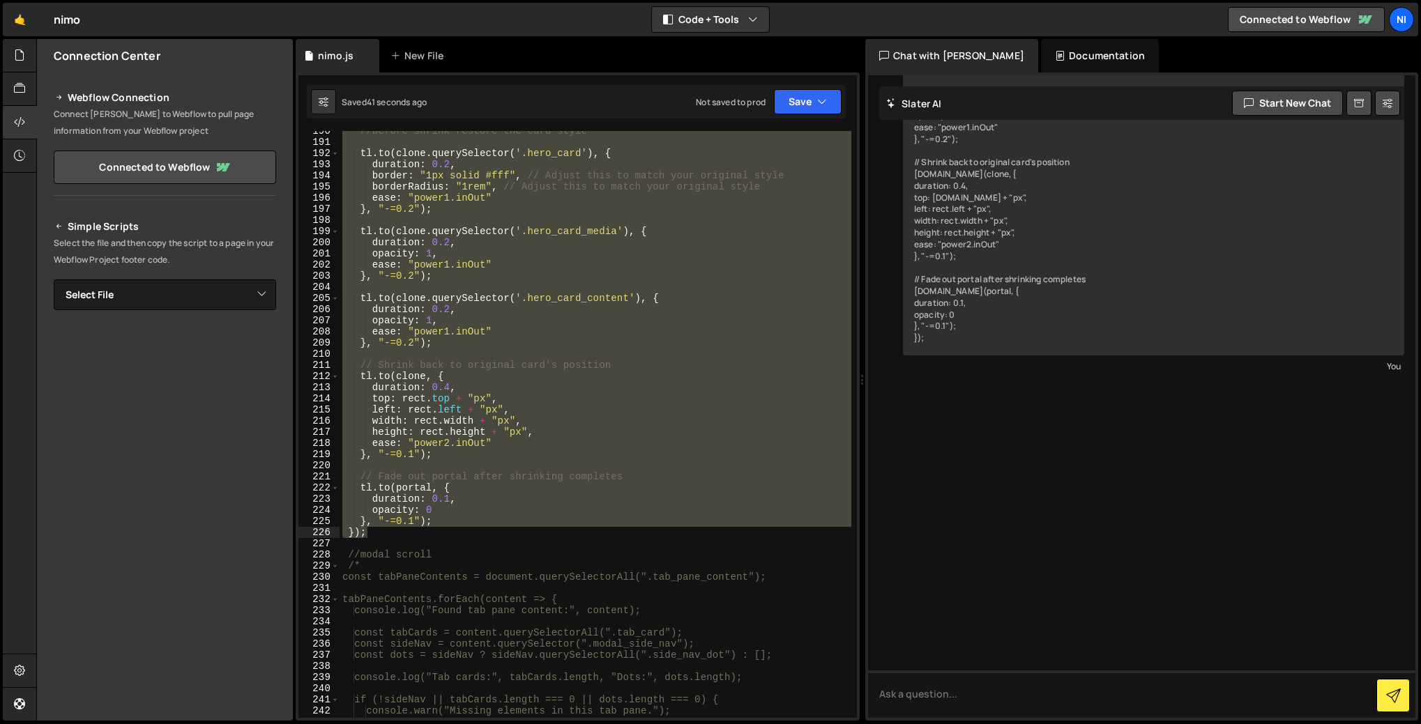
scroll to position [2590, 0]
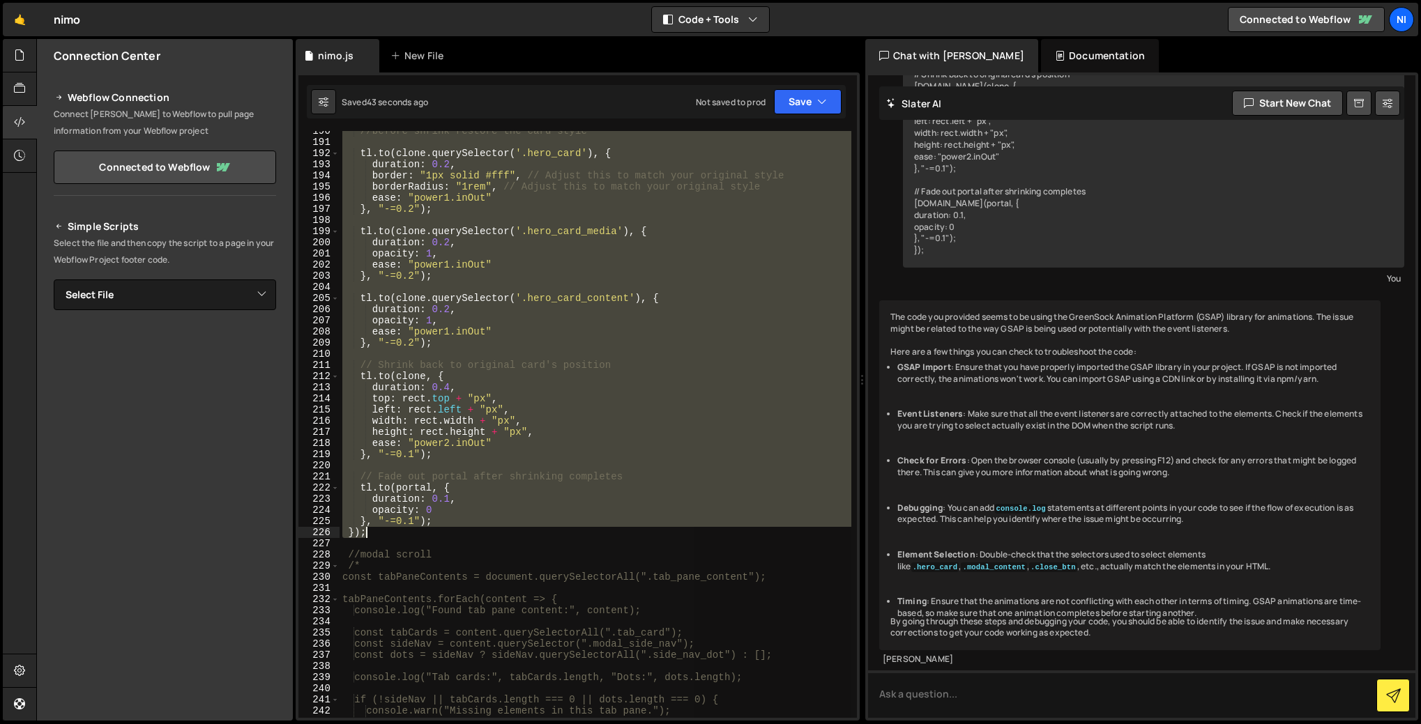
click at [640, 491] on div "//before shrink restore the card style tl . to ( clone . querySelector ( '.hero…" at bounding box center [596, 424] width 512 height 587
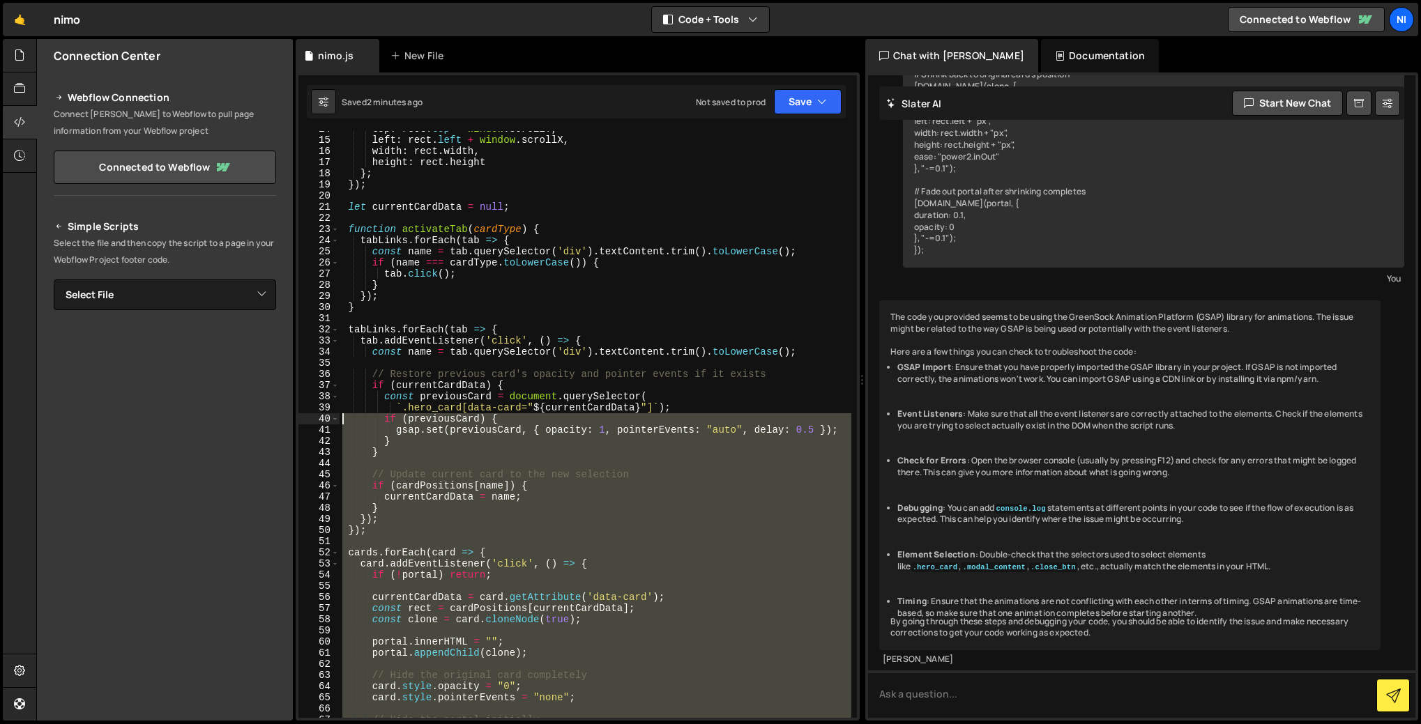
scroll to position [0, 0]
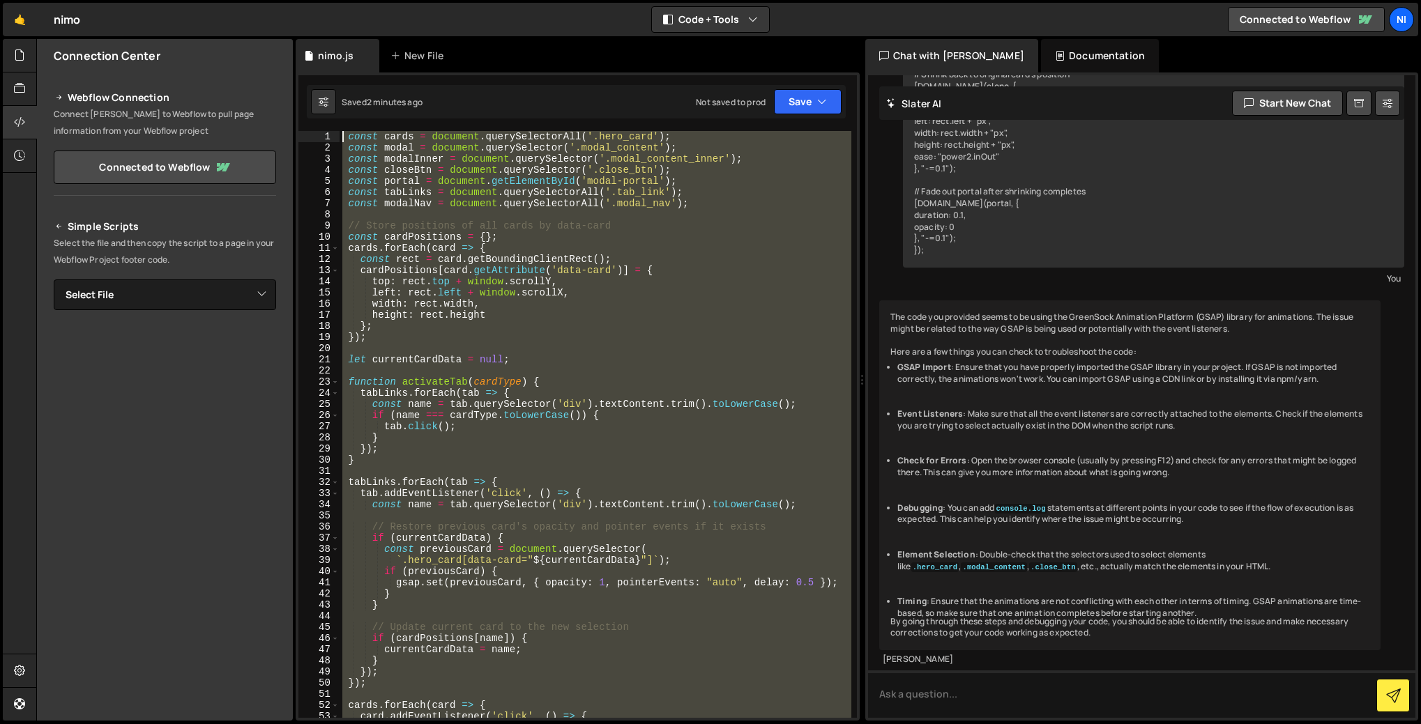
drag, startPoint x: 368, startPoint y: 586, endPoint x: 395, endPoint y: 122, distance: 464.4
click at [395, 122] on div "[DOMAIN_NAME](portal, { 1 2 3 4 5 6 7 8 9 10 11 12 13 14 15 16 17 18 19 20 21 2…" at bounding box center [578, 397] width 564 height 648
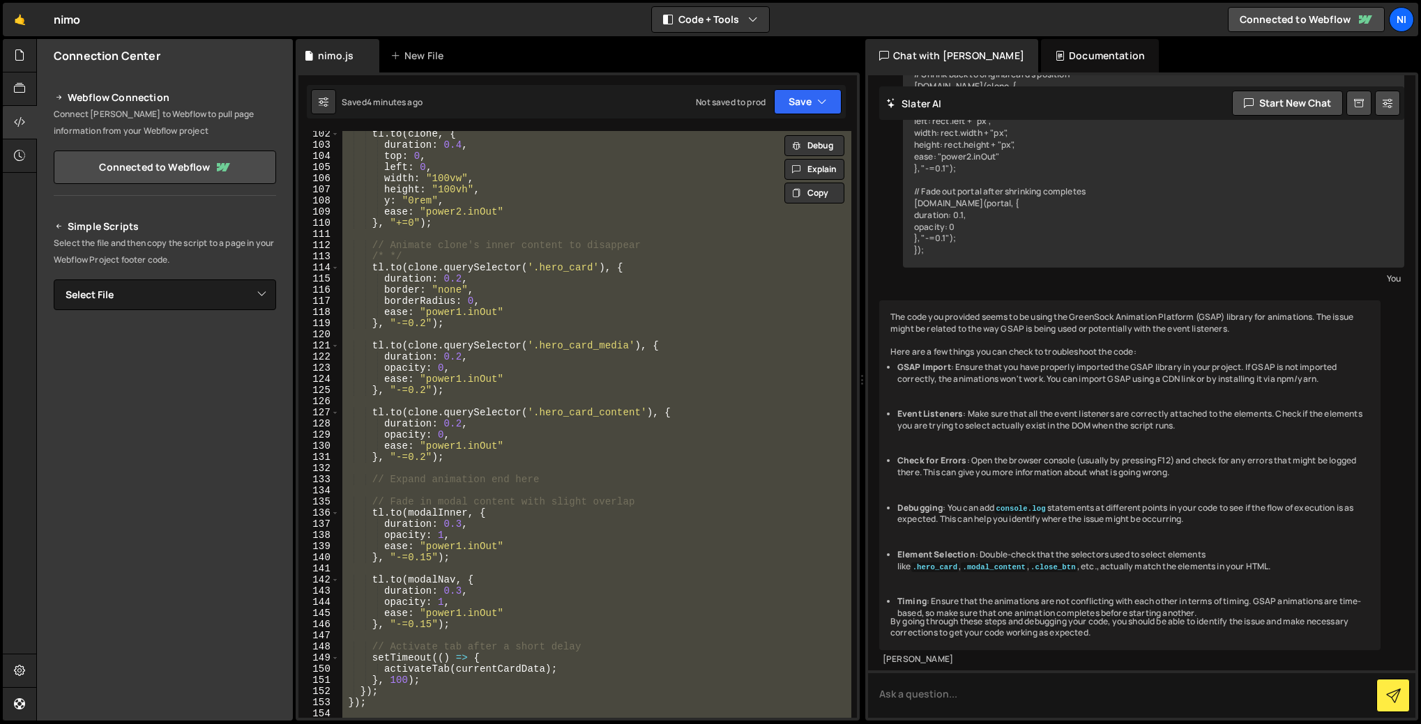
scroll to position [1128, 0]
click at [544, 523] on div "tl . to ( clone , { duration : 0.4 , top : 0 , left : 0 , width : "100vw" , hei…" at bounding box center [596, 424] width 512 height 587
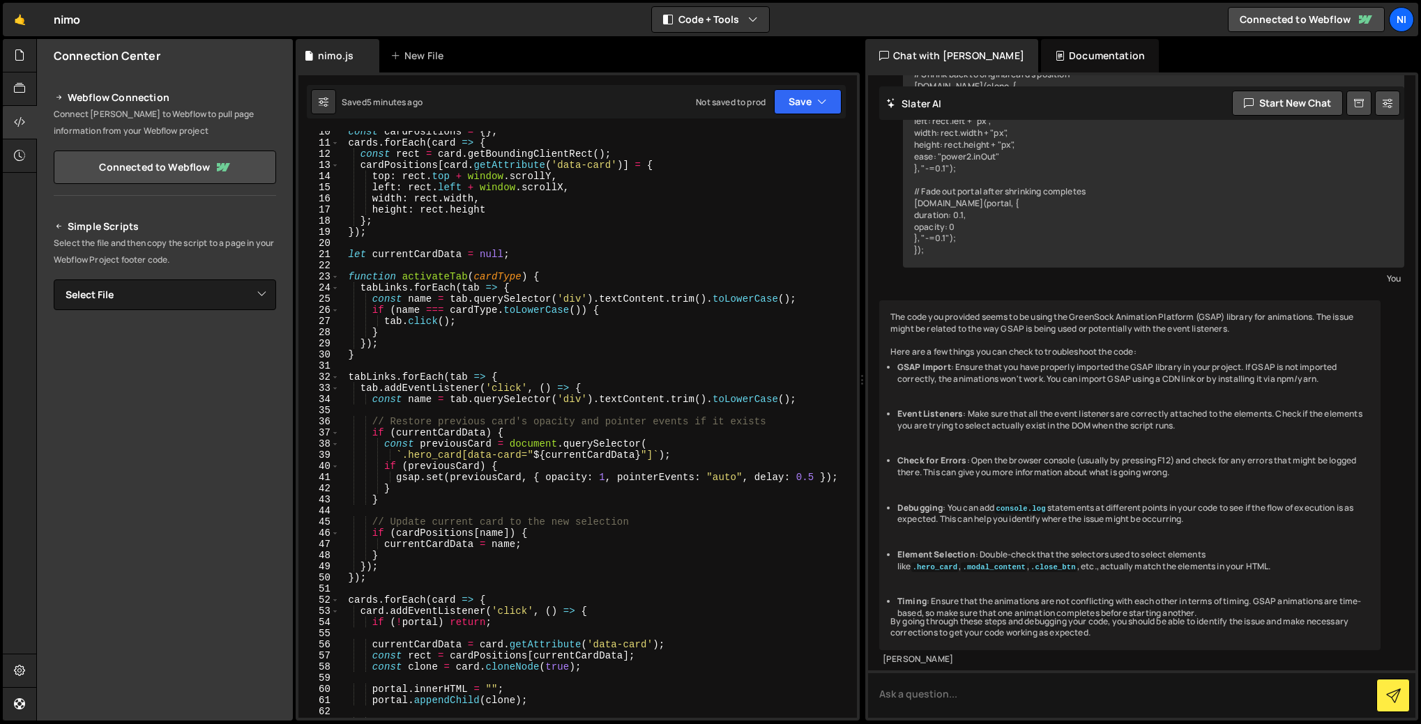
scroll to position [0, 0]
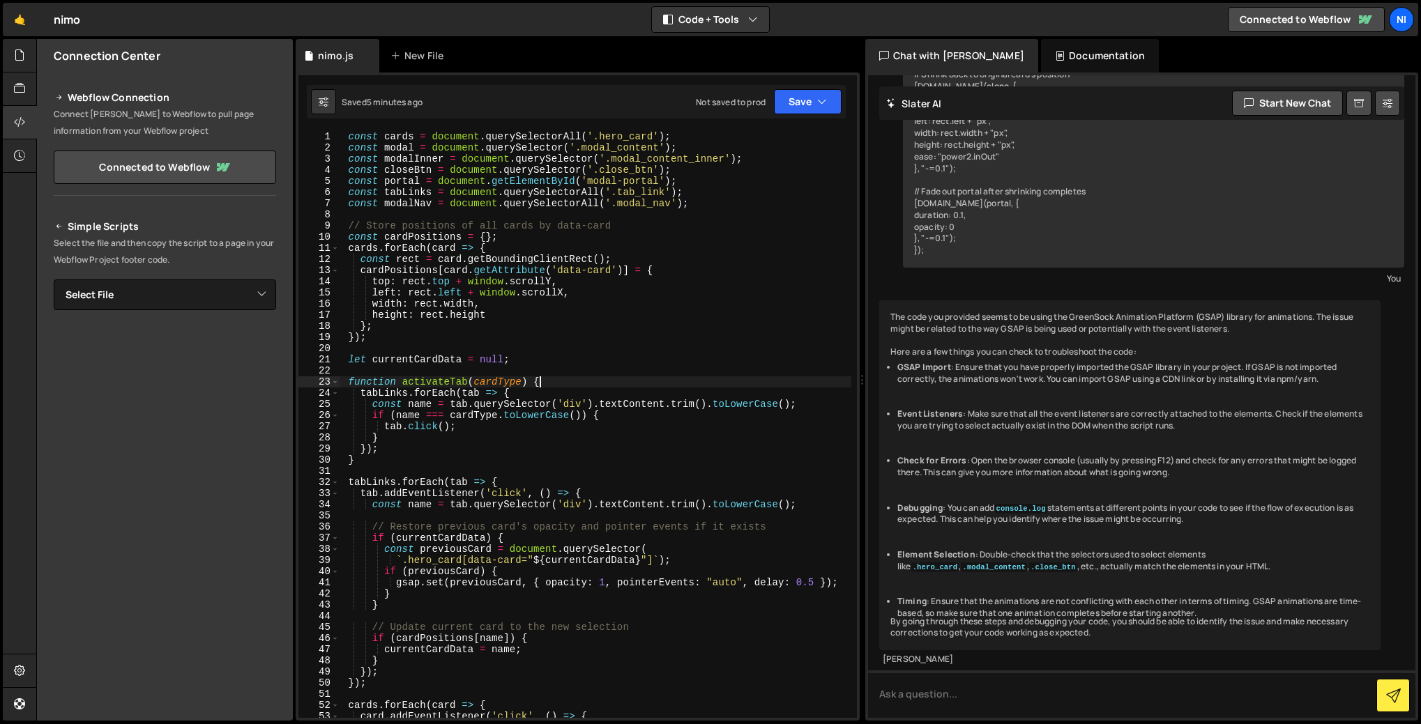
click at [656, 382] on div "const cards = document . querySelectorAll ( '.hero_card' ) ; const modal = docu…" at bounding box center [596, 435] width 512 height 609
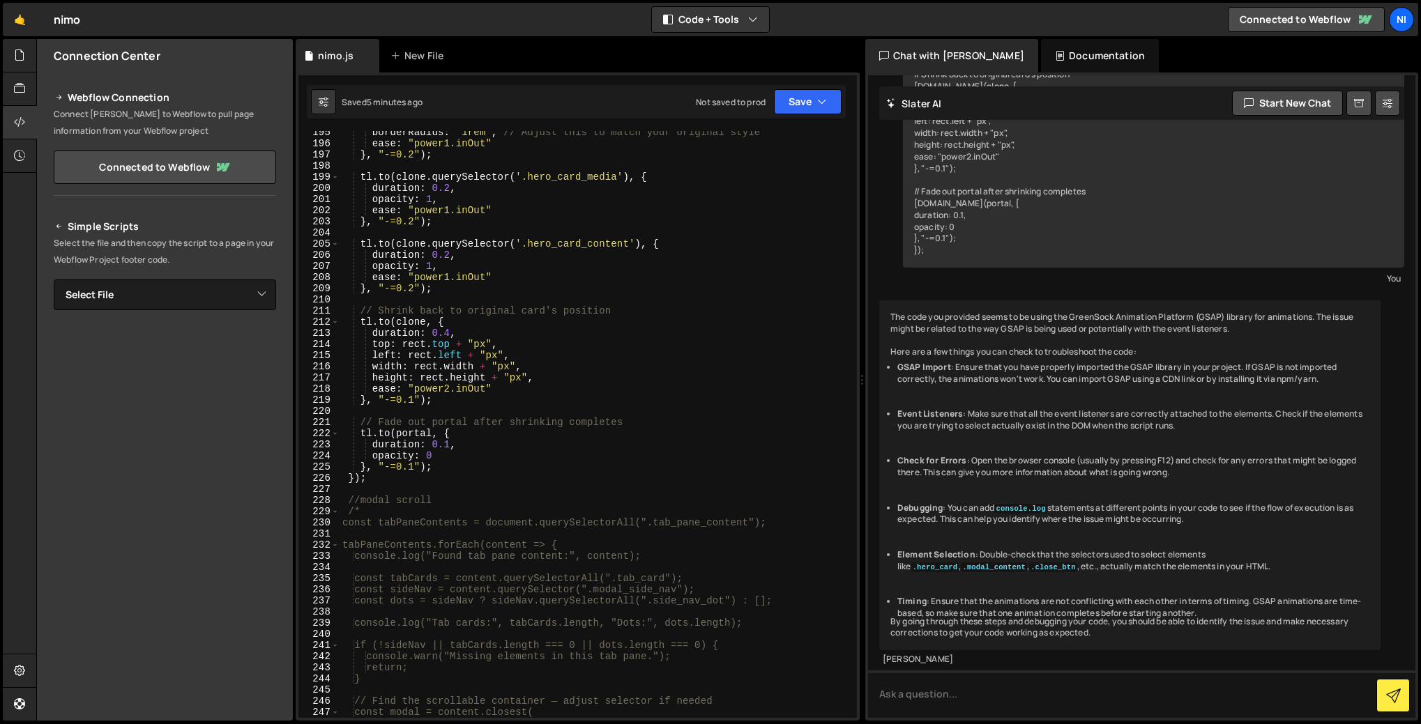
scroll to position [2260, 0]
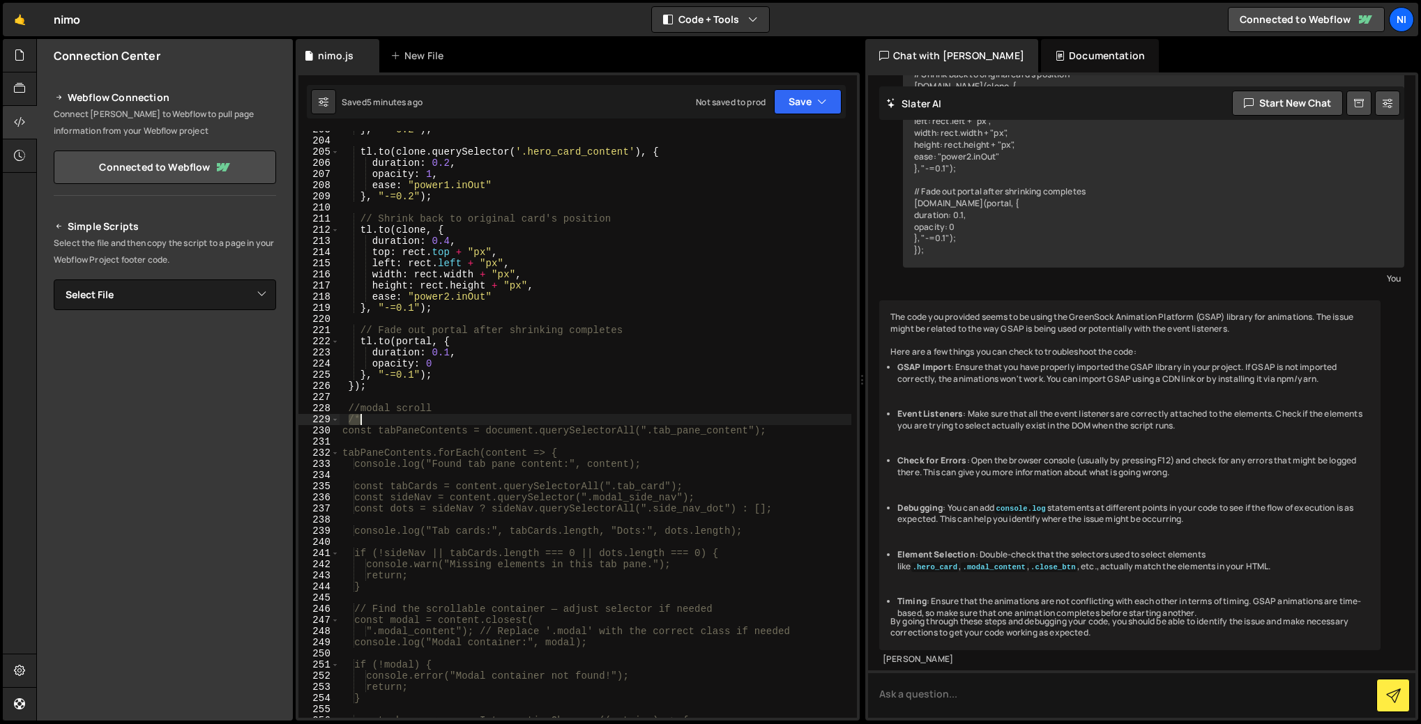
drag, startPoint x: 349, startPoint y: 417, endPoint x: 372, endPoint y: 420, distance: 24.0
click at [372, 420] on div "} , "-=0.2" ) ; tl . to ( clone . querySelector ( '.hero_card_content' ) , { du…" at bounding box center [596, 428] width 512 height 609
type textarea "/*"
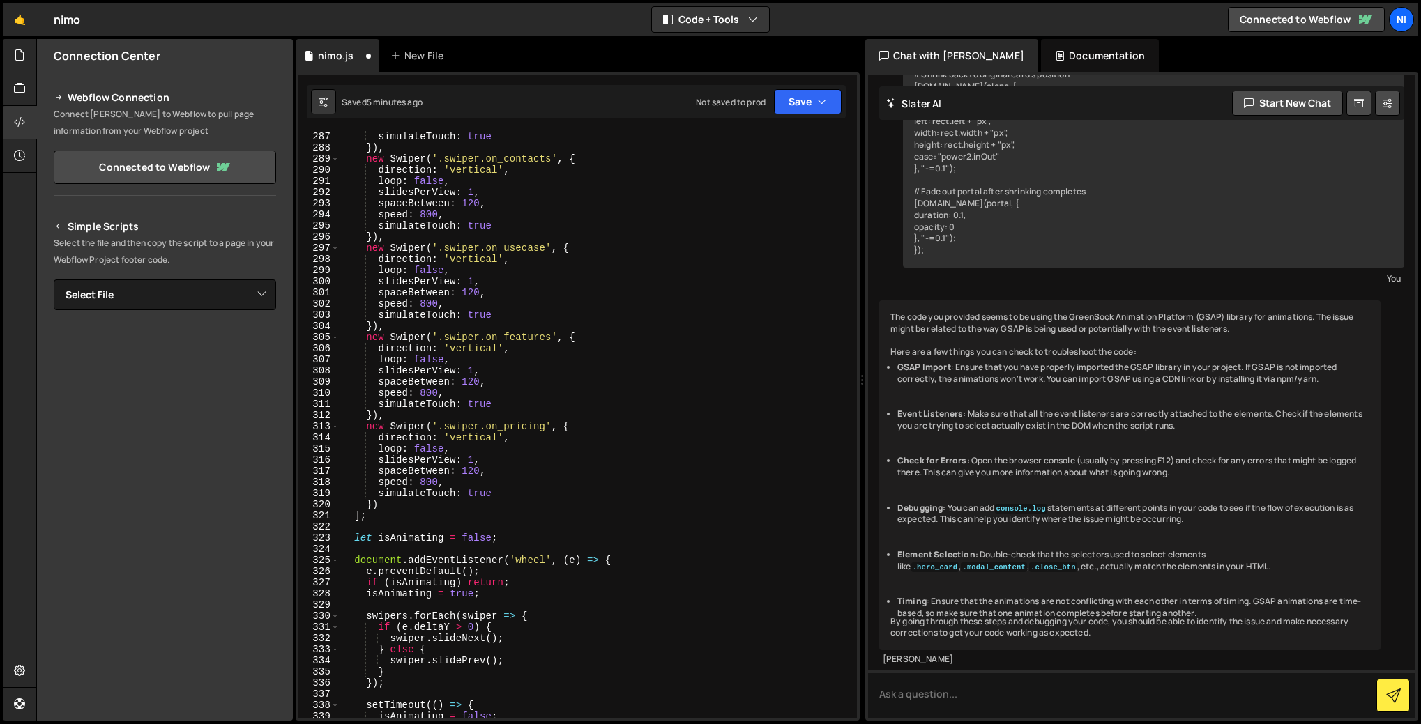
scroll to position [3393, 0]
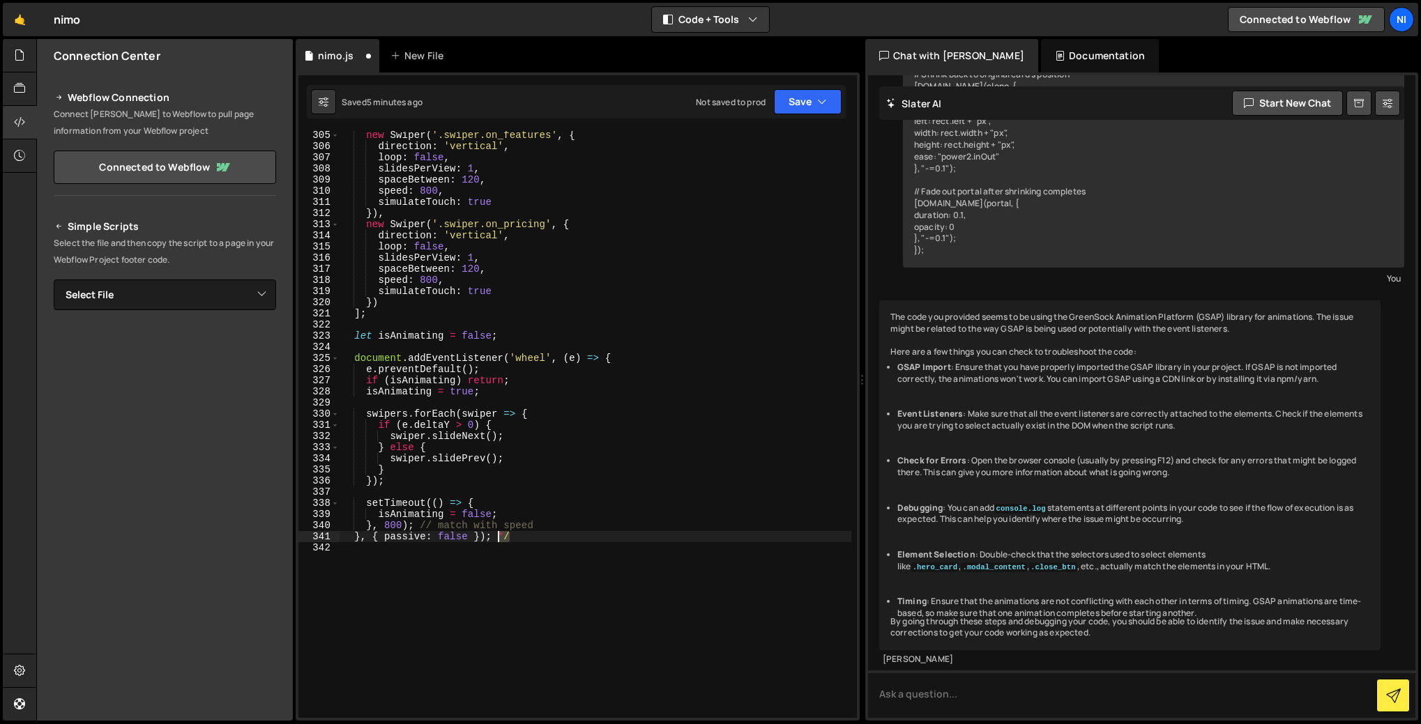
drag, startPoint x: 516, startPoint y: 540, endPoint x: 499, endPoint y: 539, distance: 16.7
click at [499, 539] on div "new Swiper ( '.swiper.on_features' , { direction : 'vertical' , loop : false , …" at bounding box center [596, 434] width 512 height 609
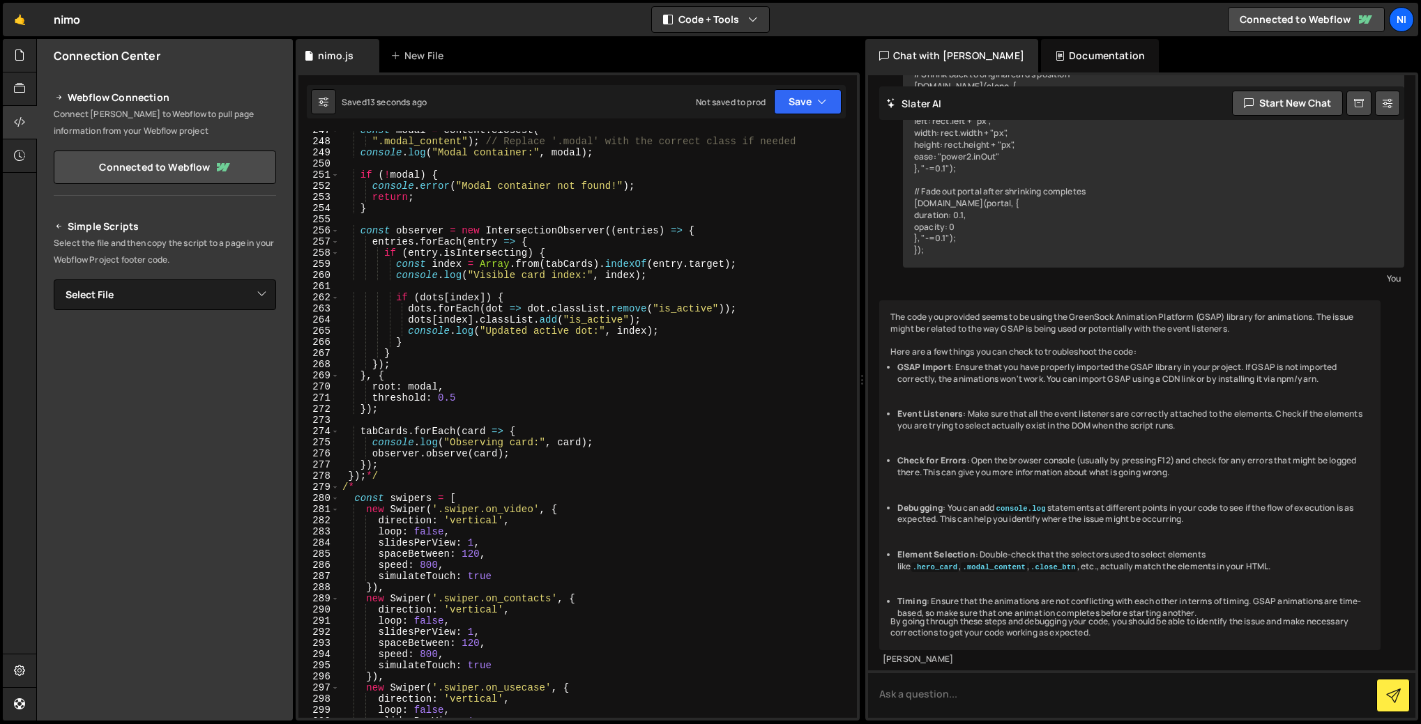
scroll to position [2751, 0]
click at [384, 473] on div "const modal = content . closest ( ".modal_content" ) ; // Replace '.modal' with…" at bounding box center [596, 429] width 512 height 609
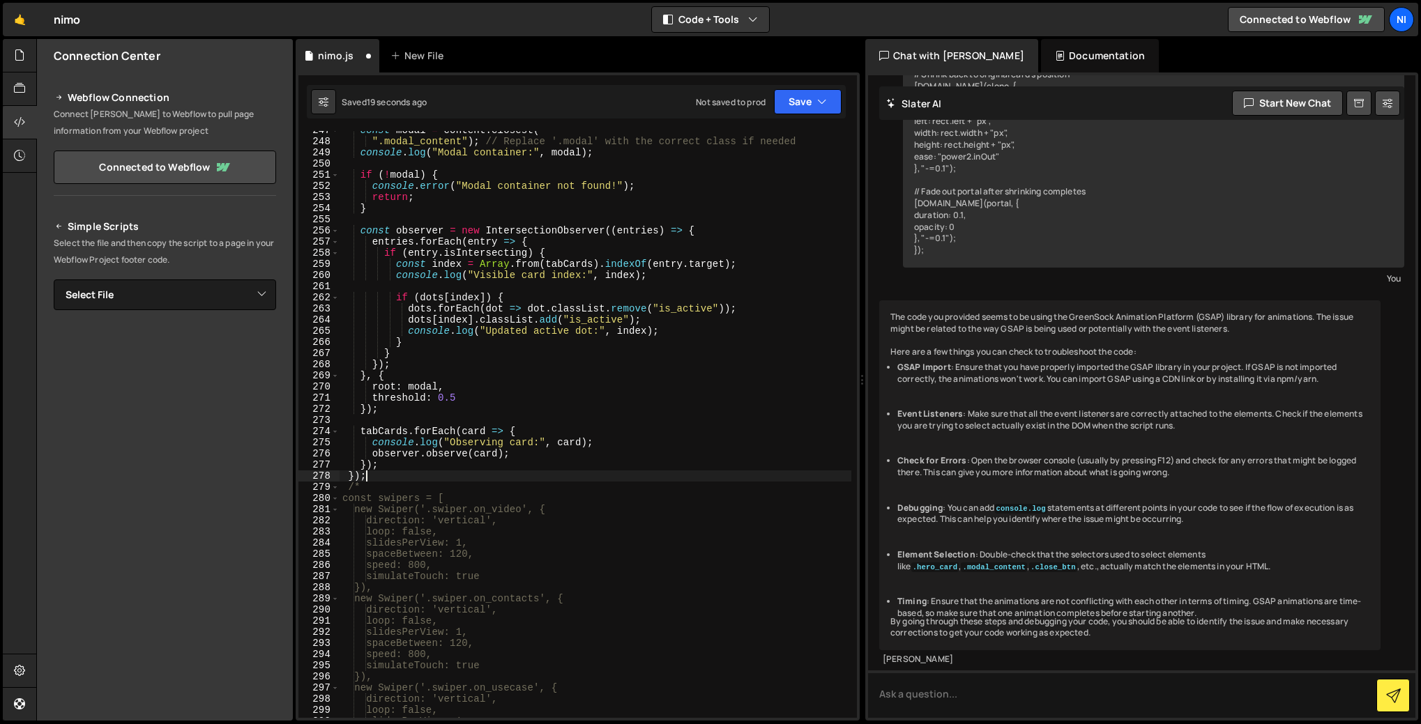
click at [370, 488] on div "const modal = content . closest ( ".modal_content" ) ; // Replace '.modal' with…" at bounding box center [596, 429] width 512 height 609
type textarea "/"
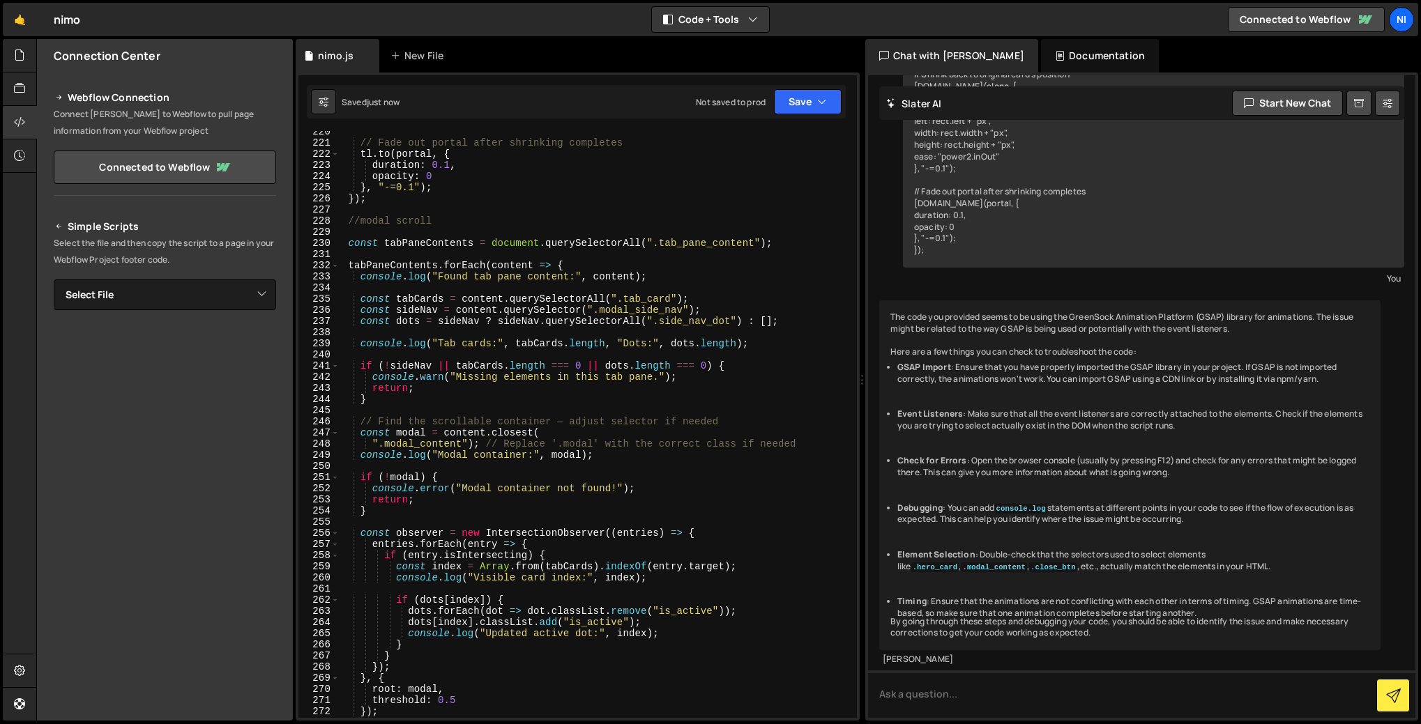
scroll to position [2352, 0]
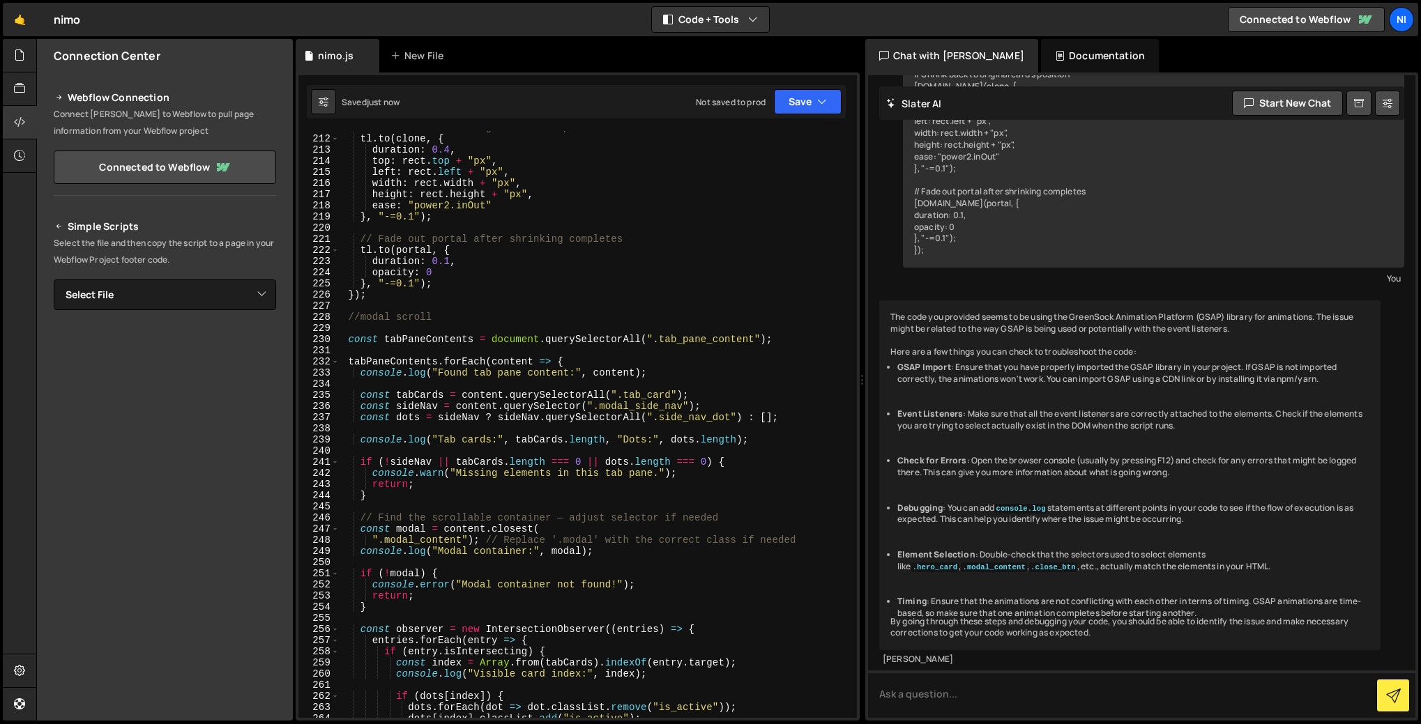
click at [444, 324] on div "// Shrink back to original card's position tl . to ( clone , { duration : 0.4 ,…" at bounding box center [596, 426] width 512 height 609
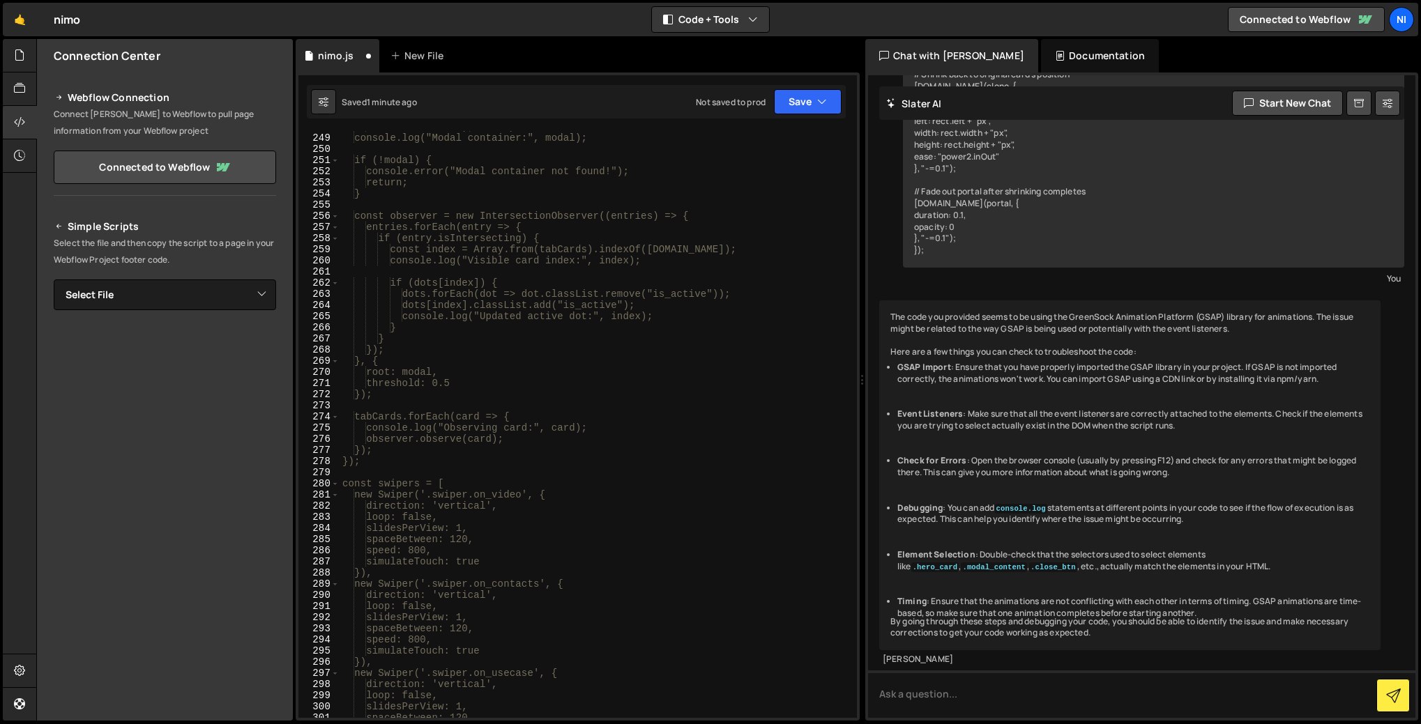
scroll to position [2765, 0]
click at [395, 463] on div "".modal_content"); // Replace '.modal' with the correct class if needed console…" at bounding box center [596, 425] width 512 height 609
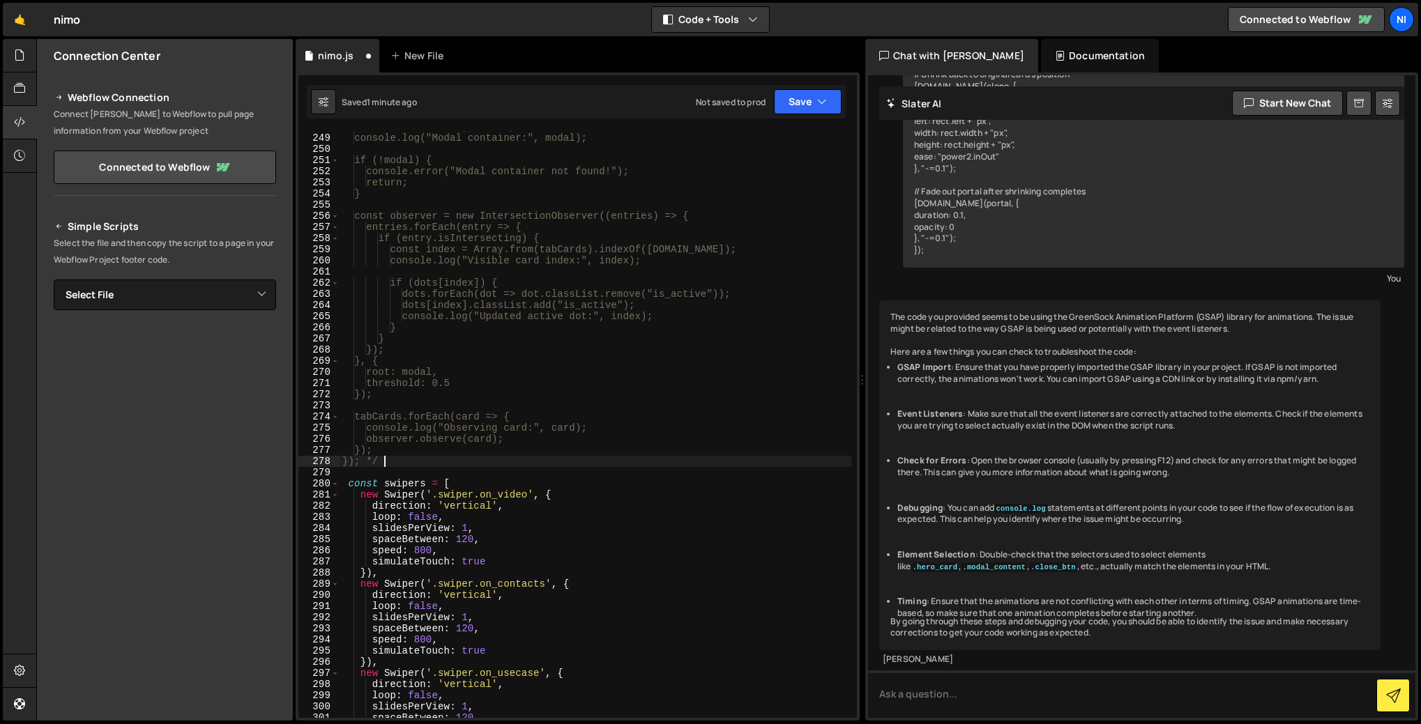
type textarea "}); */"
